Goal: Task Accomplishment & Management: Complete application form

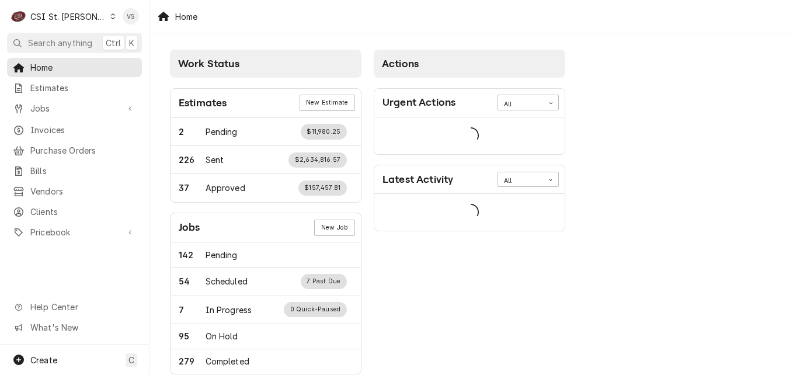
click at [47, 126] on div "C CSI St. Louis VS Search anything Ctrl K Home Estimates Jobs Jobs Job Series I…" at bounding box center [396, 187] width 793 height 375
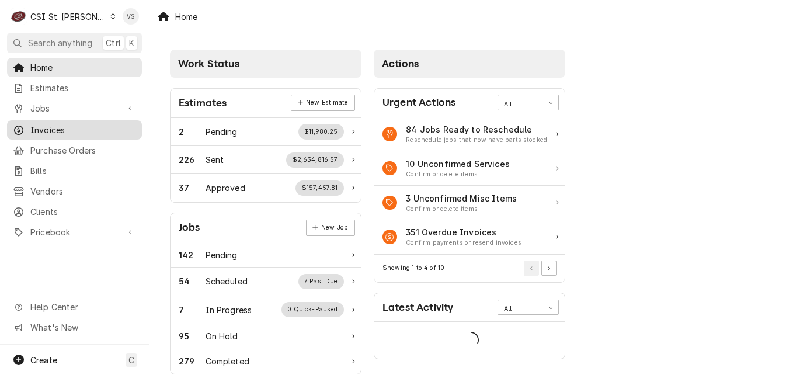
click at [46, 128] on span "Invoices" at bounding box center [83, 130] width 106 height 12
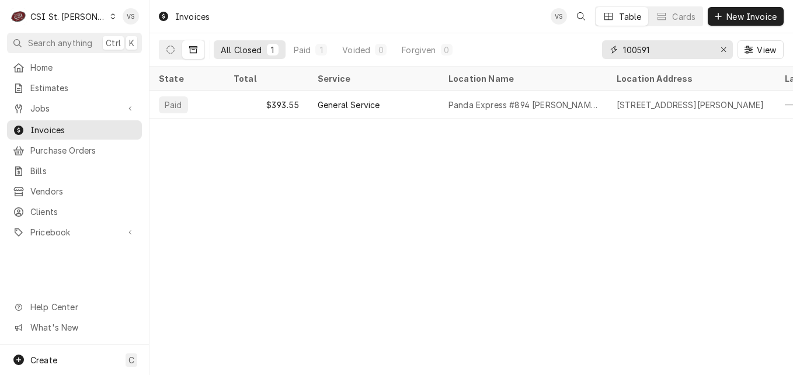
drag, startPoint x: 662, startPoint y: 49, endPoint x: 650, endPoint y: 49, distance: 12.3
click at [613, 49] on div "100591" at bounding box center [667, 49] width 131 height 19
click at [647, 51] on input "100591" at bounding box center [667, 49] width 88 height 19
drag, startPoint x: 655, startPoint y: 48, endPoint x: 605, endPoint y: 50, distance: 50.2
click at [605, 50] on div "100591" at bounding box center [667, 49] width 131 height 19
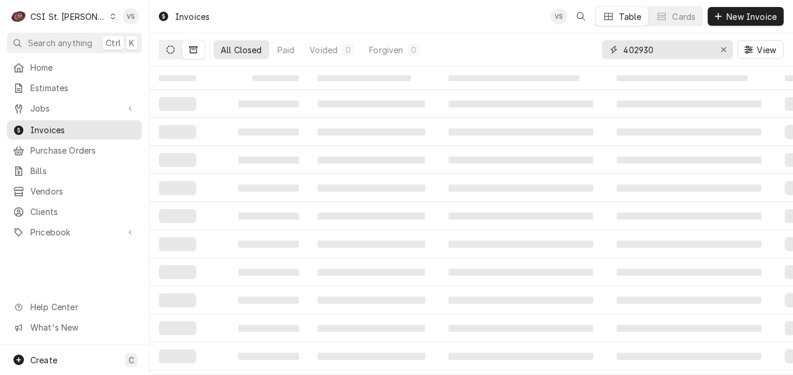
type input "402930"
click at [167, 53] on icon "Dynamic Content Wrapper" at bounding box center [170, 50] width 8 height 8
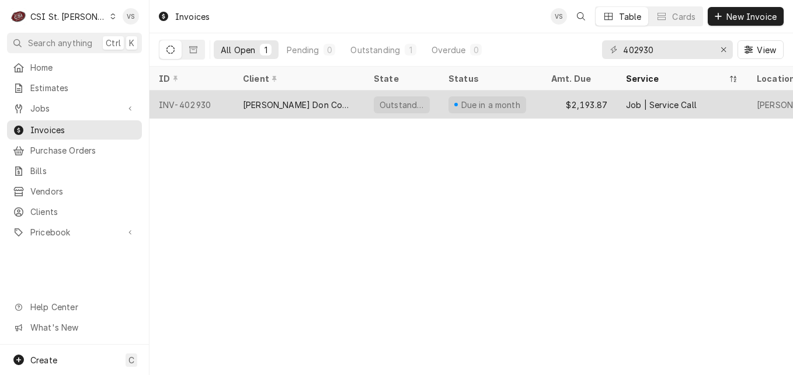
click at [288, 94] on div "Edward Don Company" at bounding box center [298, 104] width 131 height 28
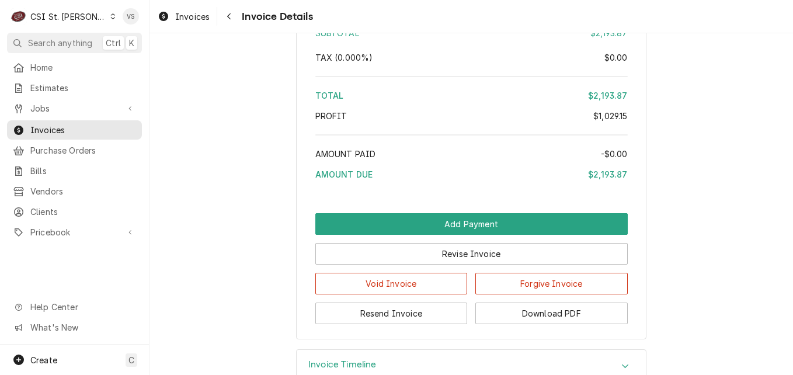
scroll to position [3385, 0]
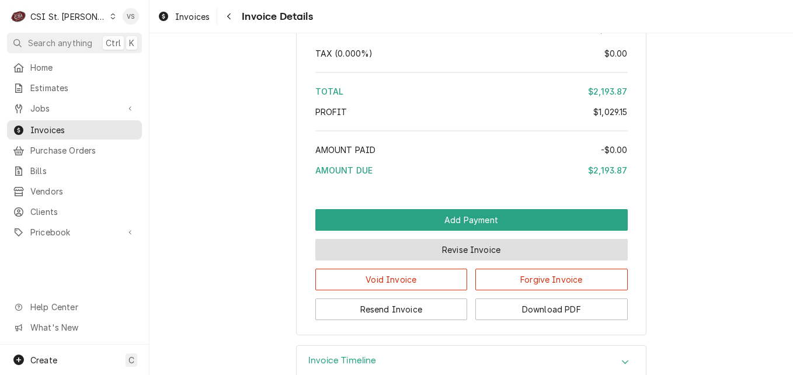
click at [453, 260] on button "Revise Invoice" at bounding box center [471, 250] width 312 height 22
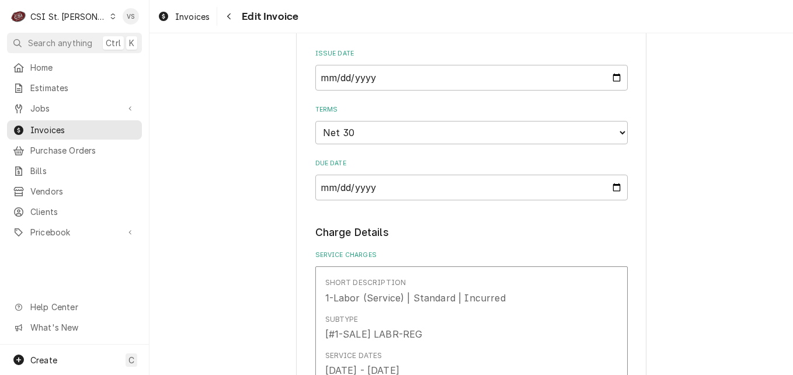
scroll to position [642, 0]
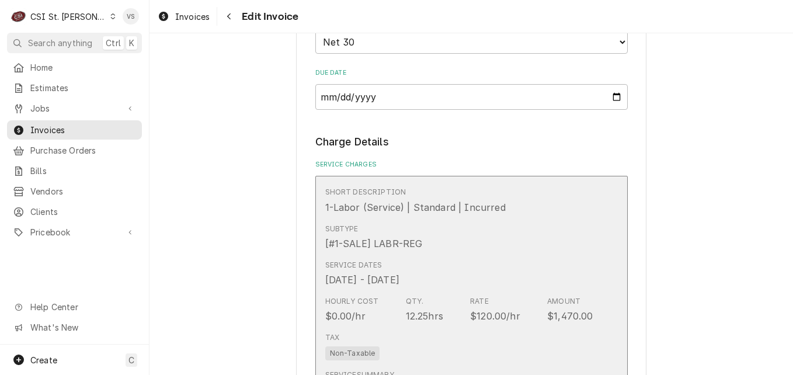
click at [449, 239] on div "Subtype [#1-SALE] LABR-REG" at bounding box center [459, 237] width 268 height 36
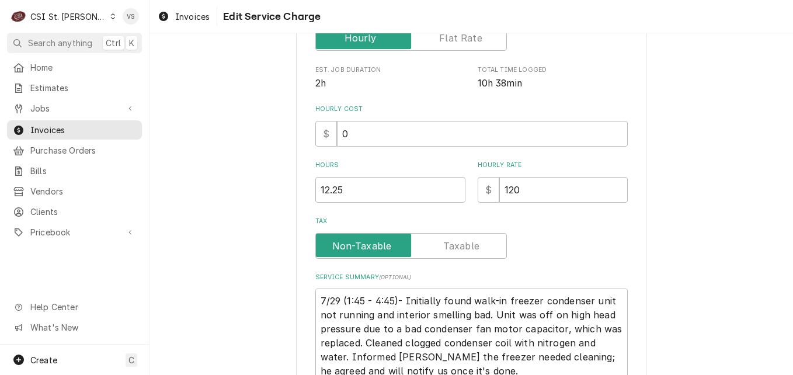
scroll to position [304, 0]
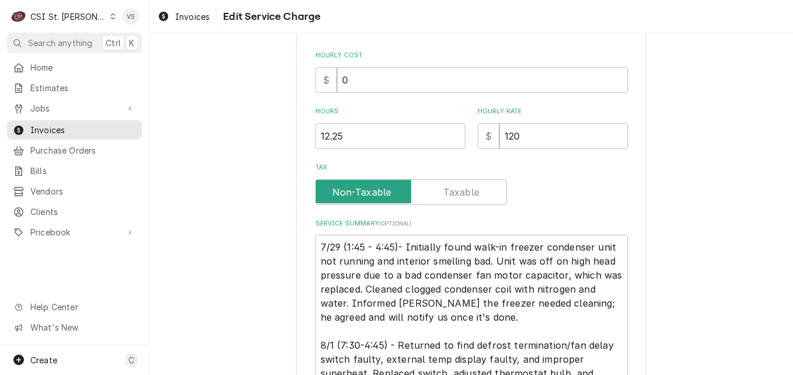
type textarea "x"
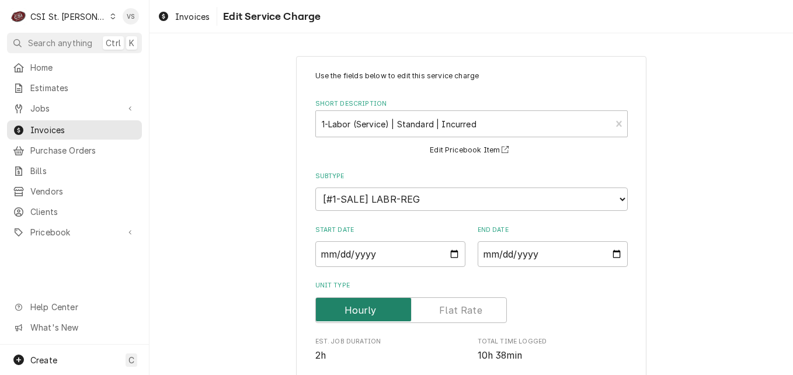
scroll to position [409, 0]
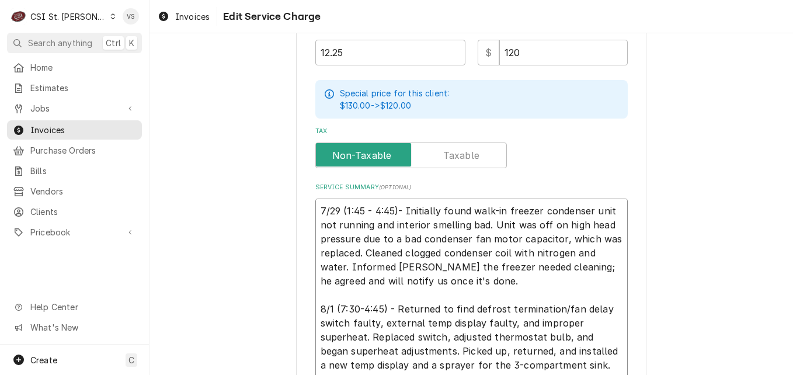
click at [317, 207] on textarea "7/29 (1:45 - 4:45)- Initially found walk-in freezer condenser unit not running …" at bounding box center [471, 301] width 312 height 207
type textarea "7/29 (1:45 - 4:45)- Initially found walk-in freezer condenser unit not running …"
type textarea "x"
type textarea "P 7/29 (1:45 - 4:45)- Initially found walk-in freezer condenser unit not runnin…"
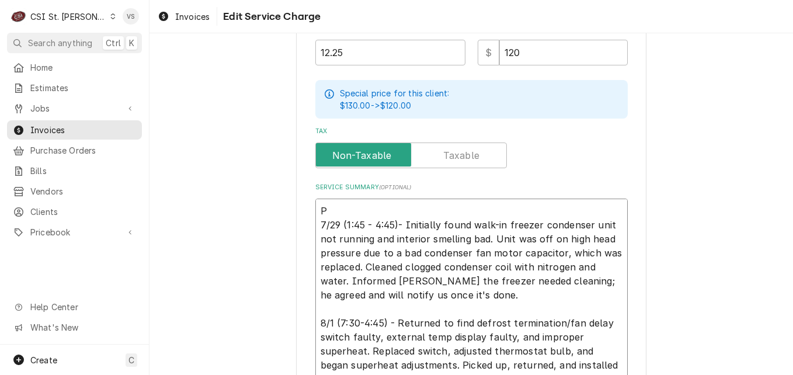
type textarea "x"
type textarea "PO 7/29 (1:45 - 4:45)- Initially found walk-in freezer condenser unit not runni…"
type textarea "x"
type textarea "PO 7/29 (1:45 - 4:45)- Initially found walk-in freezer condenser unit not runni…"
type textarea "x"
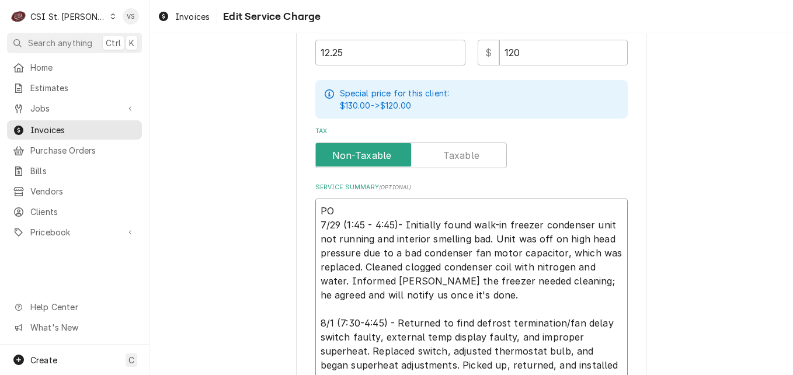
type textarea "PO # 7/29 (1:45 - 4:45)- Initially found walk-in freezer condenser unit not run…"
paste textarea "7005528915 - 10"
type textarea "x"
drag, startPoint x: 416, startPoint y: 207, endPoint x: 312, endPoint y: 205, distance: 103.3
click at [315, 205] on textarea "PO #7005528915 - 10 7/29 (1:45 - 4:45)- Initially found walk-in freezer condens…" at bounding box center [471, 308] width 312 height 221
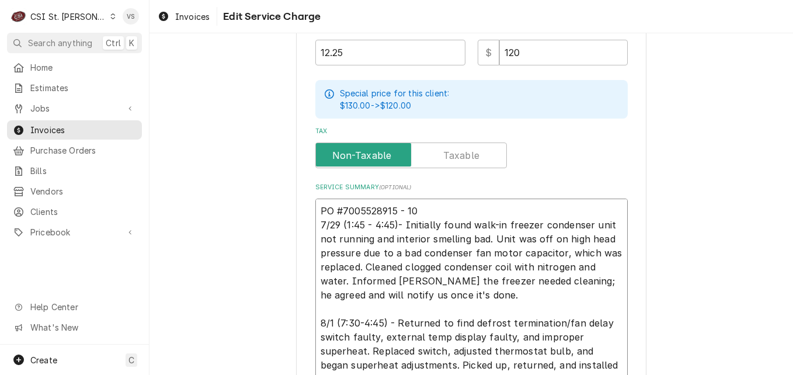
scroll to position [553, 0]
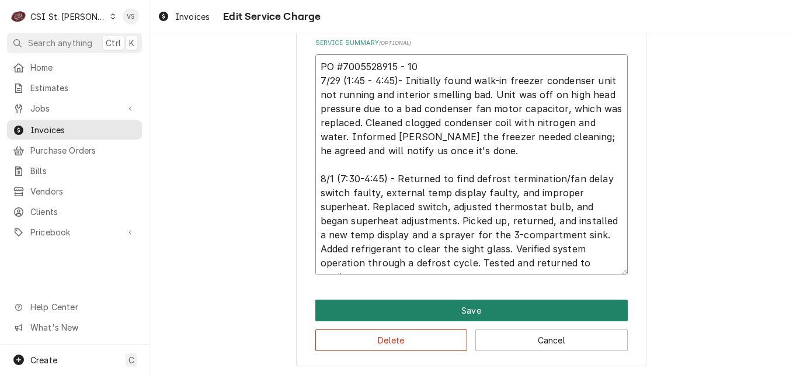
type textarea "PO #7005528915 - 10 7/29 (1:45 - 4:45)- Initially found walk-in freezer condens…"
click at [420, 306] on button "Save" at bounding box center [471, 310] width 312 height 22
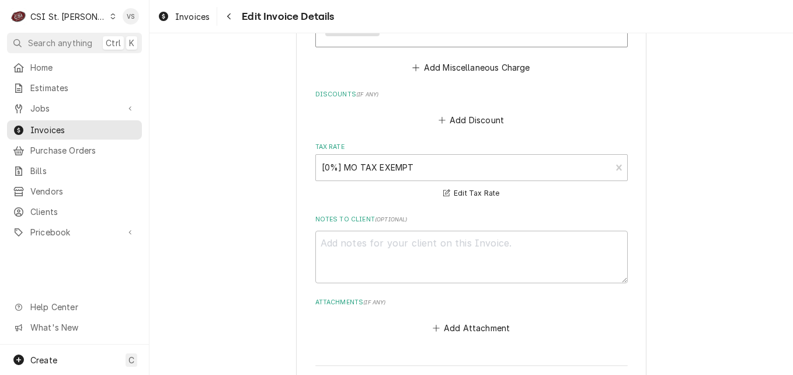
scroll to position [3196, 0]
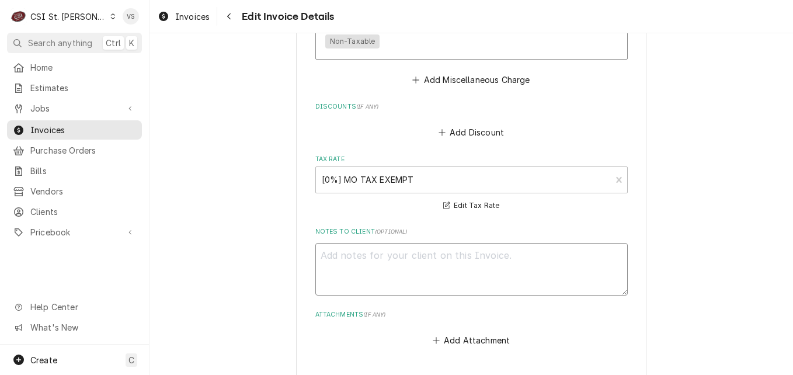
click at [347, 243] on textarea "Notes to Client ( optional )" at bounding box center [471, 269] width 312 height 53
paste textarea "PO #7005528915 - 10"
type textarea "x"
type textarea "PO #7005528915 - 10"
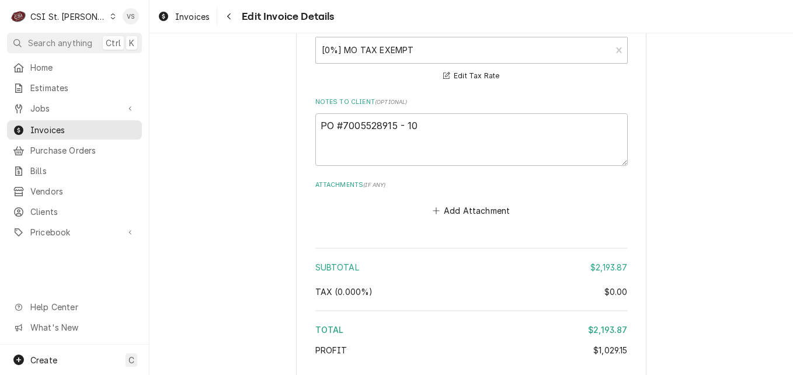
scroll to position [3371, 0]
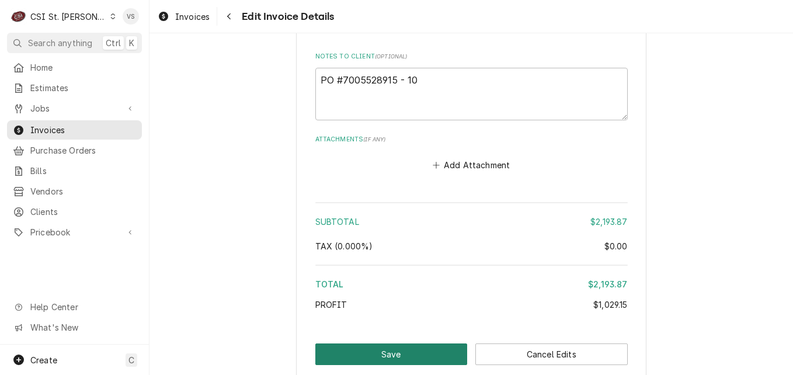
click at [425, 343] on button "Save" at bounding box center [391, 354] width 152 height 22
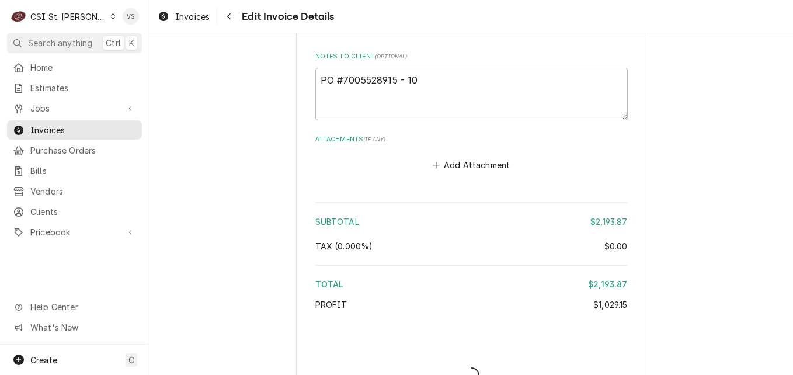
type textarea "x"
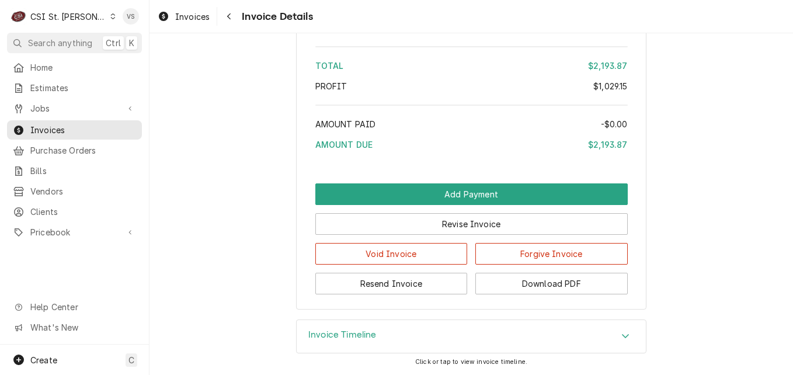
scroll to position [3538, 0]
click at [531, 287] on button "Download PDF" at bounding box center [551, 284] width 152 height 22
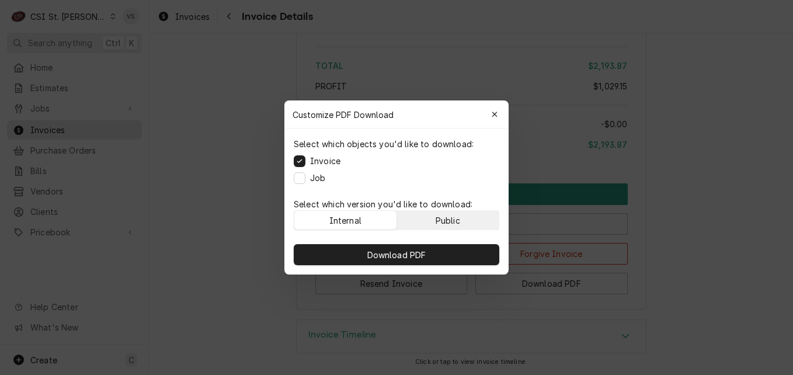
click at [446, 221] on div "Public" at bounding box center [447, 220] width 25 height 12
click at [446, 241] on div "Download PDF" at bounding box center [396, 255] width 224 height 40
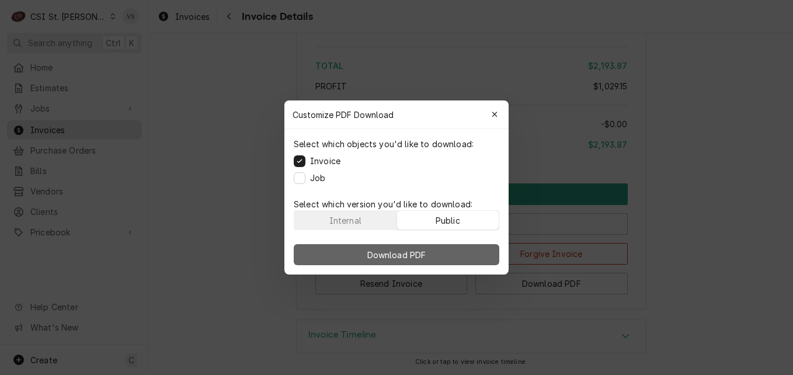
click at [446, 246] on button "Download PDF" at bounding box center [396, 254] width 205 height 21
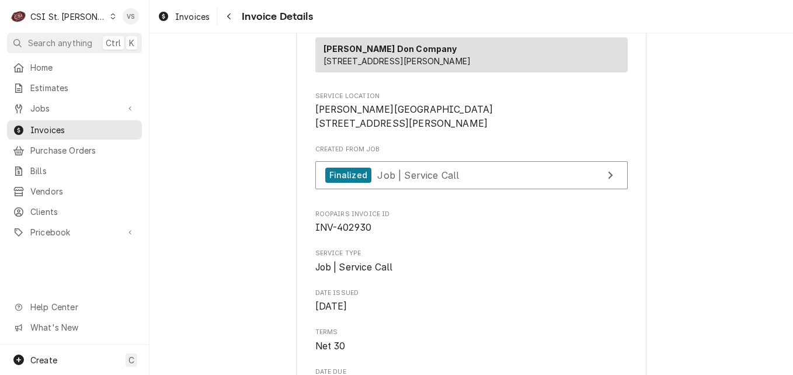
scroll to position [233, 0]
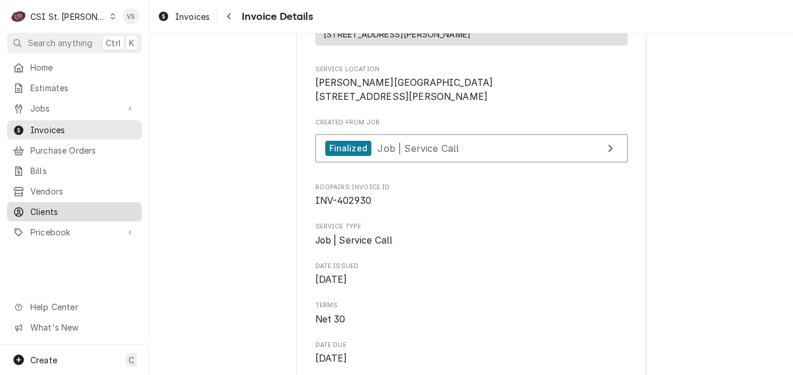
click at [55, 205] on span "Clients" at bounding box center [83, 211] width 106 height 12
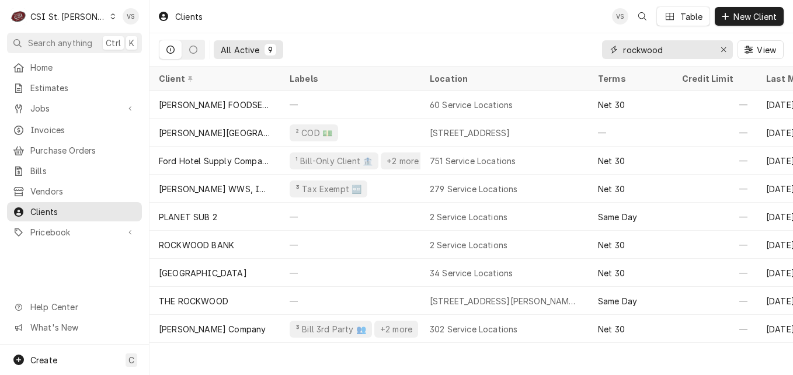
drag, startPoint x: 664, startPoint y: 48, endPoint x: 95, endPoint y: 20, distance: 569.8
click at [653, 51] on input "rockwood" at bounding box center [667, 49] width 88 height 19
click at [100, 20] on div "C CSI St. Louis VS" at bounding box center [74, 16] width 149 height 33
click at [110, 16] on icon "Dynamic Content Wrapper" at bounding box center [112, 16] width 5 height 6
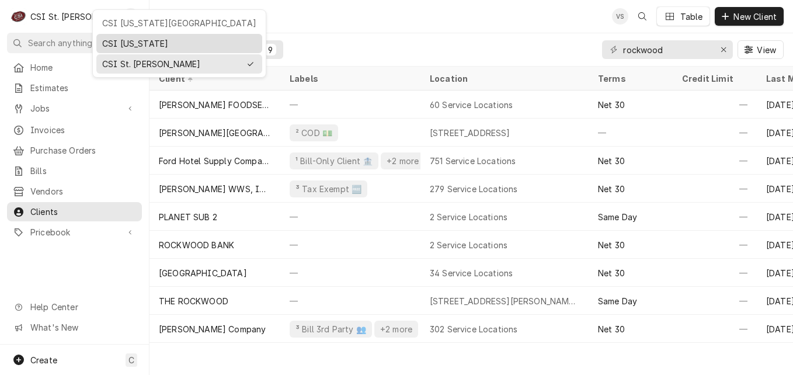
click at [128, 39] on div "CSI Kentucky" at bounding box center [179, 43] width 154 height 12
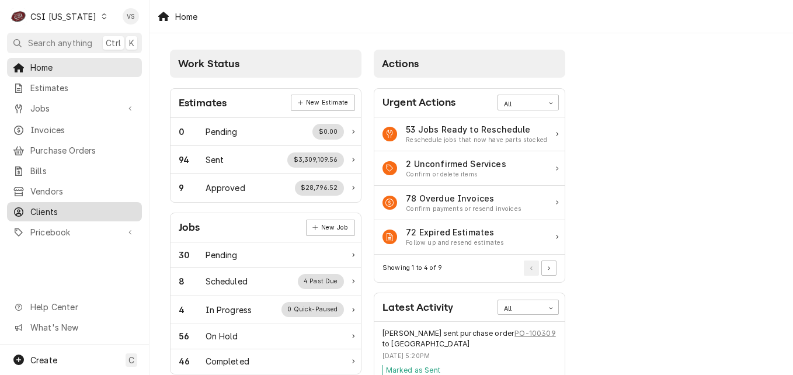
click at [55, 205] on span "Clients" at bounding box center [83, 211] width 106 height 12
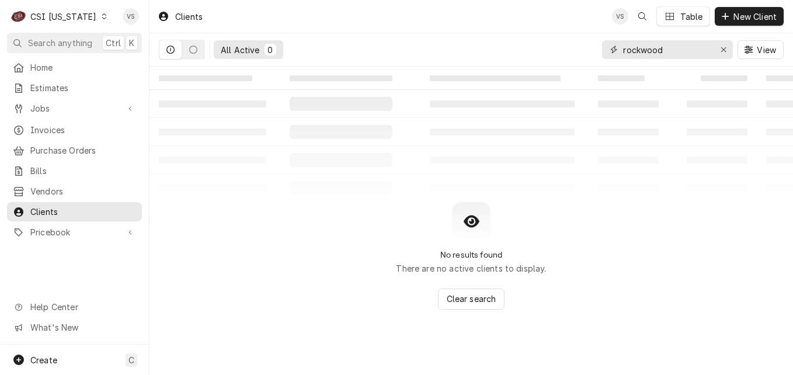
drag, startPoint x: 643, startPoint y: 50, endPoint x: 673, endPoint y: 50, distance: 29.8
click at [578, 58] on div "All Active 0 rockwood View" at bounding box center [471, 49] width 625 height 33
click at [655, 44] on input "rockwood" at bounding box center [667, 49] width 88 height 19
drag, startPoint x: 671, startPoint y: 51, endPoint x: 591, endPoint y: 55, distance: 80.1
click at [591, 55] on div "All Active 0 rockwoods View" at bounding box center [471, 49] width 625 height 33
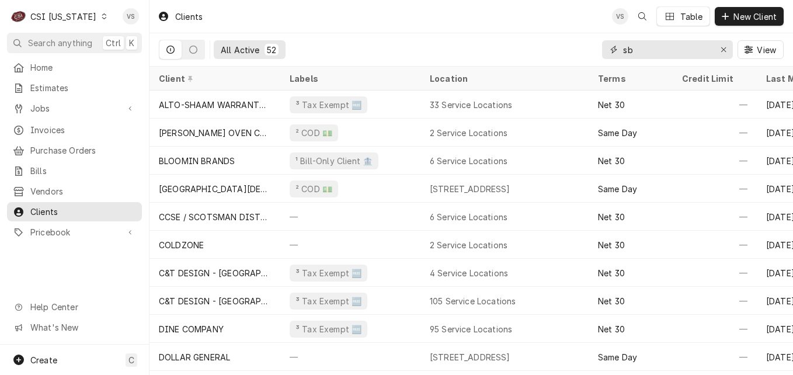
click at [643, 52] on input "sb" at bounding box center [667, 49] width 88 height 19
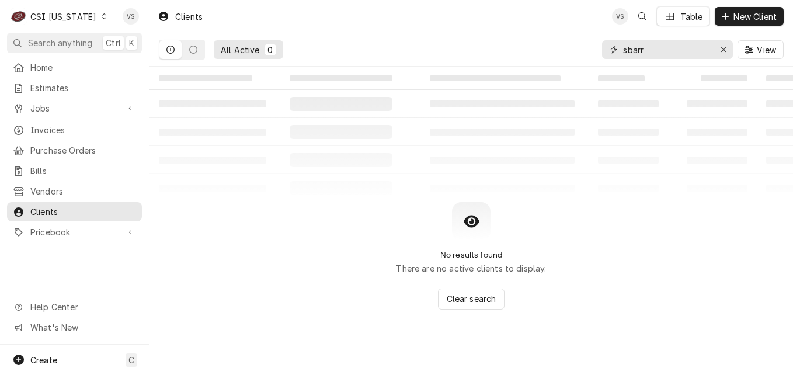
type input "sbarr"
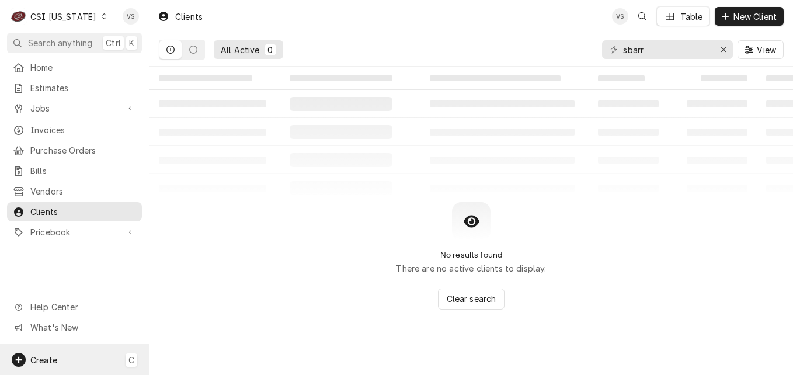
click at [65, 355] on div "Create C" at bounding box center [74, 359] width 149 height 30
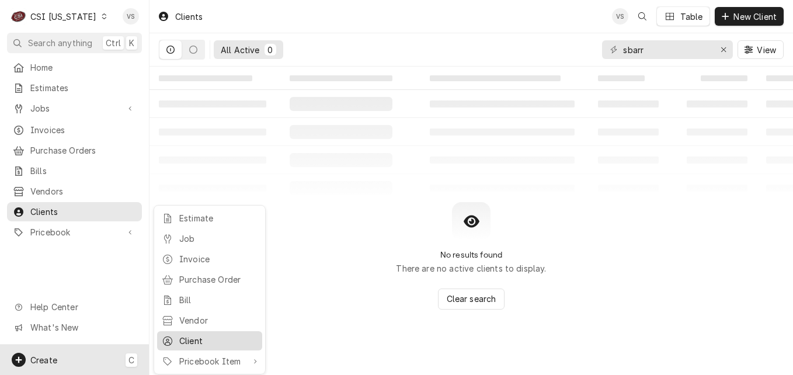
click at [218, 335] on div "Client" at bounding box center [218, 340] width 78 height 12
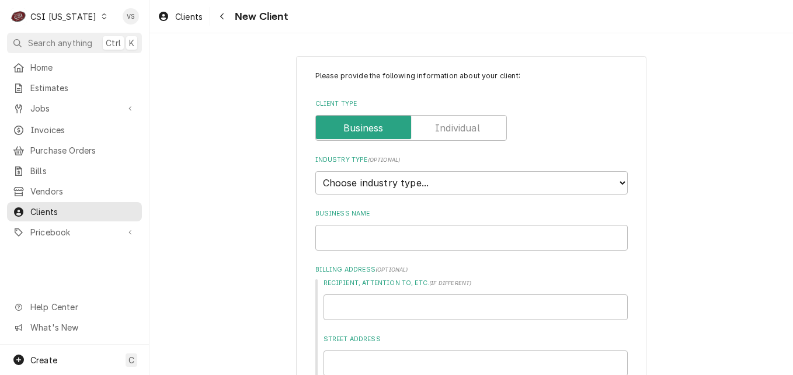
type textarea "x"
click at [618, 184] on select "Choose industry type... Residential Commercial Industrial Government" at bounding box center [471, 182] width 312 height 23
select select "2"
click at [315, 171] on select "Choose industry type... Residential Commercial Industrial Government" at bounding box center [471, 182] width 312 height 23
click at [334, 240] on input "Business Name" at bounding box center [471, 238] width 312 height 26
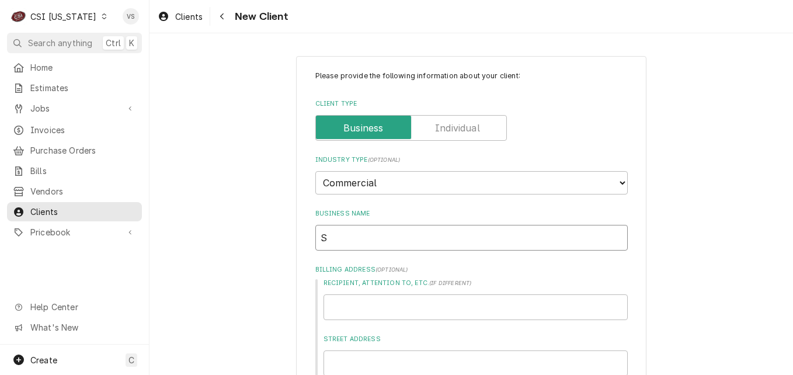
type textarea "x"
type input "S"
type textarea "x"
type input "SB"
type textarea "x"
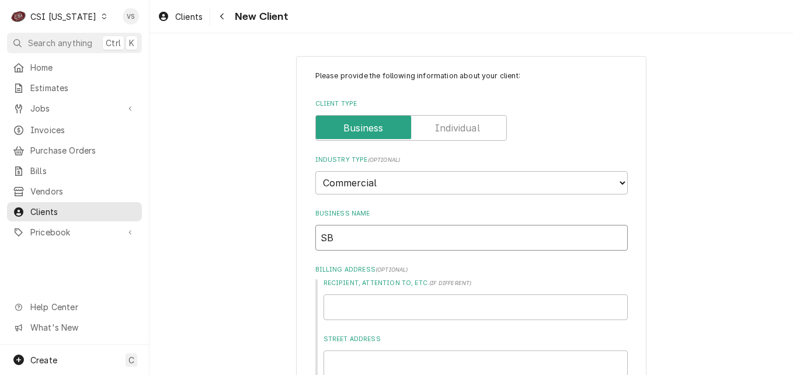
type input "SBA"
type textarea "x"
type input "SBAR"
type textarea "x"
type input "SBARR"
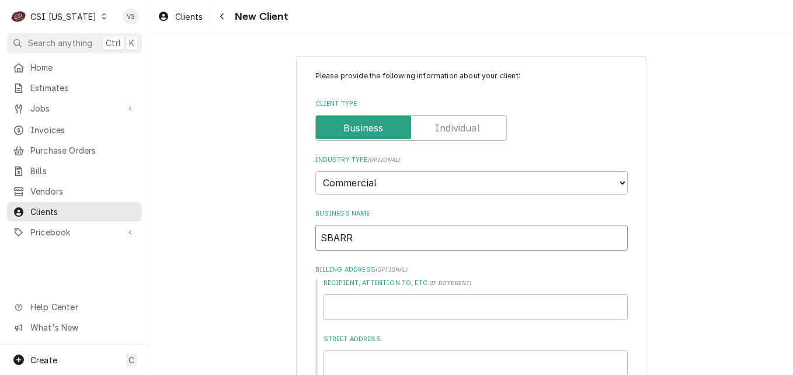
type textarea "x"
type input "SBARRO"
type textarea "x"
type input "SBARRO"
type textarea "x"
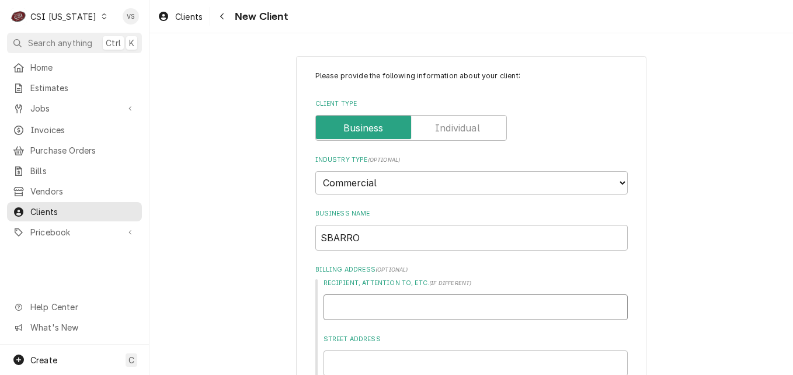
type input "S"
type textarea "x"
type input "SB"
type textarea "x"
type input "SBA"
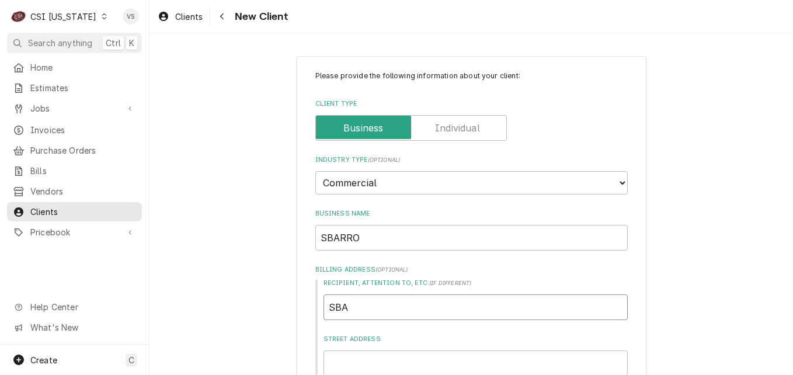
type textarea "x"
type input "SBAR"
type textarea "x"
type input "SBARR"
type textarea "x"
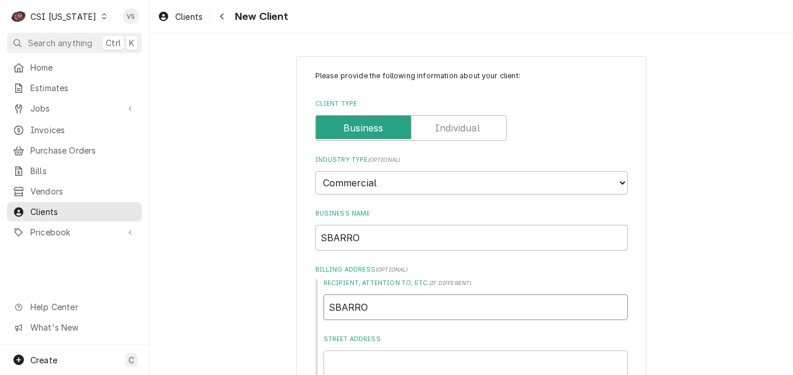
type input "SBARRO"
type textarea "x"
type input "1328"
type textarea "x"
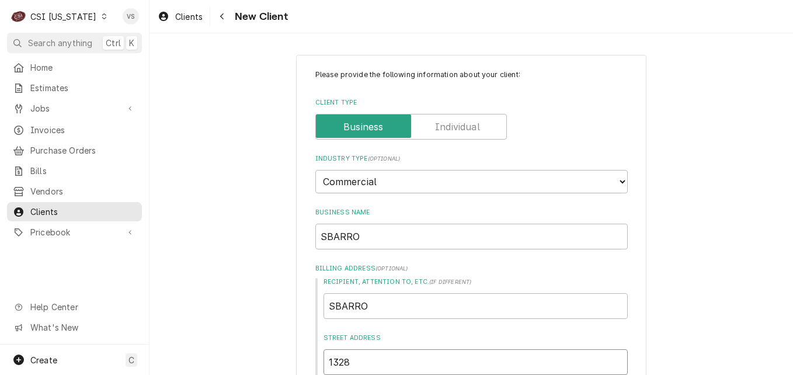
type input "1328 D"
type textarea "x"
type input "1328 DU"
type textarea "x"
type input "1328 DUB"
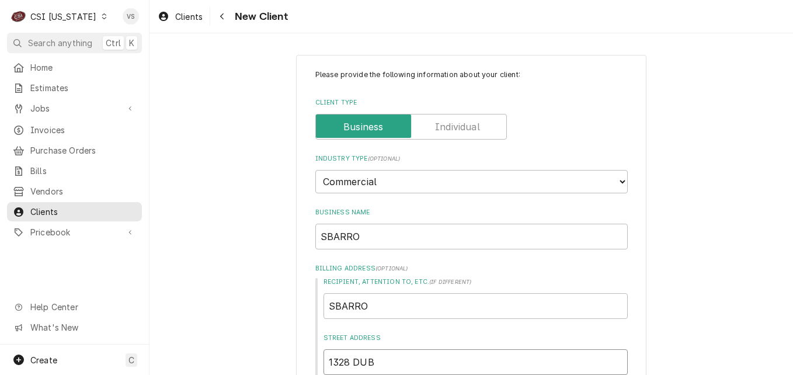
type textarea "x"
type input "1328 DUBL"
type textarea "x"
type input "1328 DUBLI"
type textarea "x"
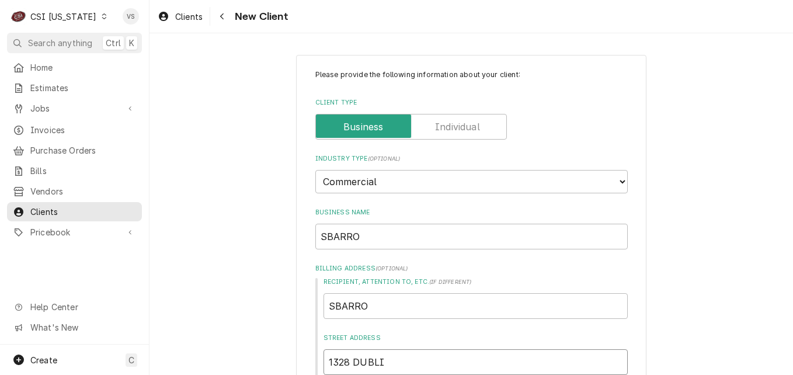
type input "1328 DUBLIN"
type textarea "x"
type input "1328 DUBLIN"
type textarea "x"
type input "1328 DUBLIN R"
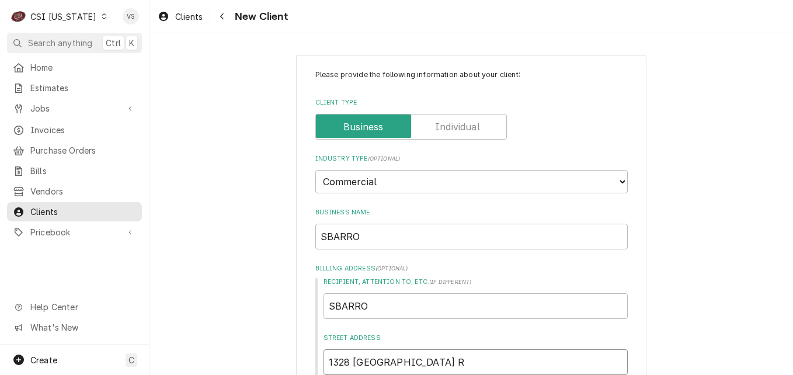
type textarea "x"
type input "1328 DUBLIN RO"
type textarea "x"
type input "1328 DUBLIN ROA"
type textarea "x"
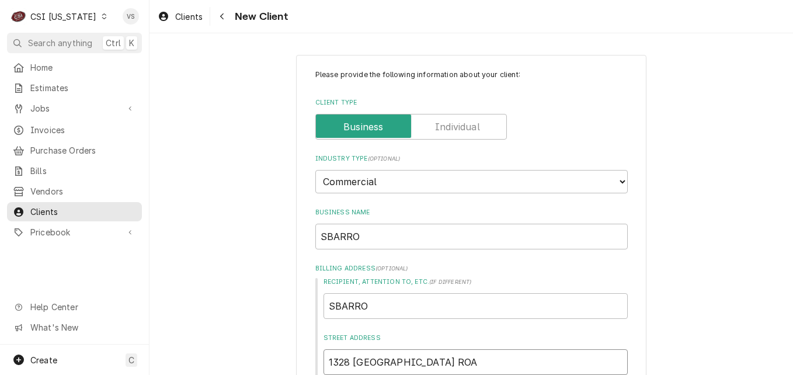
type input "1328 [GEOGRAPHIC_DATA]"
type textarea "x"
type input "1328 [GEOGRAPHIC_DATA]"
type textarea "x"
type input "1328 [GEOGRAPHIC_DATA] S"
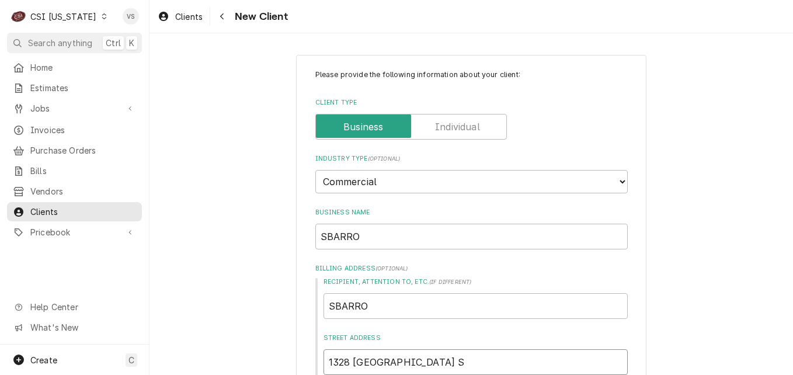
type textarea "x"
type input "1328 [GEOGRAPHIC_DATA] SU"
type textarea "x"
type input "1328 [GEOGRAPHIC_DATA] SUI"
type textarea "x"
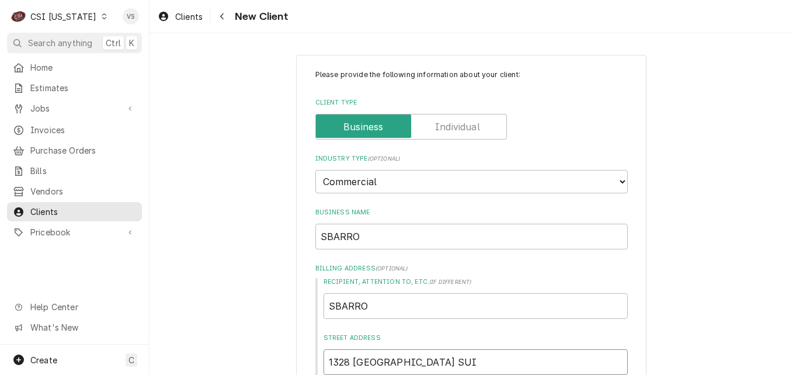
type input "1328 DUBLIN ROAD SUIT"
type textarea "x"
type input "1328 [GEOGRAPHIC_DATA]"
type textarea "x"
type input "1328 [GEOGRAPHIC_DATA]"
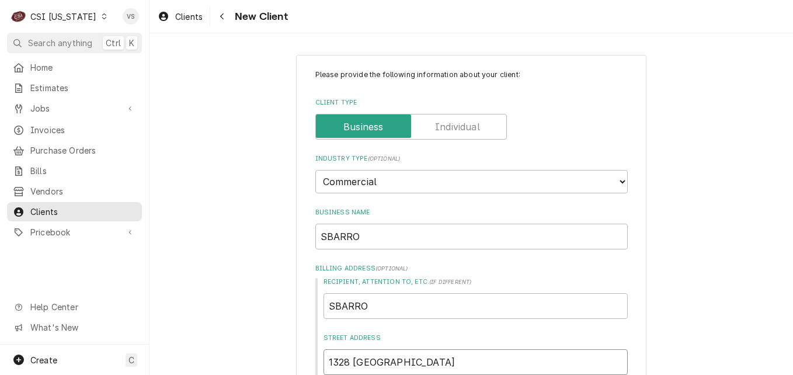
type textarea "x"
type input "[STREET_ADDRESS]"
type textarea "x"
type input "[STREET_ADDRESS]"
type textarea "x"
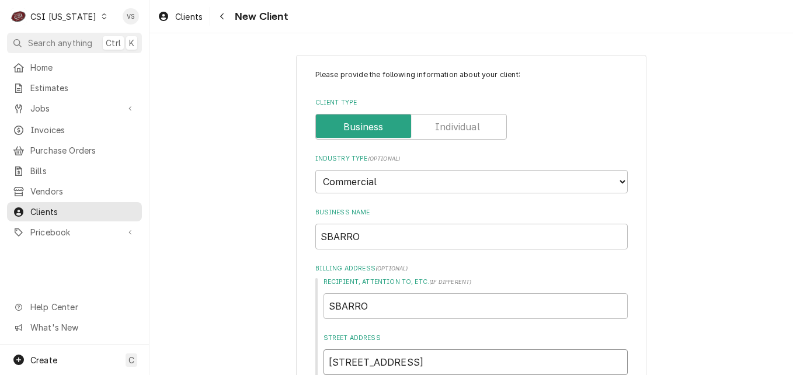
type input "[STREET_ADDRESS]"
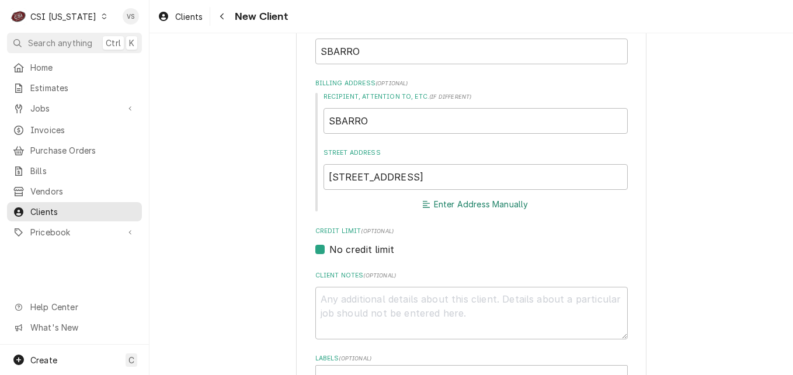
click at [451, 204] on button "Enter Address Manually" at bounding box center [475, 204] width 110 height 16
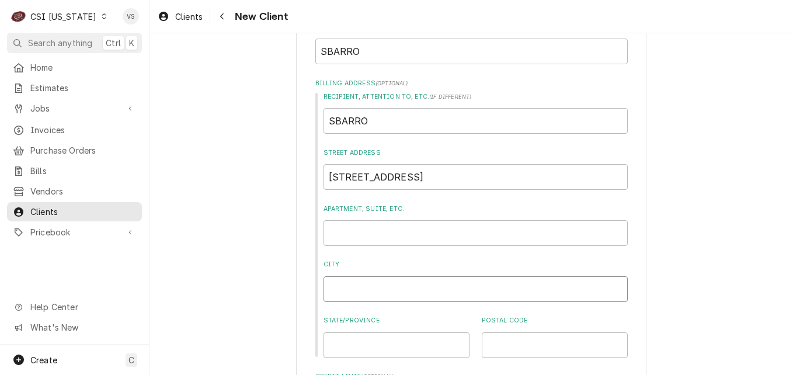
type textarea "x"
type input "C"
type textarea "x"
type input "CO"
type textarea "x"
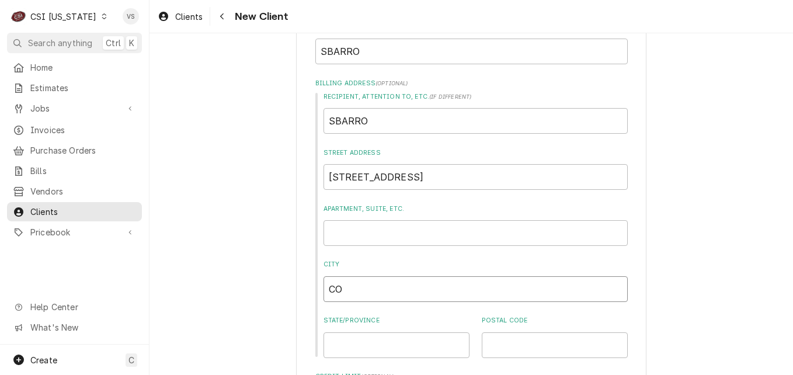
type input "COL"
type textarea "x"
type input "COLU"
type textarea "x"
type input "COLUM"
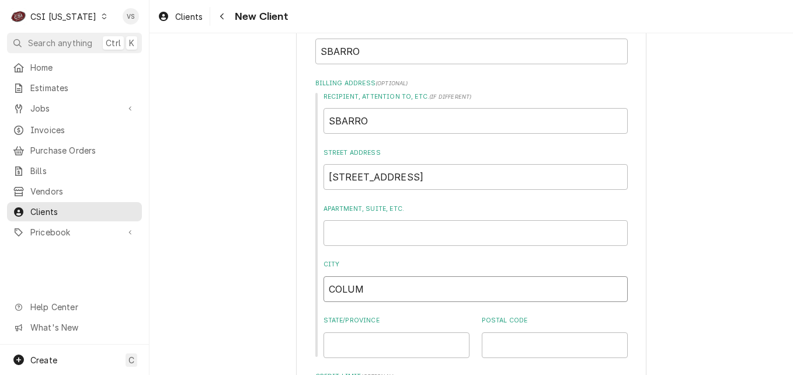
type textarea "x"
type input "COLUMB"
type textarea "x"
type input "COLUMBE"
type textarea "x"
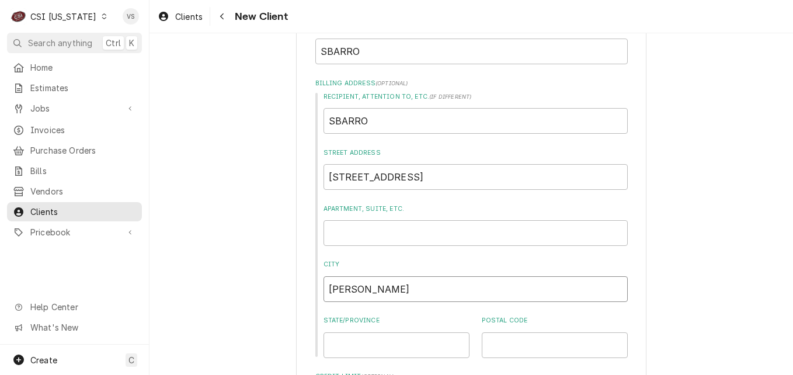
type input "COLUMBER"
type textarea "x"
type input "COLUMBE"
type textarea "x"
type input "COLUMB"
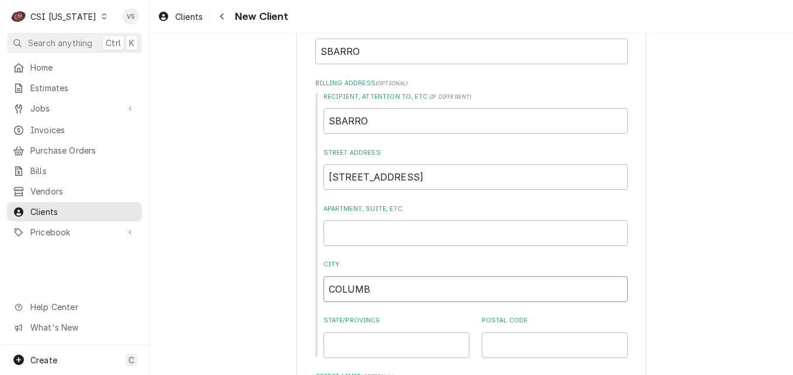
type textarea "x"
type input "COLUMBU"
type textarea "x"
type input "COLUMBUS"
type textarea "x"
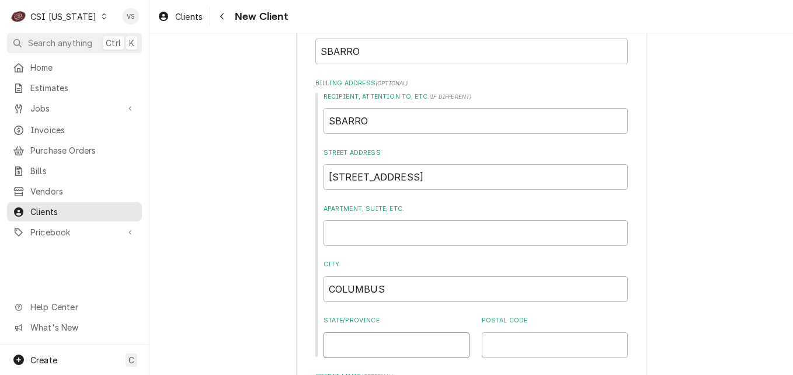
type input "o"
type textarea "x"
type input "oh"
type textarea "x"
type input "o"
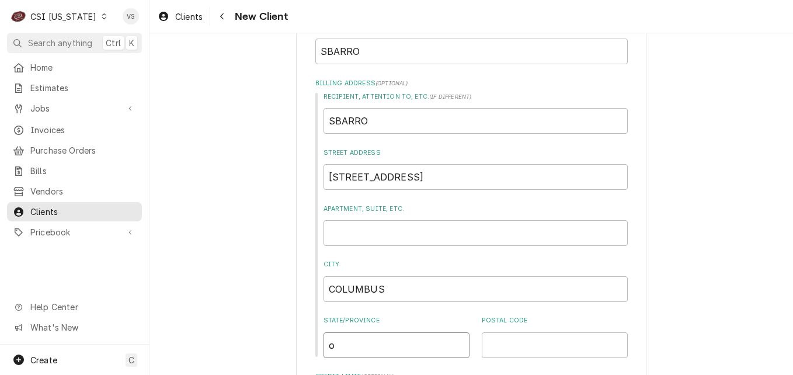
type textarea "x"
type input "O"
type textarea "x"
type input "OH"
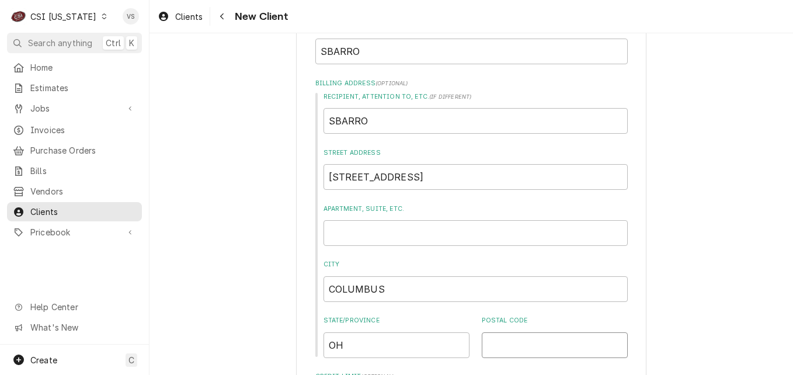
type textarea "x"
type input "4"
type textarea "x"
type input "43"
type textarea "x"
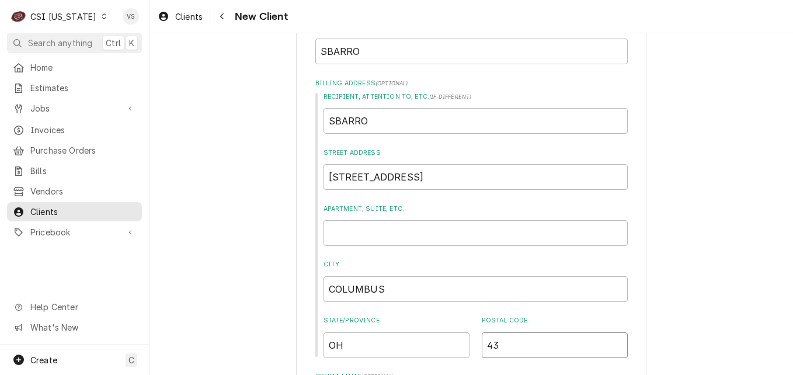
type input "432"
type textarea "x"
type input "4321"
type textarea "x"
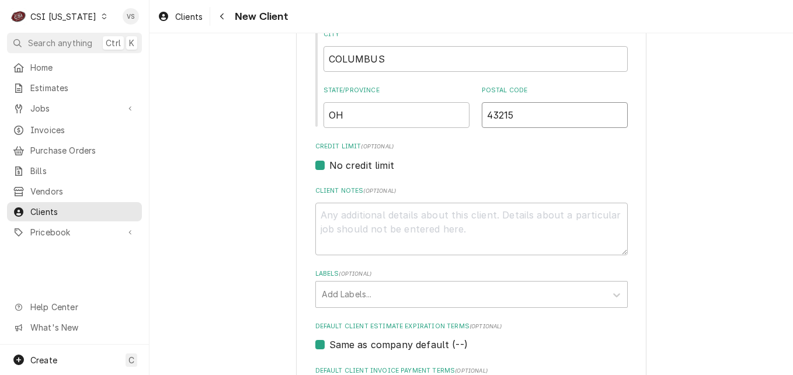
scroll to position [420, 0]
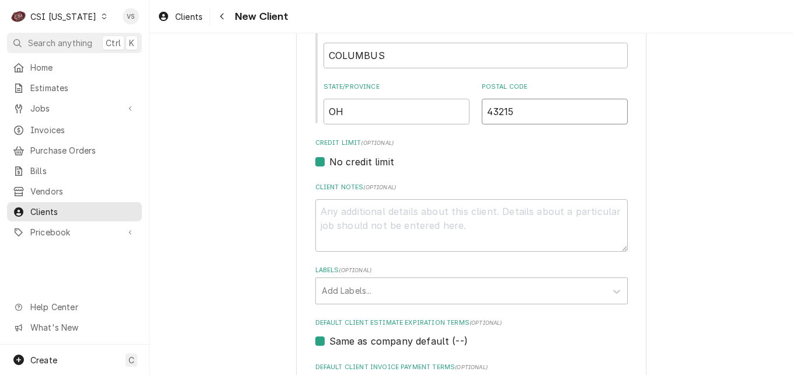
type input "43215"
click at [344, 210] on textarea "Client Notes ( optional )" at bounding box center [471, 225] width 312 height 53
type textarea "x"
type textarea "A"
type textarea "x"
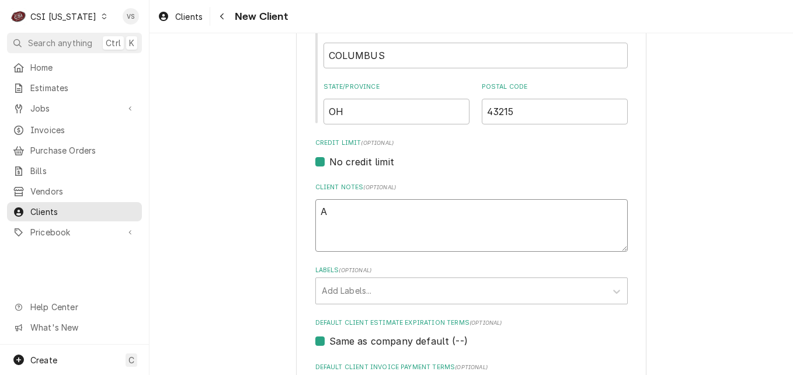
type textarea "AP"
type textarea "x"
type textarea "APP"
type textarea "x"
type textarea "APPR"
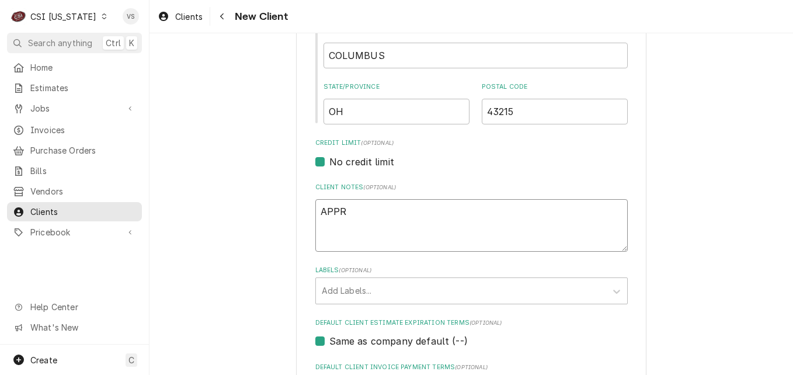
type textarea "x"
type textarea "APPRO"
type textarea "x"
type textarea "APPROV"
type textarea "x"
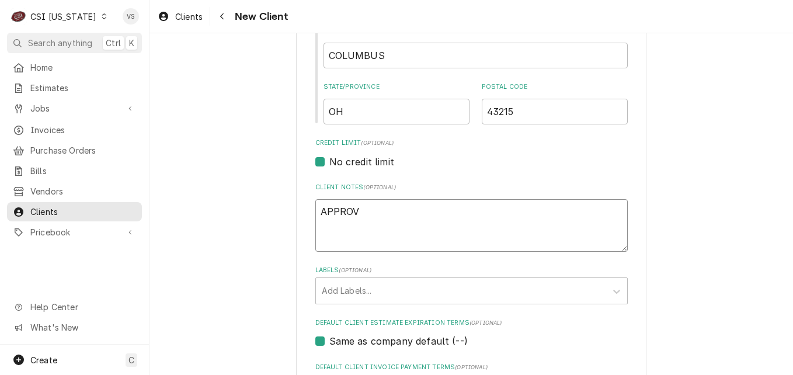
type textarea "APPROVE"
type textarea "x"
type textarea "APPROVE"
type textarea "x"
type textarea "APPROVE F"
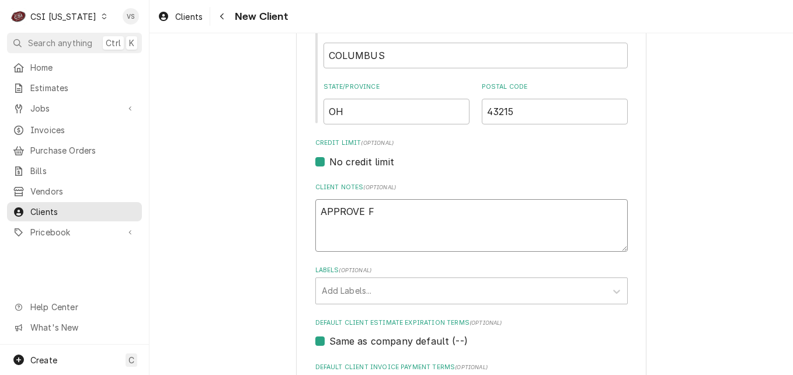
type textarea "x"
type textarea "APPROVE FO"
type textarea "x"
type textarea "APPROVE FOR"
type textarea "x"
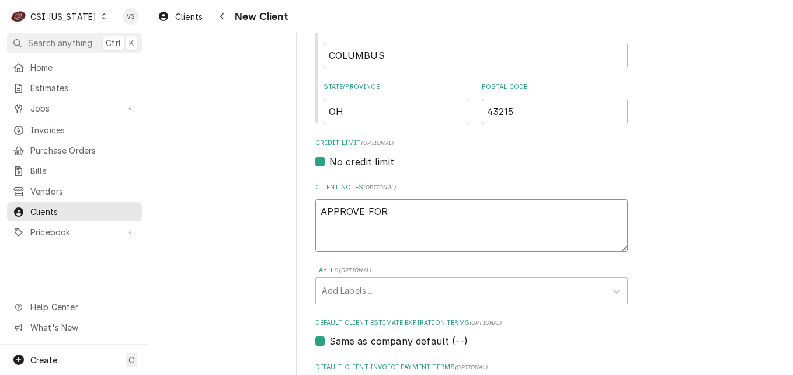
type textarea "APPROVE FOR"
type textarea "x"
type textarea "APPROVE FOR"
type textarea "x"
type textarea "APPROVE FO"
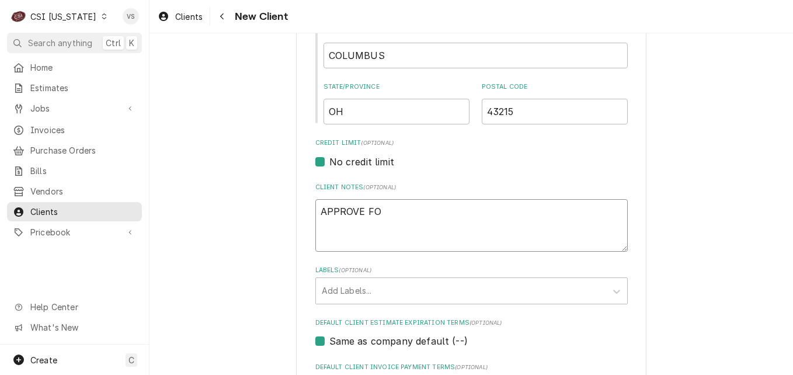
type textarea "x"
type textarea "APPROVE F"
type textarea "x"
type textarea "APPROVE"
type textarea "x"
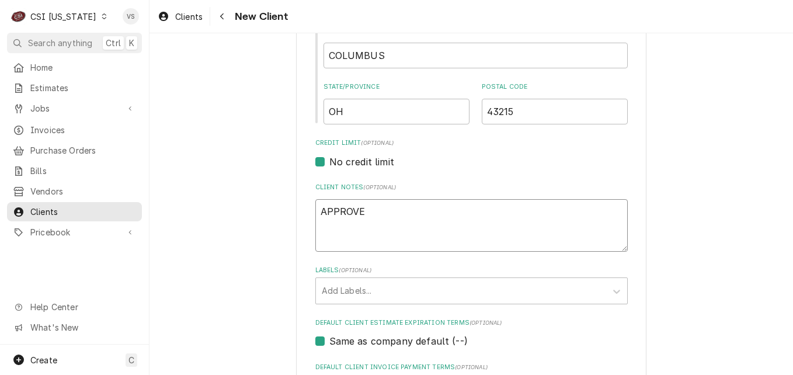
type textarea "APPROVE"
type textarea "x"
type textarea "APPROVED"
type textarea "x"
type textarea "APPROVED"
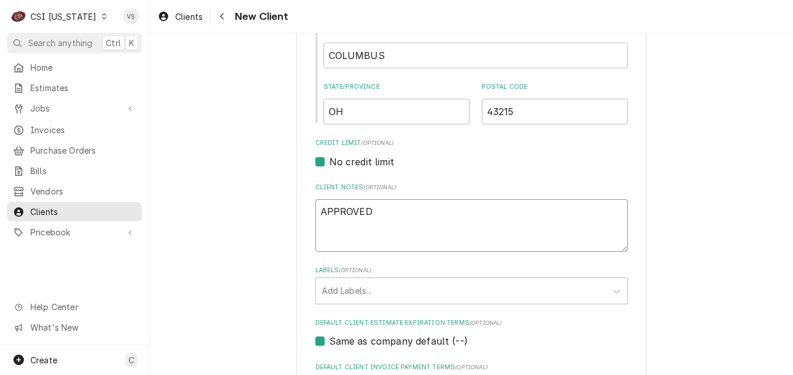
type textarea "x"
type textarea "APPROVED F"
type textarea "x"
type textarea "APPROVED FO"
type textarea "x"
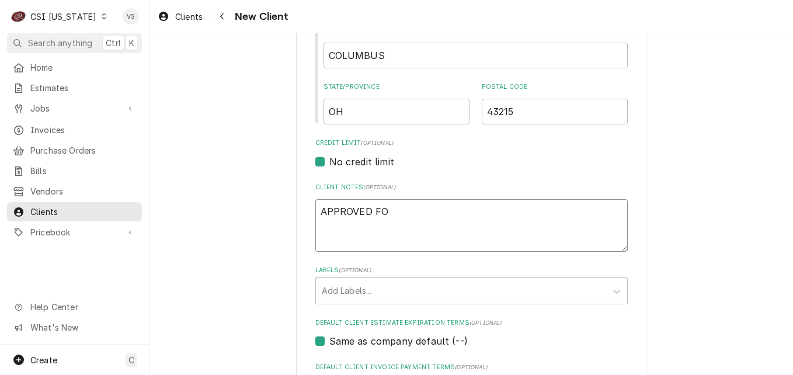
type textarea "APPROVED FOR"
type textarea "x"
type textarea "APPROVED FOR"
type textarea "x"
type textarea "APPROVED FOR N"
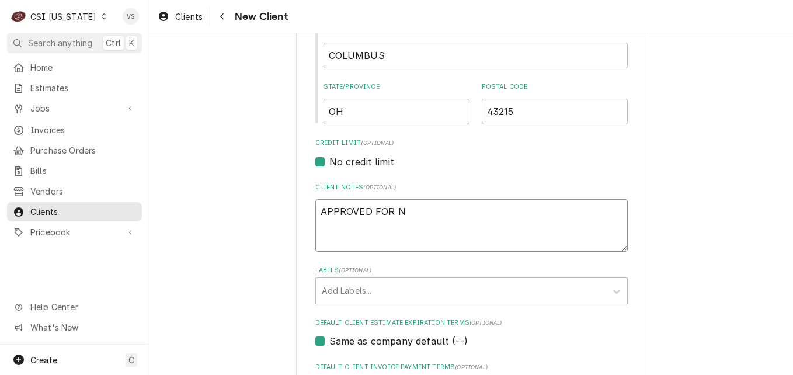
type textarea "x"
type textarea "APPROVED FOR NE"
type textarea "x"
type textarea "APPROVED FOR NET"
type textarea "x"
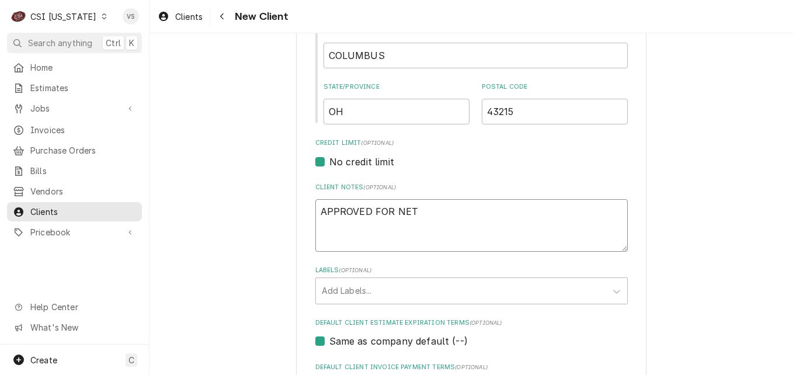
type textarea "APPROVED FOR NET"
type textarea "x"
type textarea "APPROVED FOR NET 3"
type textarea "x"
type textarea "APPROVED FOR NET 30"
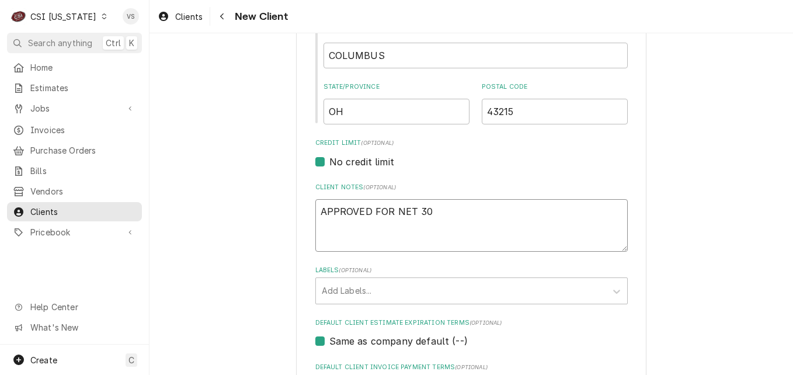
type textarea "x"
type textarea "APPROVED FOR NET 30"
type textarea "x"
type textarea "APPROVED FOR NET 30 T"
type textarea "x"
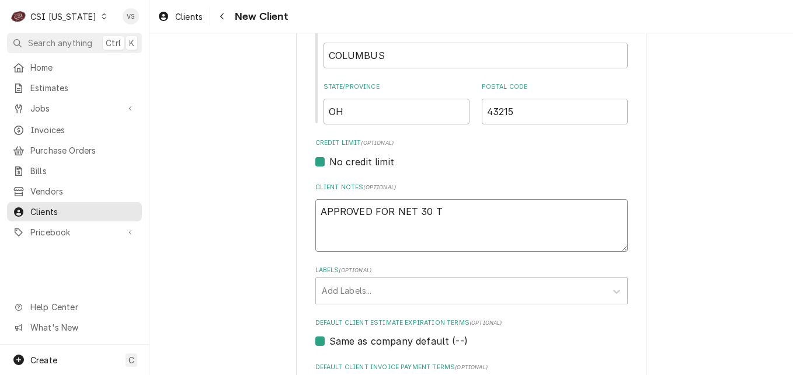
type textarea "APPROVED FOR NET 30 TH"
type textarea "x"
type textarea "APPROVED FOR NET 30 THE"
type textarea "x"
type textarea "APPROVED FOR NET 30 THER"
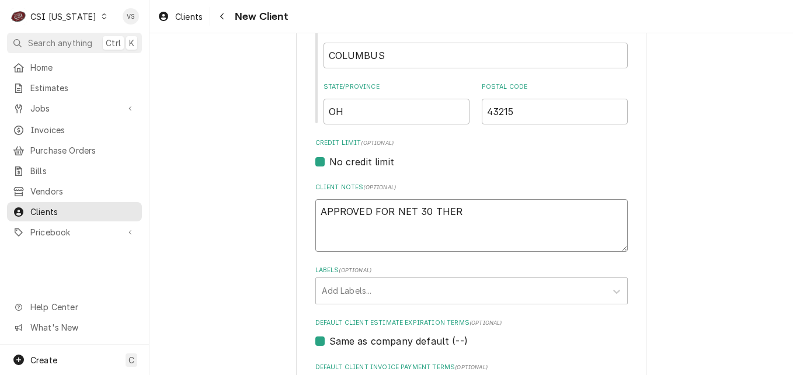
type textarea "x"
type textarea "APPROVED FOR NET 30 THERS"
type textarea "x"
type textarea "APPROVED FOR NET 30 THER"
type textarea "x"
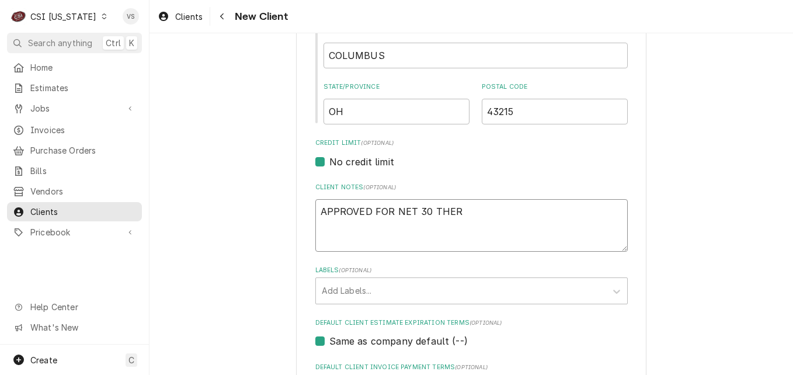
type textarea "APPROVED FOR NET 30 THE"
type textarea "x"
type textarea "APPROVED FOR NET 30 TH"
type textarea "x"
type textarea "APPROVED FOR NET 30 T"
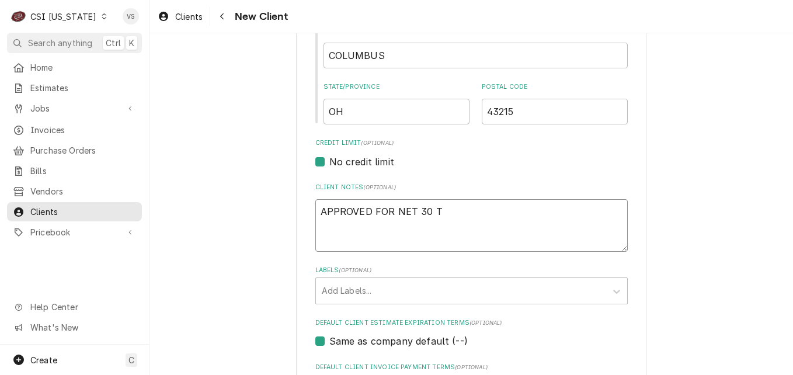
type textarea "x"
type textarea "APPROVED FOR NET 30 TE"
type textarea "x"
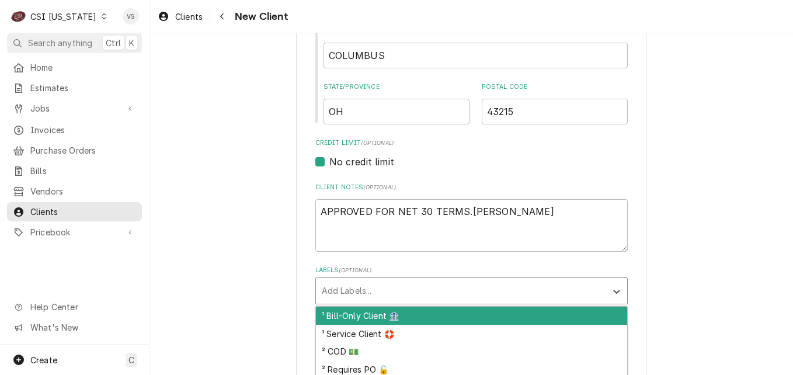
click at [353, 294] on div "Labels" at bounding box center [461, 290] width 278 height 21
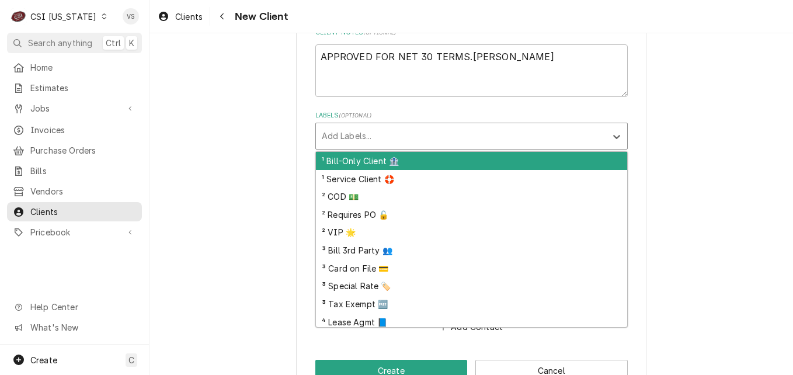
scroll to position [595, 0]
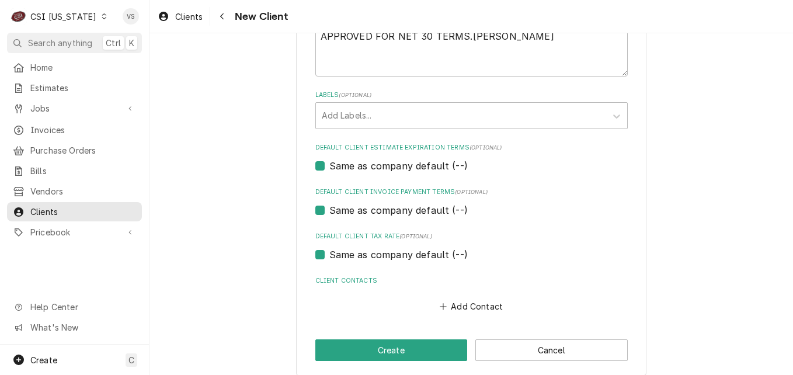
click at [329, 165] on label "Same as company default (--)" at bounding box center [398, 166] width 138 height 14
click at [329, 165] on input "Same as company default (--)" at bounding box center [485, 172] width 312 height 26
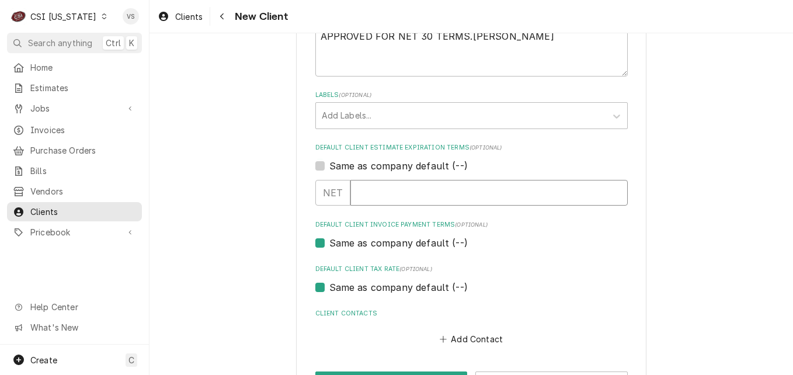
click at [358, 191] on input "Default Client Estimate Expiration Terms" at bounding box center [488, 193] width 277 height 26
click at [329, 166] on label "Same as company default (--)" at bounding box center [398, 166] width 138 height 14
click at [329, 166] on input "Same as company default (--)" at bounding box center [485, 172] width 312 height 26
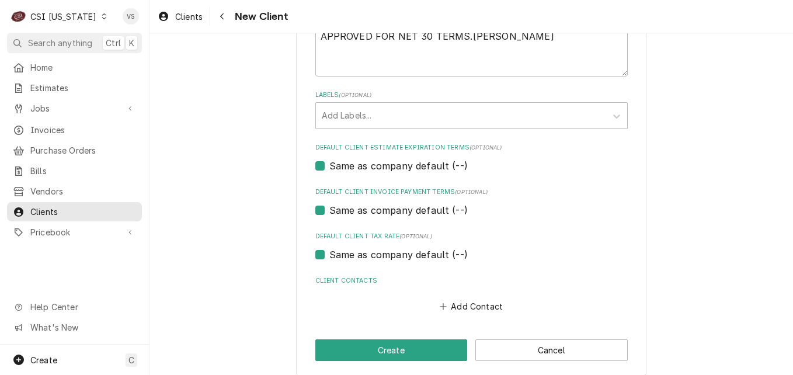
click at [320, 212] on div "Same as company default (--)" at bounding box center [471, 210] width 312 height 14
click at [329, 210] on label "Same as company default (--)" at bounding box center [398, 210] width 138 height 14
click at [329, 210] on input "Same as company default (--)" at bounding box center [485, 216] width 312 height 26
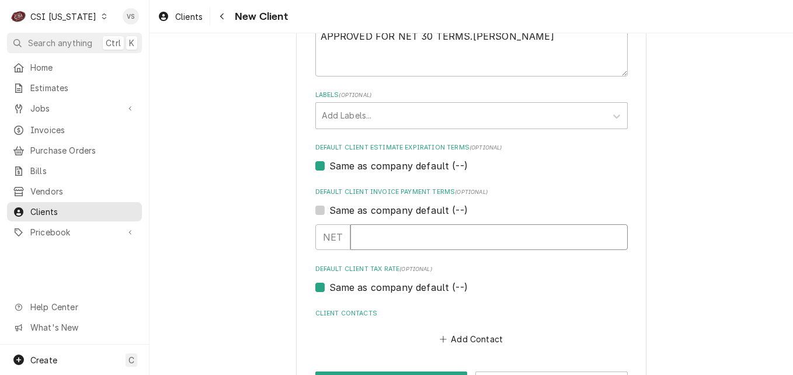
click at [363, 235] on input "Default Client Invoice Payment Terms" at bounding box center [488, 237] width 277 height 26
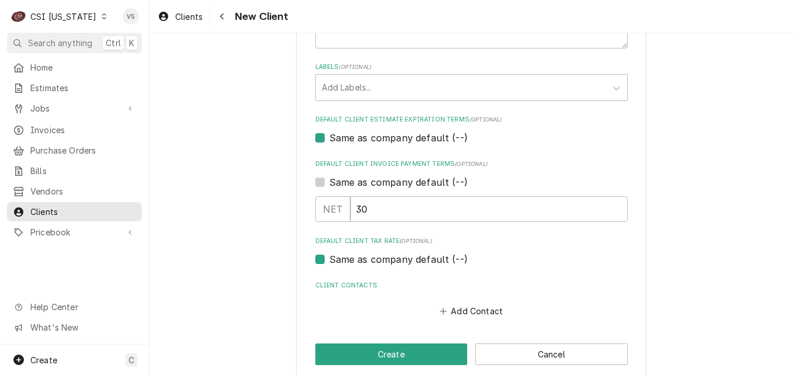
scroll to position [638, 0]
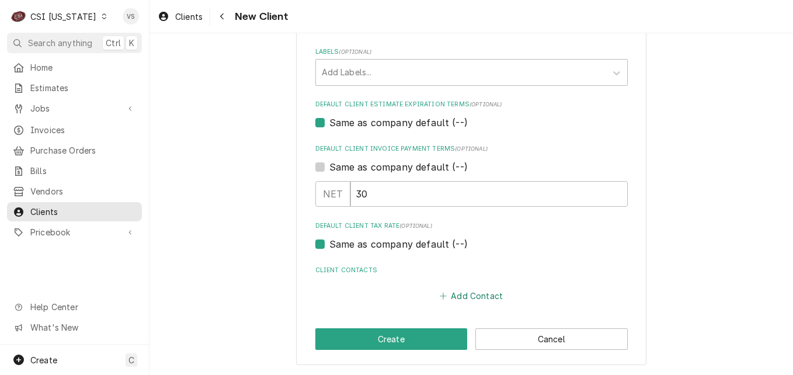
click at [453, 294] on button "Add Contact" at bounding box center [470, 295] width 67 height 16
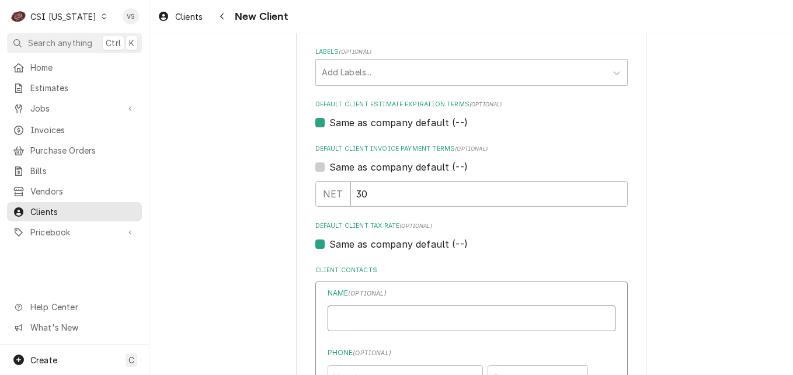
click at [340, 320] on input "Business Name" at bounding box center [471, 318] width 288 height 26
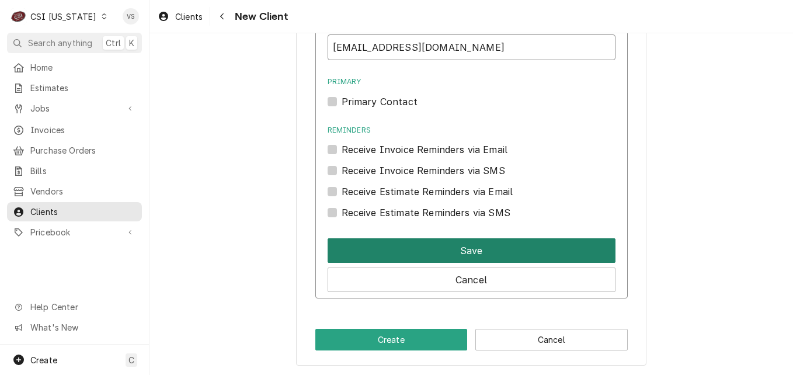
scroll to position [1028, 0]
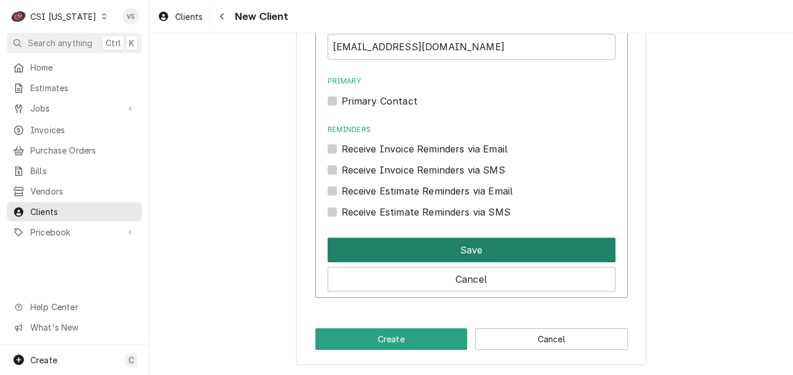
click at [432, 256] on button "Save" at bounding box center [471, 250] width 288 height 25
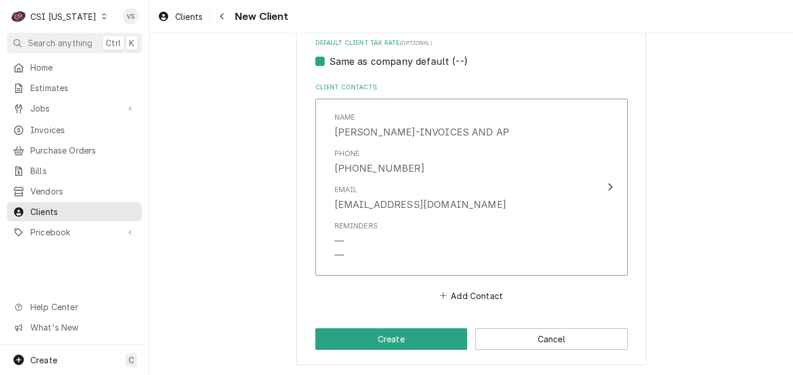
scroll to position [821, 0]
click at [418, 341] on button "Create" at bounding box center [391, 339] width 152 height 22
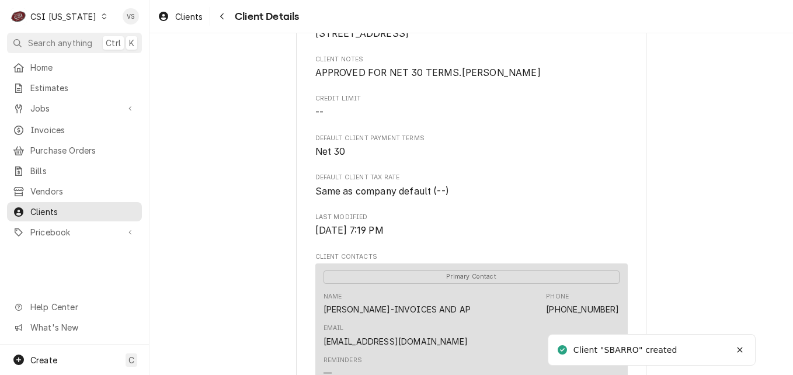
scroll to position [507, 0]
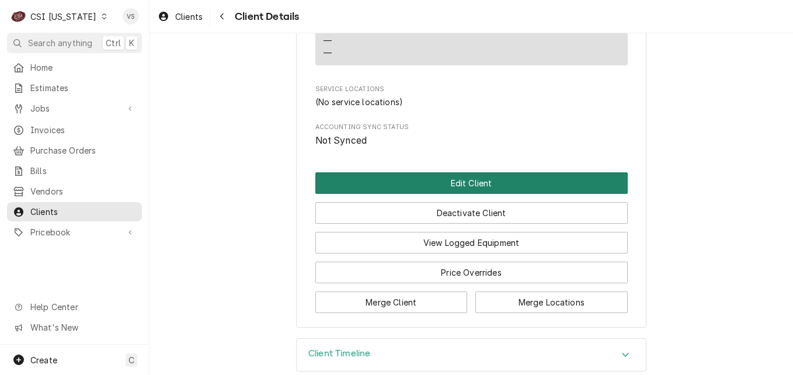
click at [456, 172] on button "Edit Client" at bounding box center [471, 183] width 312 height 22
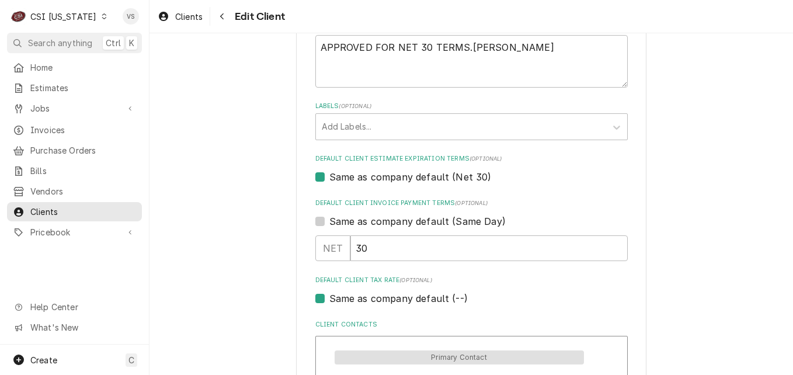
scroll to position [898, 0]
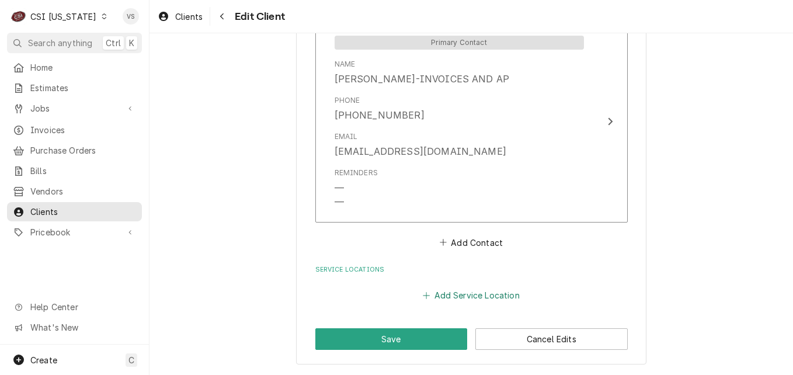
click at [446, 298] on button "Add Service Location" at bounding box center [471, 295] width 100 height 16
type textarea "x"
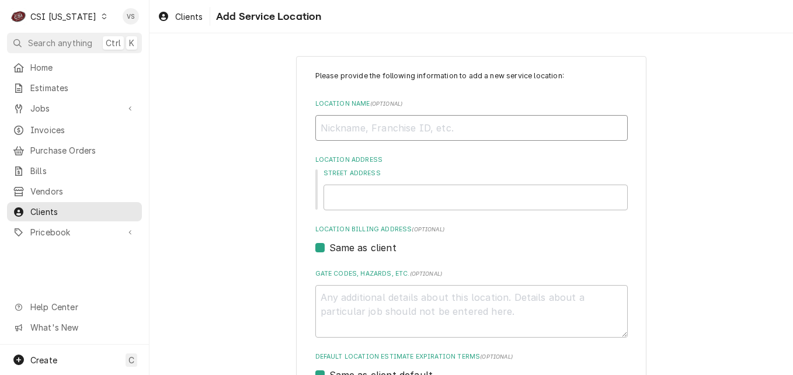
click at [355, 127] on input "Location Name ( optional )" at bounding box center [471, 128] width 312 height 26
type input "SBA"
type textarea "x"
type input "SBAR"
type textarea "x"
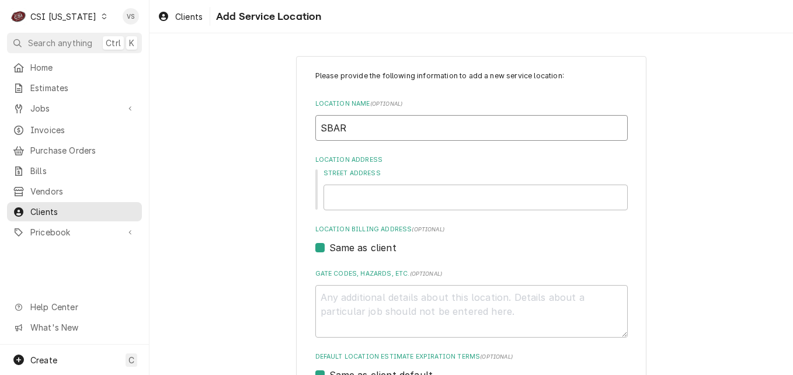
type input "SBARR"
type textarea "x"
type input "SBARRO"
type textarea "x"
type input "1"
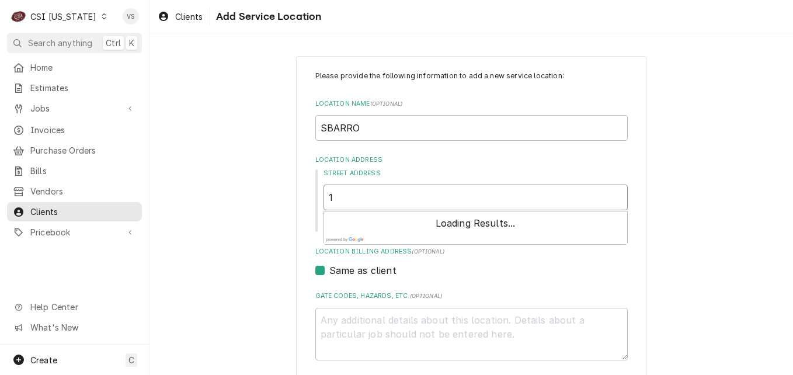
type textarea "x"
type input "13"
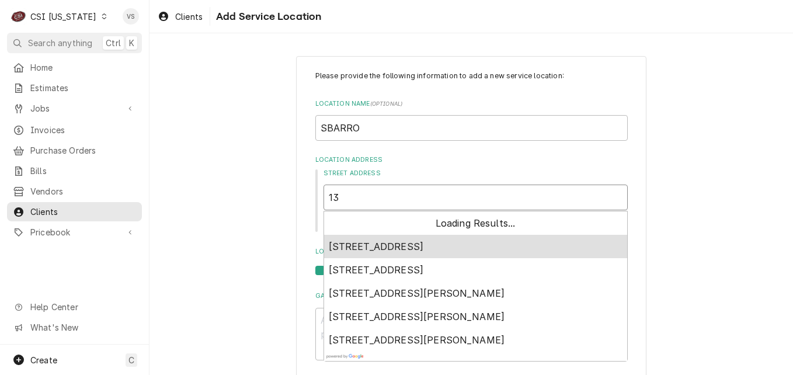
type textarea "x"
type input "132"
type textarea "x"
type input "1328"
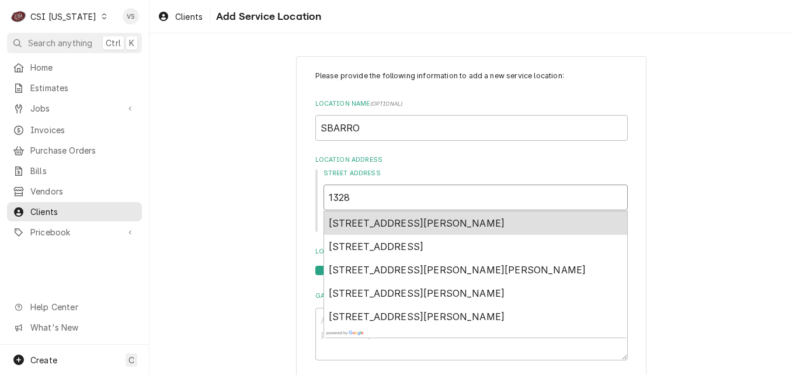
type textarea "x"
type input "1328"
type textarea "x"
type input "1328 D"
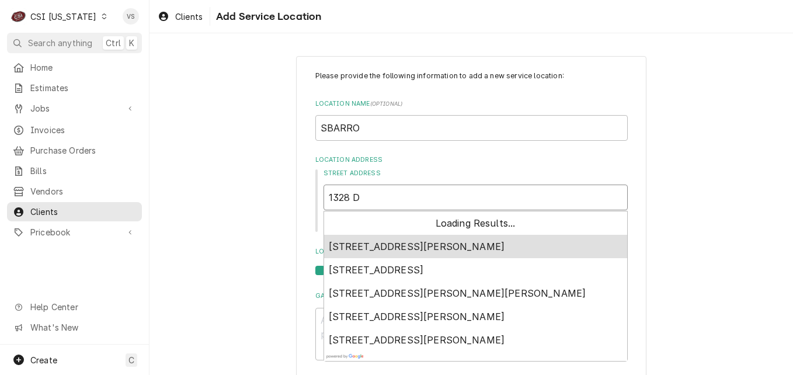
type textarea "x"
type input "1328 DU"
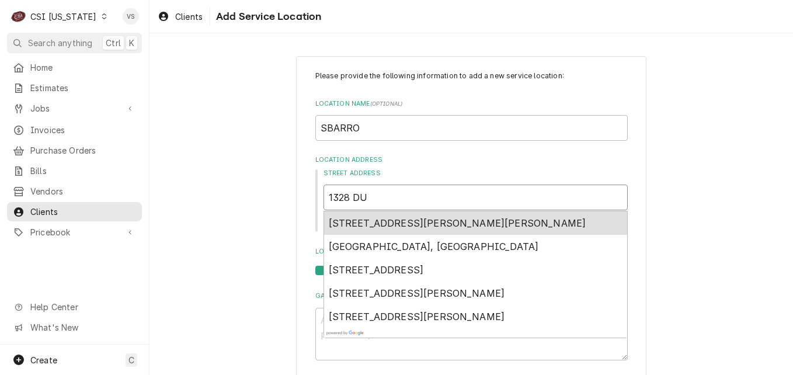
type textarea "x"
type input "1328 DUB"
type textarea "x"
type input "1328 DUBL"
type textarea "x"
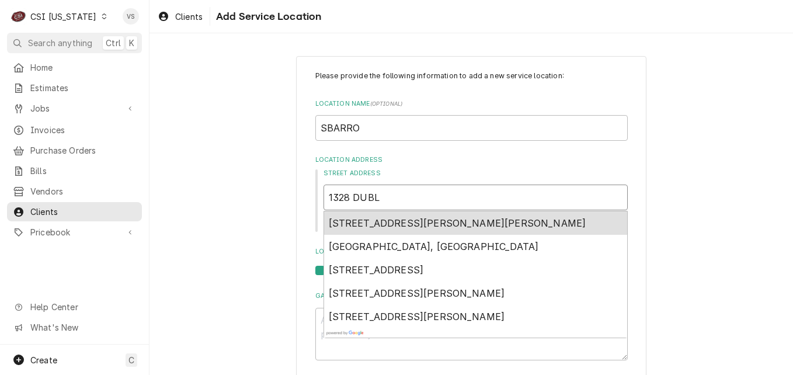
type input "1328 DUBLI"
type textarea "x"
type input "1328 [GEOGRAPHIC_DATA]"
type textarea "x"
type input "1328 [GEOGRAPHIC_DATA]"
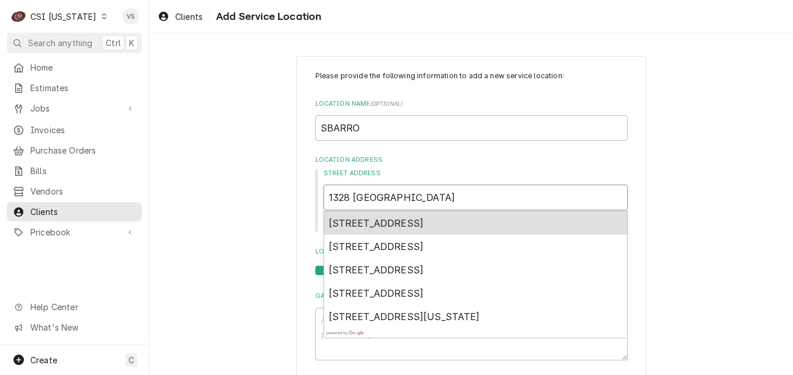
type textarea "x"
type input "1328 [GEOGRAPHIC_DATA]"
type textarea "x"
type input "1328 [GEOGRAPHIC_DATA]"
type textarea "x"
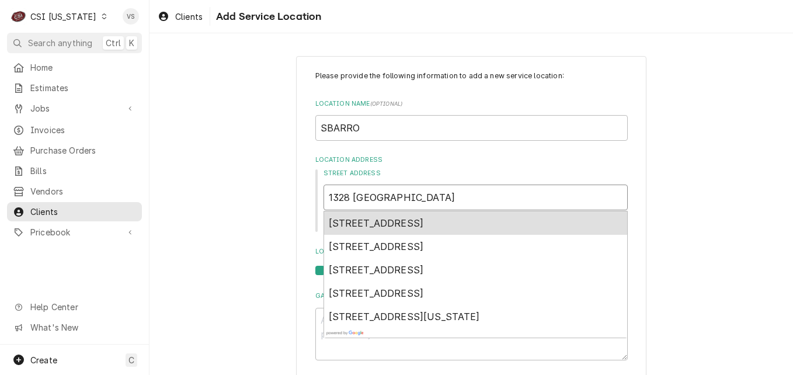
type input "1328 [GEOGRAPHIC_DATA] R"
type textarea "x"
type input "1328 [GEOGRAPHIC_DATA] RO"
type textarea "x"
type input "1328 [GEOGRAPHIC_DATA] ROA"
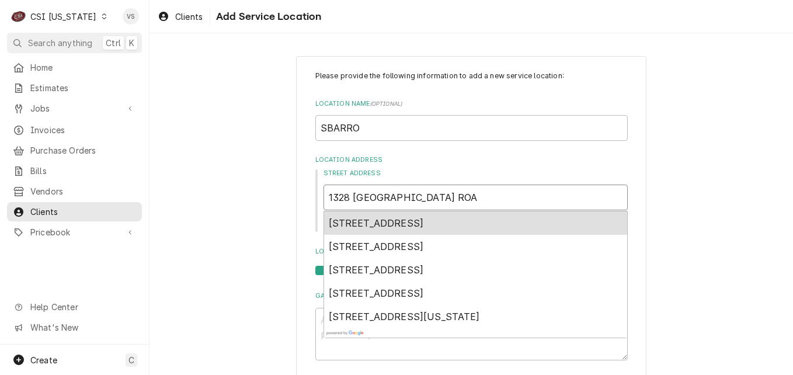
type textarea "x"
type input "1328 [GEOGRAPHIC_DATA]"
type textarea "x"
type input "1328 [GEOGRAPHIC_DATA]"
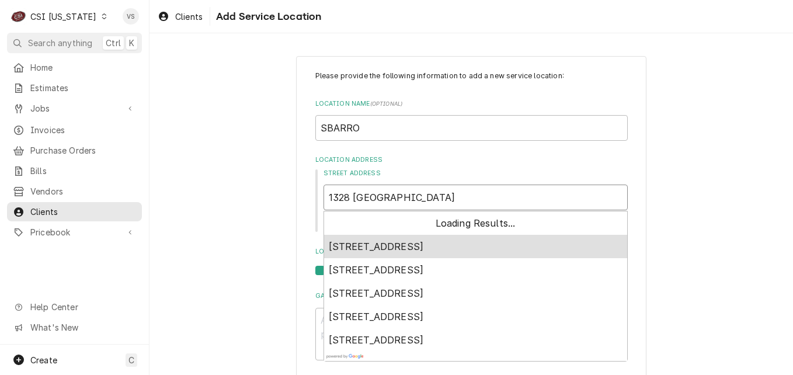
type textarea "x"
type input "1328 [GEOGRAPHIC_DATA] S"
type textarea "x"
type input "1328 [GEOGRAPHIC_DATA] SU"
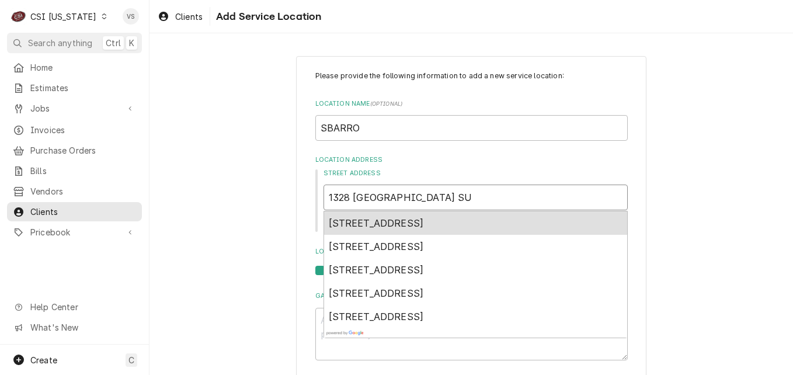
type textarea "x"
type input "1328 [GEOGRAPHIC_DATA] SUI"
type textarea "x"
type input "1328 DUBLIN ROAD SUIT"
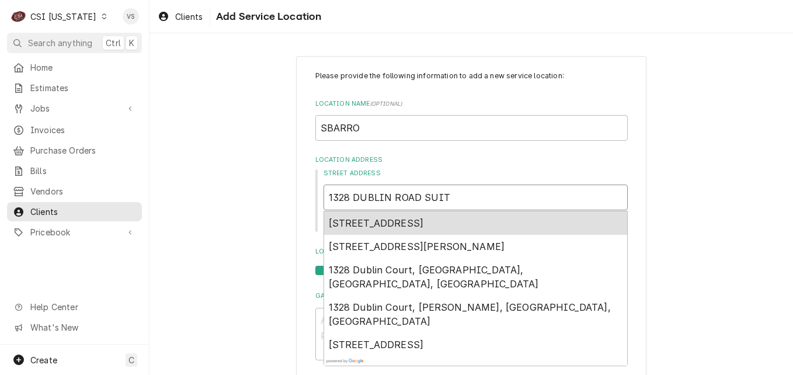
type textarea "x"
type input "1328 [GEOGRAPHIC_DATA]"
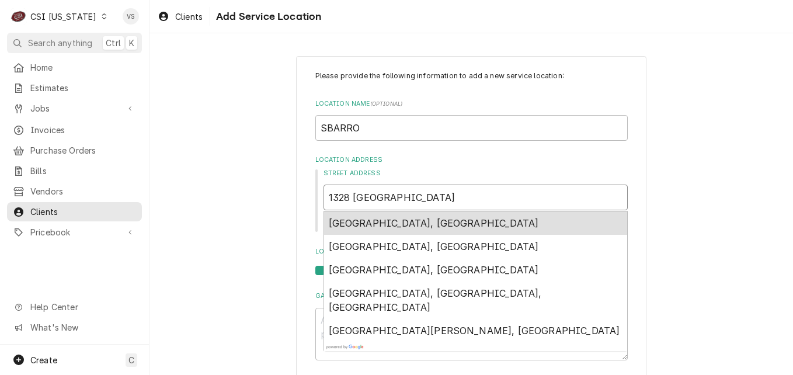
type textarea "x"
type input "1328 [GEOGRAPHIC_DATA]"
type textarea "x"
type input "[STREET_ADDRESS]"
type textarea "x"
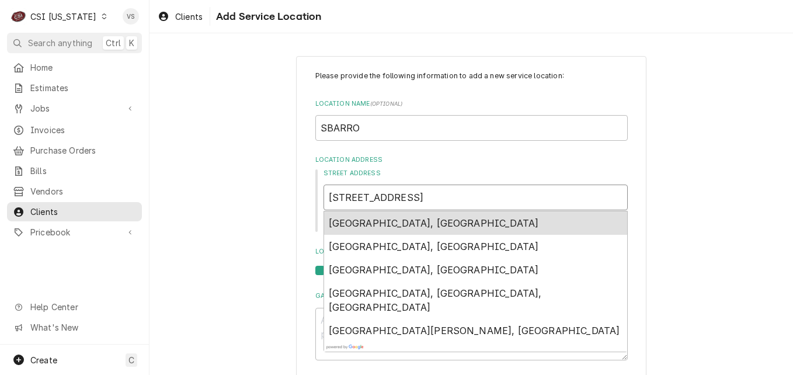
type input "[STREET_ADDRESS]"
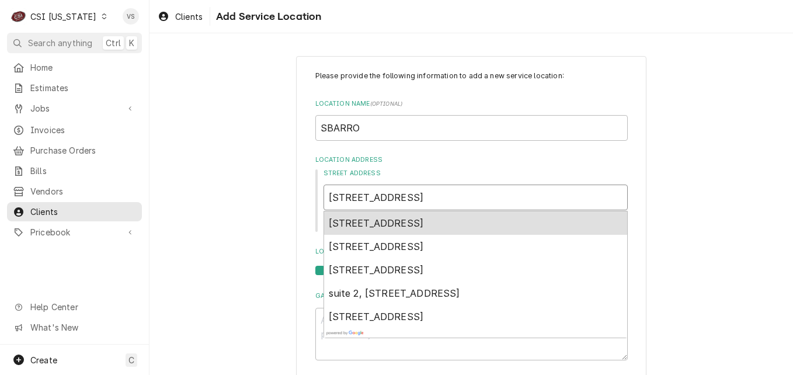
type textarea "x"
type input "[STREET_ADDRESS]"
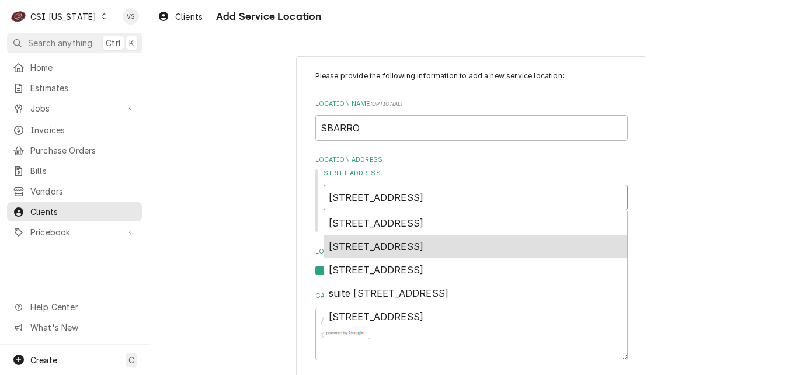
click at [381, 250] on span "[STREET_ADDRESS]" at bounding box center [376, 246] width 95 height 12
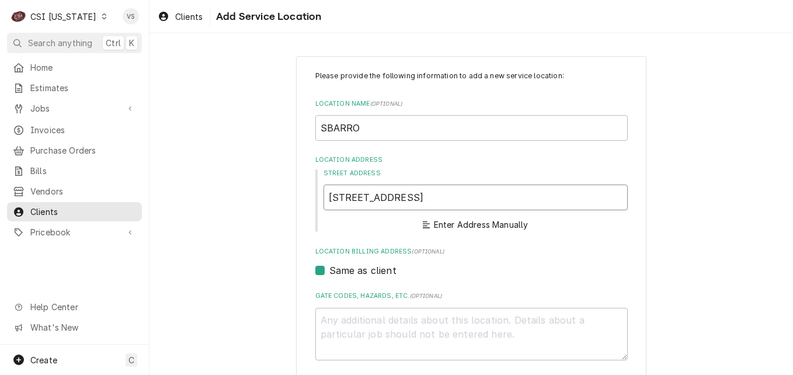
type textarea "x"
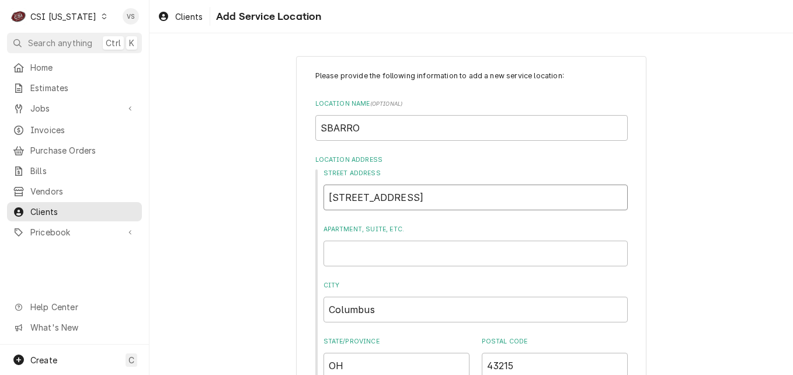
scroll to position [388, 0]
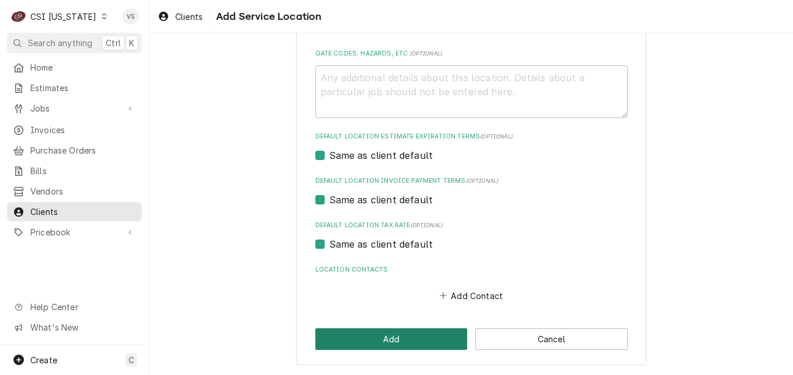
type input "[STREET_ADDRESS]"
click at [408, 339] on button "Add" at bounding box center [391, 339] width 152 height 22
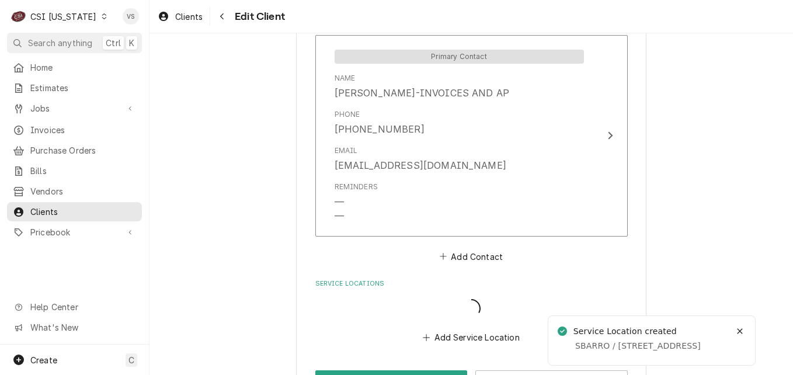
scroll to position [884, 0]
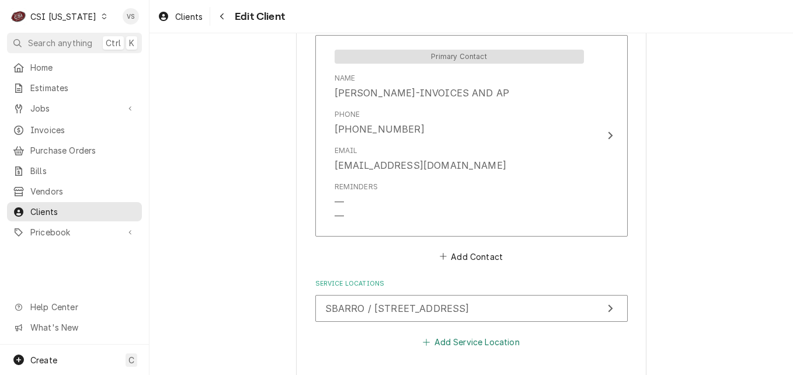
click at [437, 340] on button "Add Service Location" at bounding box center [471, 342] width 100 height 16
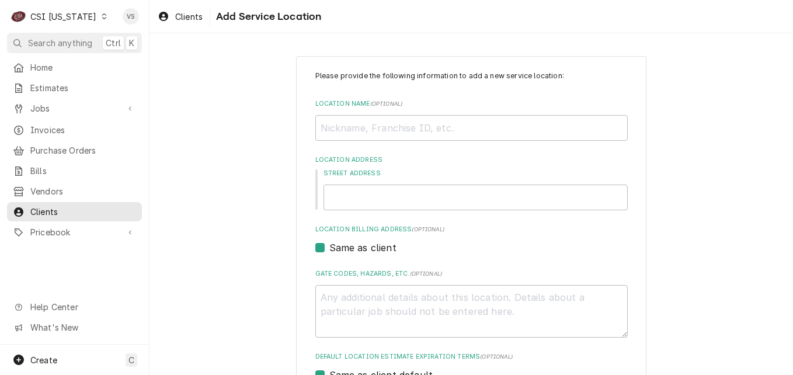
click at [278, 285] on div "Please provide the following information to add a new service location: Locatio…" at bounding box center [470, 320] width 643 height 549
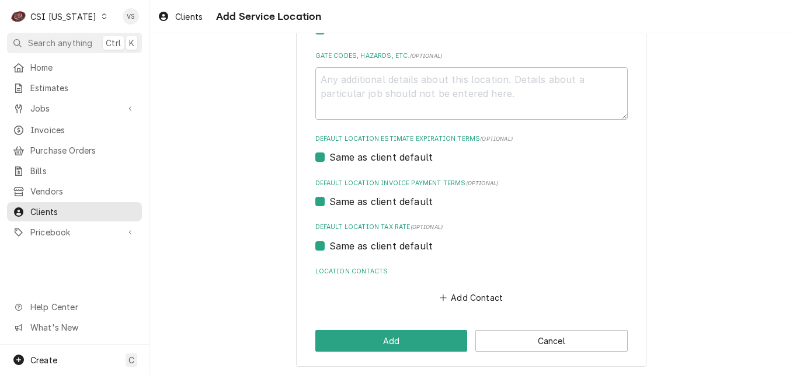
scroll to position [219, 0]
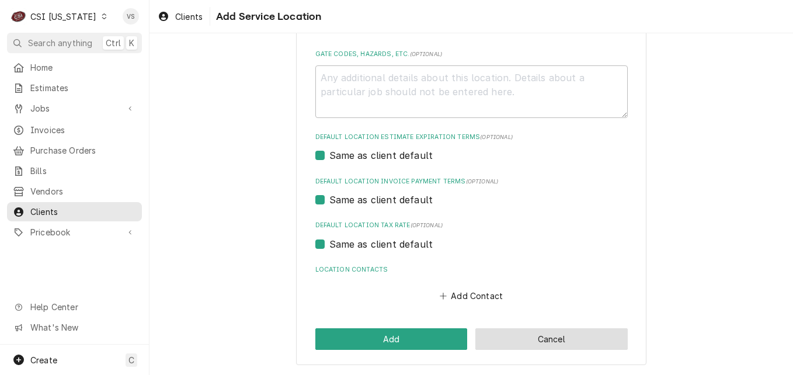
click at [495, 337] on button "Cancel" at bounding box center [551, 339] width 152 height 22
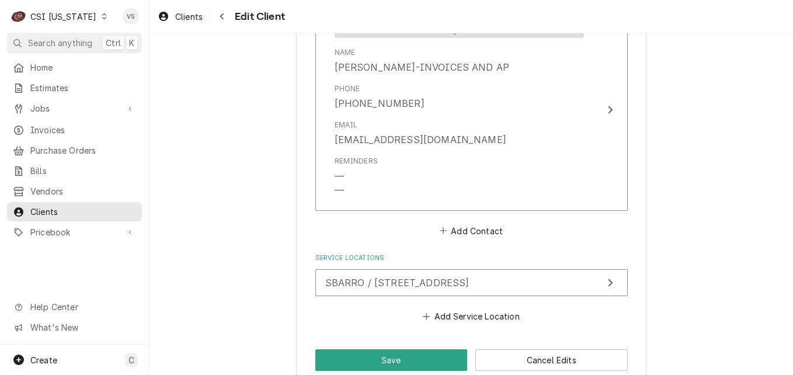
scroll to position [931, 0]
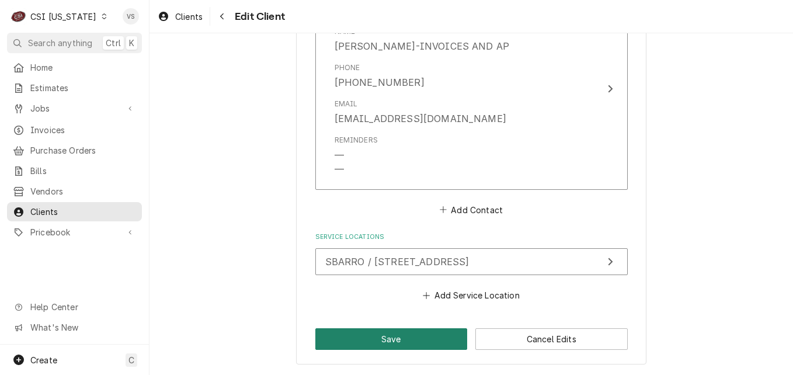
click at [400, 339] on button "Save" at bounding box center [391, 339] width 152 height 22
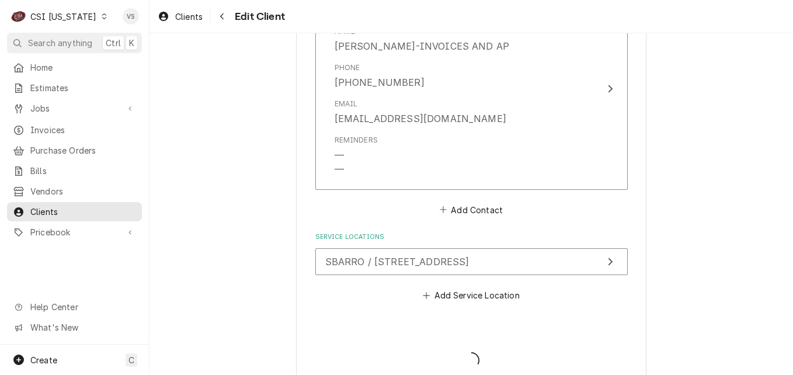
type textarea "x"
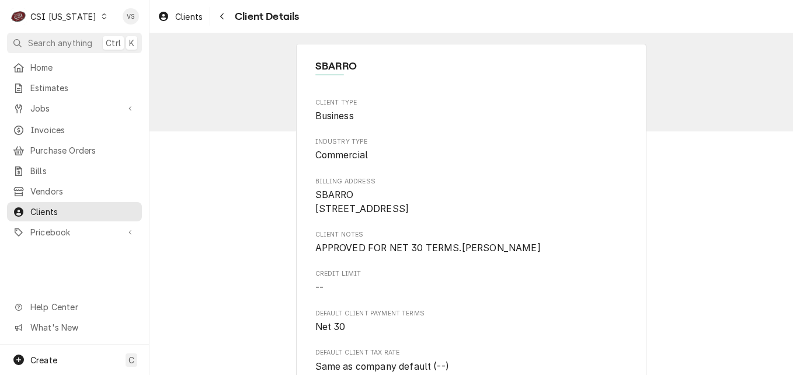
click at [100, 16] on div "Dynamic Content Wrapper" at bounding box center [104, 16] width 8 height 8
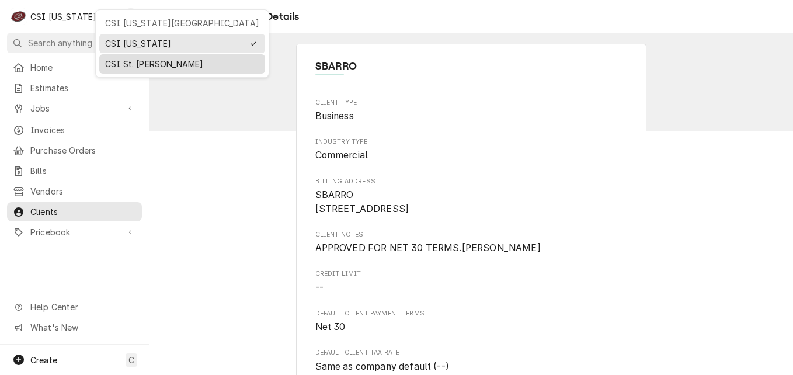
click at [120, 64] on div "CSI St. [PERSON_NAME]" at bounding box center [182, 64] width 154 height 12
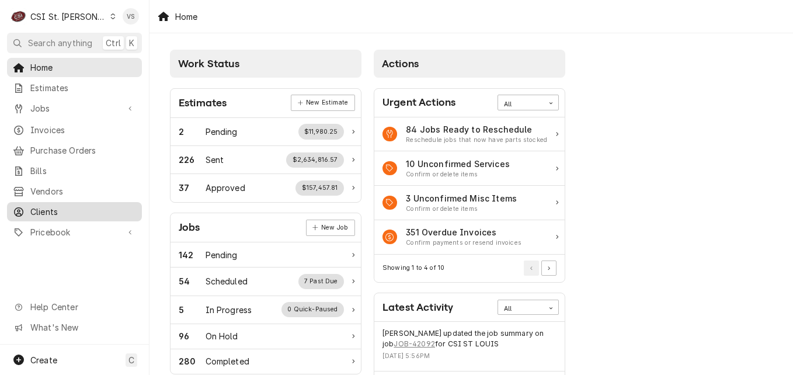
click at [53, 205] on span "Clients" at bounding box center [83, 211] width 106 height 12
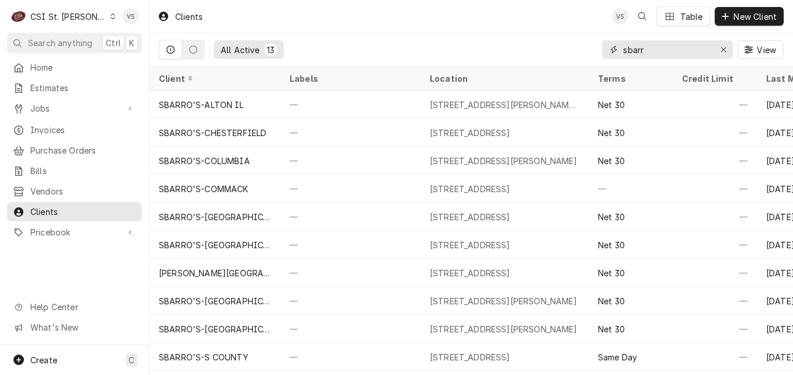
click at [659, 47] on input "sbarr" at bounding box center [667, 49] width 88 height 19
drag, startPoint x: 658, startPoint y: 48, endPoint x: 575, endPoint y: 47, distance: 82.9
click at [574, 51] on div "All Active 13 sbarr View" at bounding box center [471, 49] width 625 height 33
type input "p"
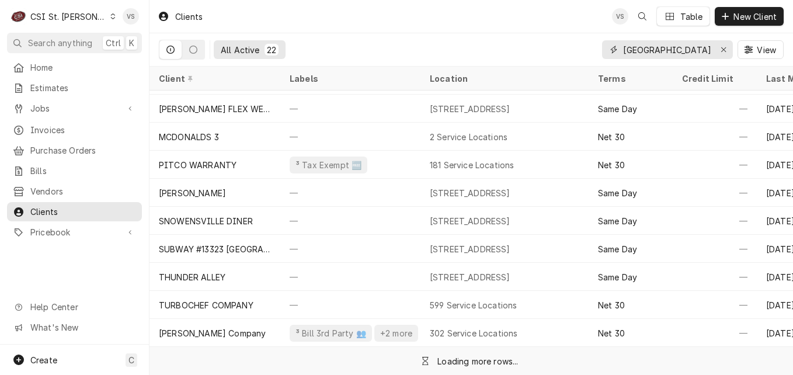
scroll to position [310, 0]
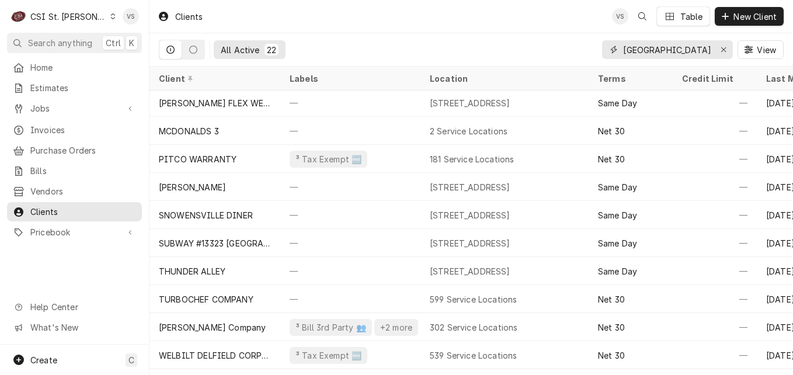
drag, startPoint x: 675, startPoint y: 50, endPoint x: 598, endPoint y: 54, distance: 77.7
click at [598, 54] on div "All Active 22 owensville View" at bounding box center [471, 49] width 625 height 33
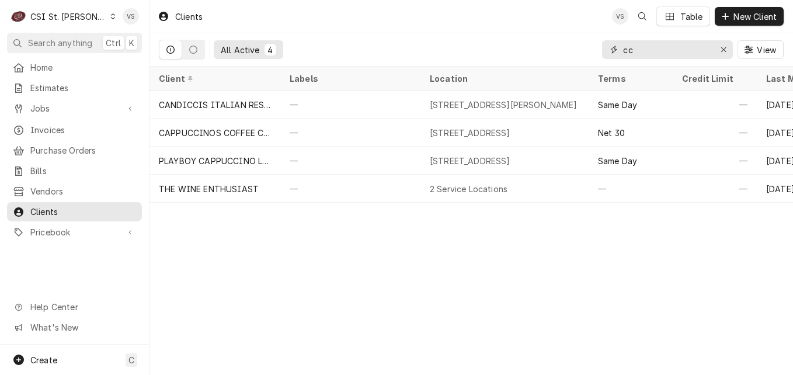
type input "c"
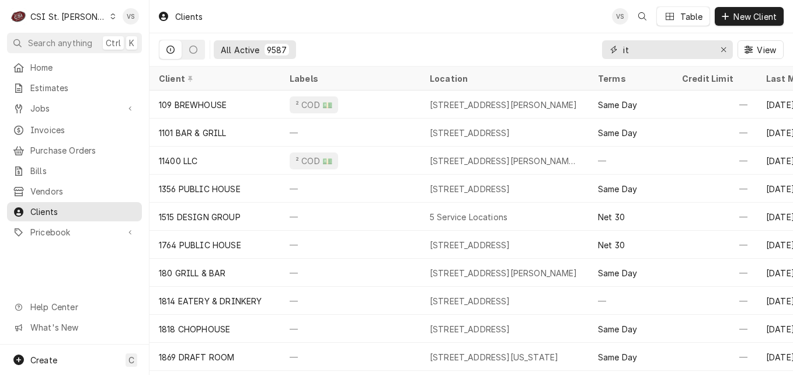
type input "i"
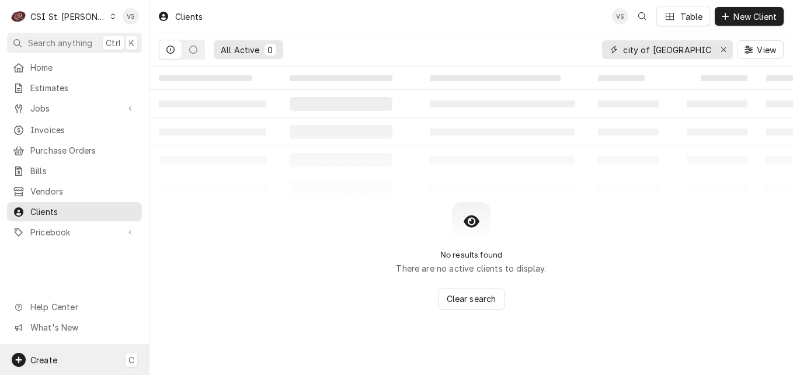
type input "city of owensville"
click at [51, 360] on span "Create" at bounding box center [43, 360] width 27 height 10
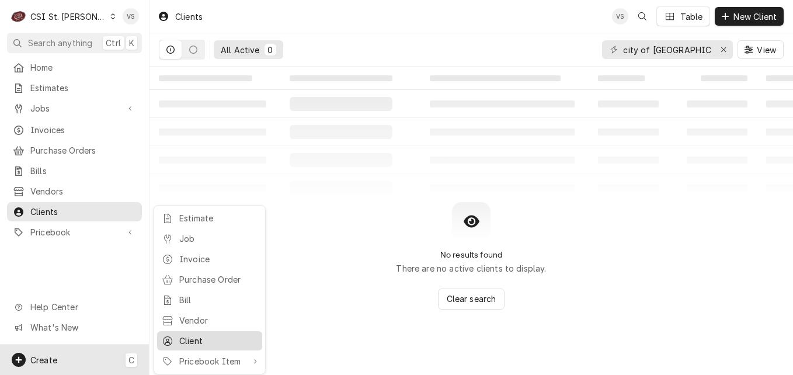
click at [208, 334] on div "Client" at bounding box center [218, 340] width 78 height 12
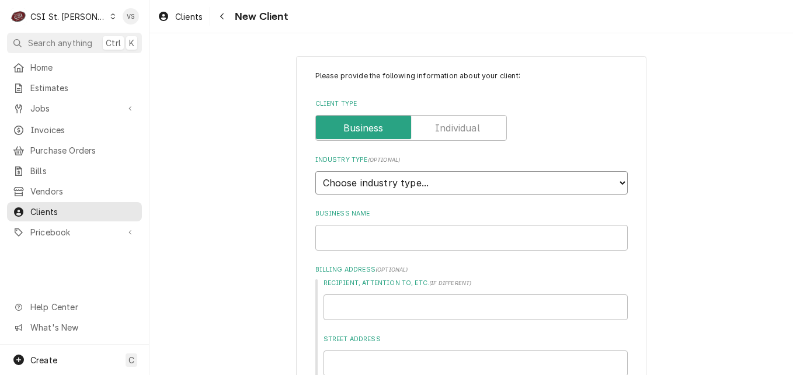
click at [616, 181] on select "Choose industry type... Residential Commercial Industrial Government" at bounding box center [471, 182] width 312 height 23
select select "4"
click at [315, 171] on select "Choose industry type... Residential Commercial Industrial Government" at bounding box center [471, 182] width 312 height 23
click at [347, 235] on input "Business Name" at bounding box center [471, 238] width 312 height 26
type textarea "x"
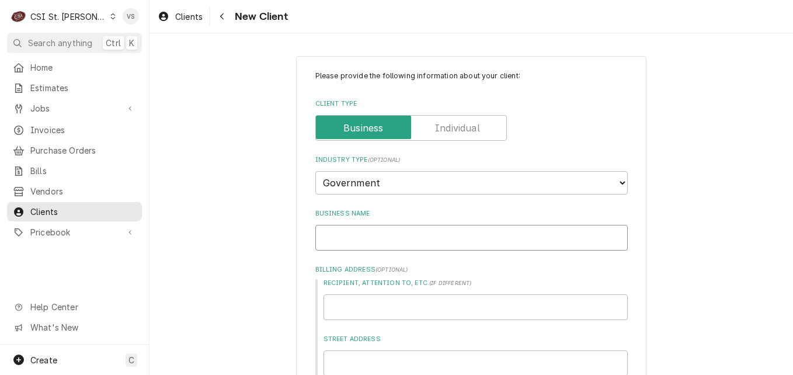
type input "C"
type textarea "x"
type input "Ci"
type textarea "x"
type input "Cit"
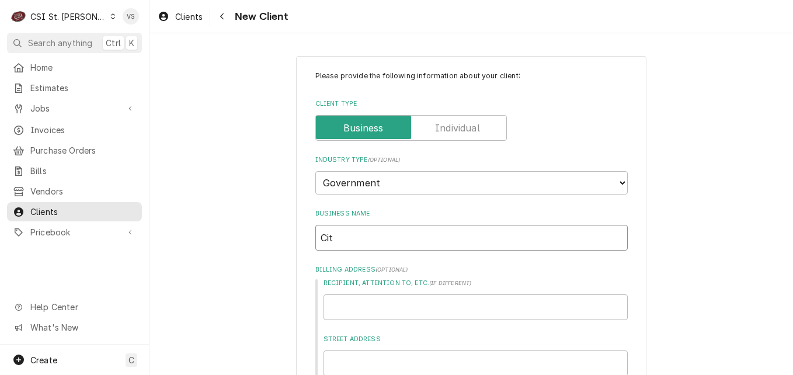
type textarea "x"
type input "City"
type textarea "x"
type input "Cit"
type textarea "x"
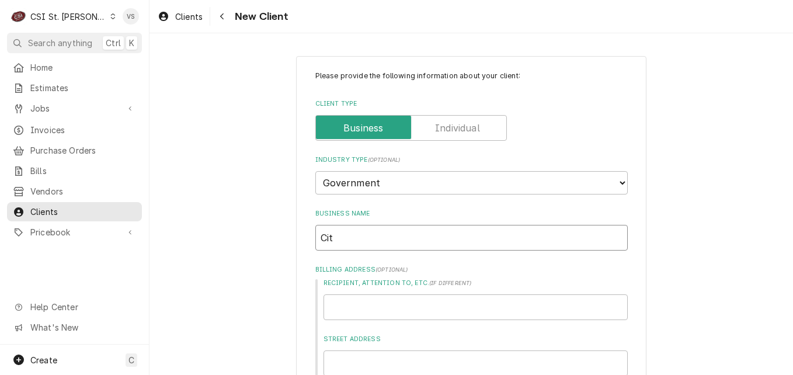
type input "Ci"
type textarea "x"
type input "C"
type textarea "x"
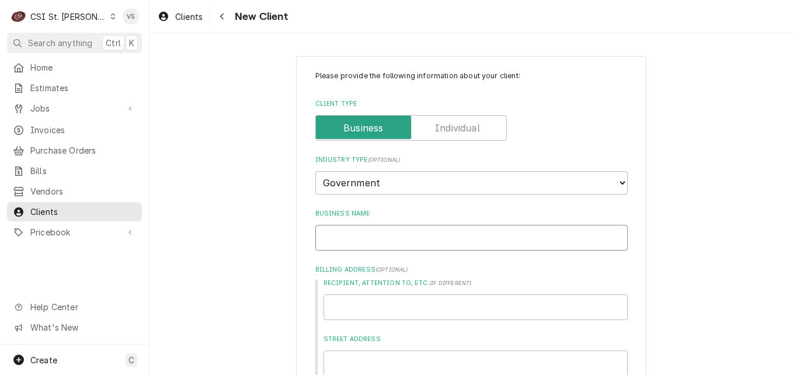
type input "C"
type textarea "x"
type input "CI"
type textarea "x"
type input "CIT"
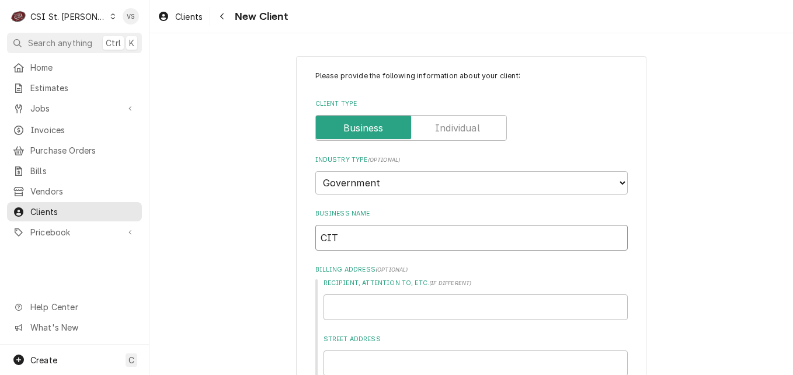
type textarea "x"
type input "CITY"
type textarea "x"
type input "CITY"
type textarea "x"
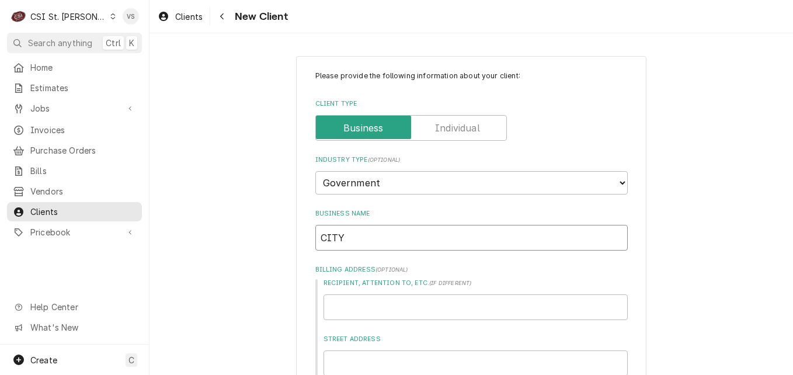
type input "CITY O"
type textarea "x"
type input "CITY OF"
type textarea "x"
type input "CITY OF"
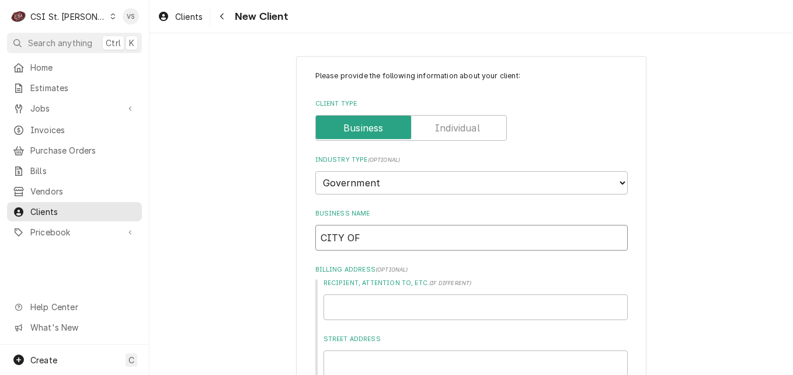
type textarea "x"
type input "CITY OF O"
type textarea "x"
type input "CITY OF OW"
type textarea "x"
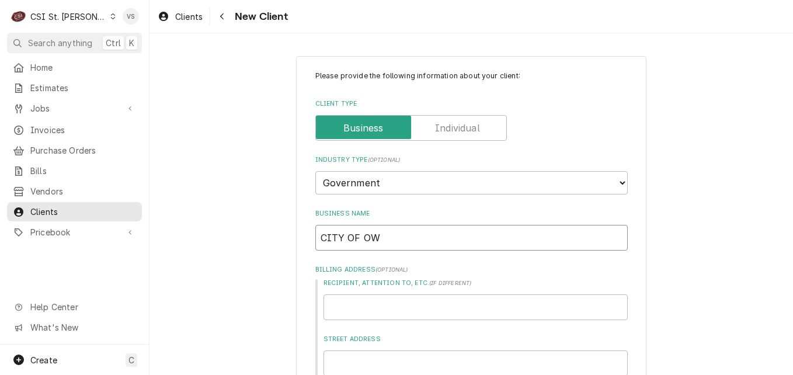
type input "CITY OF OWE"
type textarea "x"
type input "CITY OF [PERSON_NAME]"
type textarea "x"
type input "CITY OF [PERSON_NAME]"
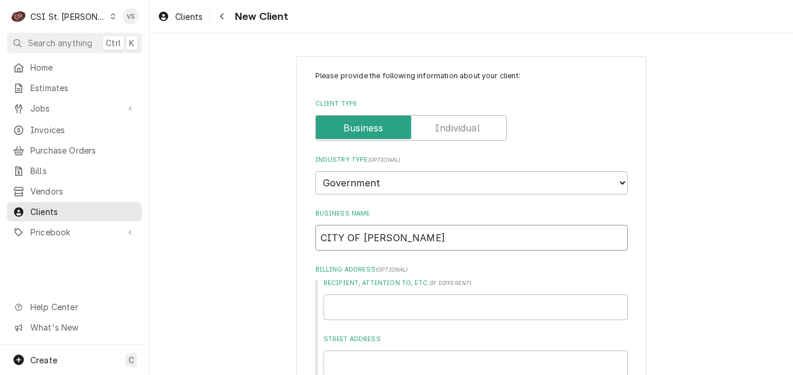
type textarea "x"
type input "CITY OF OWENSV"
type textarea "x"
type input "CITY OF [GEOGRAPHIC_DATA]"
type textarea "x"
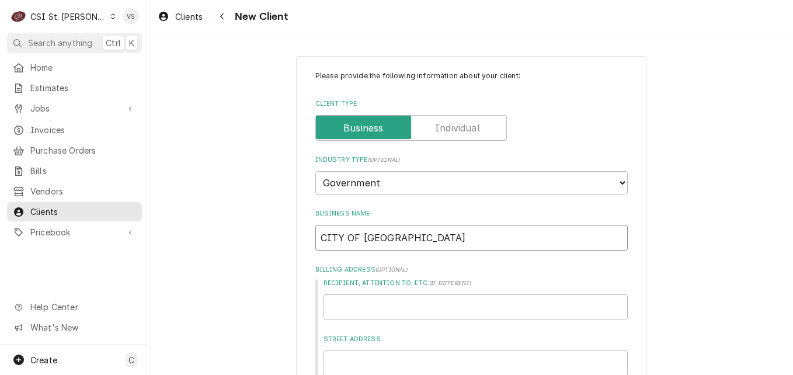
type input "CITY OF [GEOGRAPHIC_DATA]"
type textarea "x"
type input "CITY OF [GEOGRAPHIC_DATA]"
type textarea "x"
type input "CITY OF [GEOGRAPHIC_DATA]"
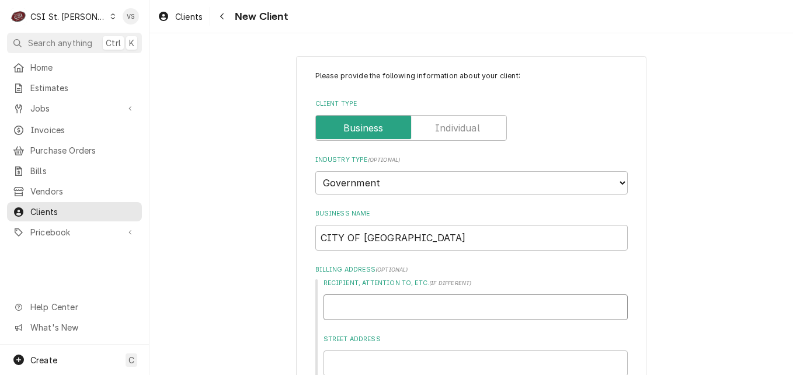
type textarea "x"
type input "c"
type textarea "x"
type input "cI"
type textarea "x"
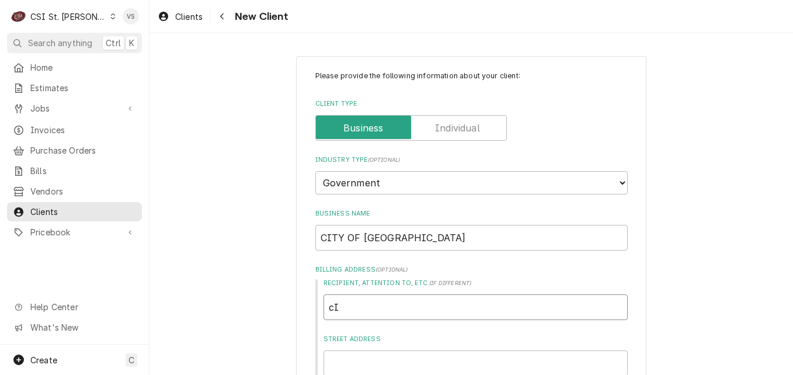
type input "cIT"
type textarea "x"
type input "cITY"
type textarea "x"
type input "cITY"
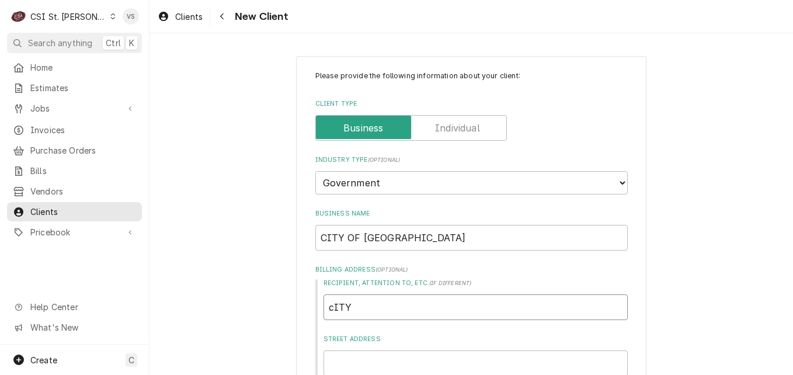
type textarea "x"
type input "cITY"
type textarea "x"
type input "cIT"
type textarea "x"
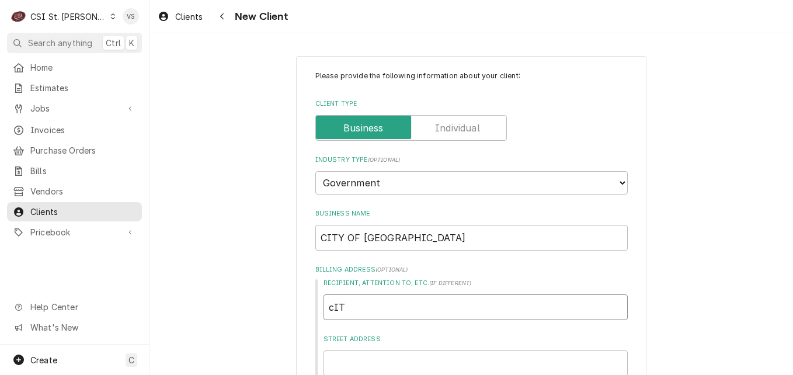
type input "cI"
type textarea "x"
type input "c"
type textarea "x"
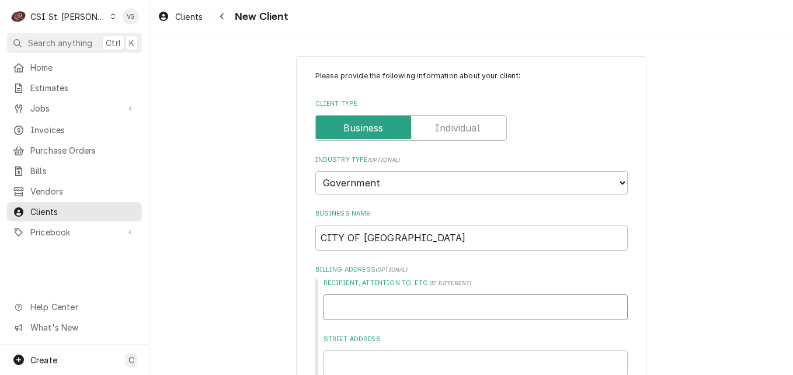
type input "C"
type textarea "x"
type input "CI"
type textarea "x"
type input "CIT"
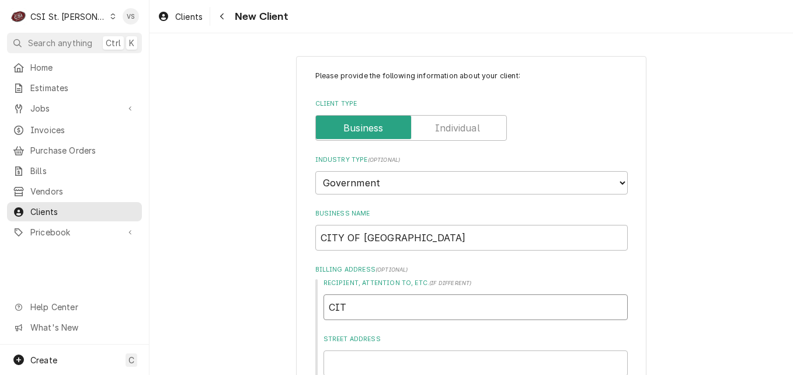
type textarea "x"
type input "CITY"
type textarea "x"
type input "CITY"
type textarea "x"
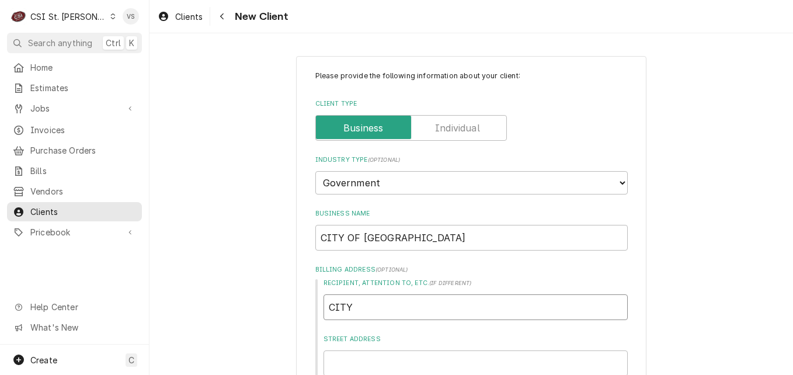
type input "CITY O"
type textarea "x"
type input "CITY OF"
type textarea "x"
type input "CITY OF"
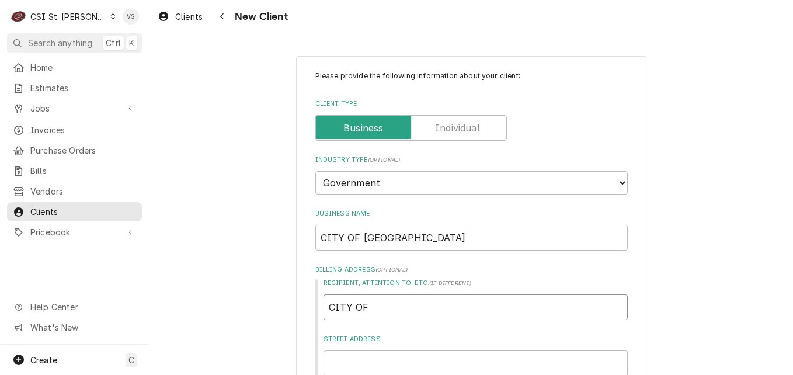
type textarea "x"
type input "CITY OF O"
type textarea "x"
type input "CITY OF OW"
type textarea "x"
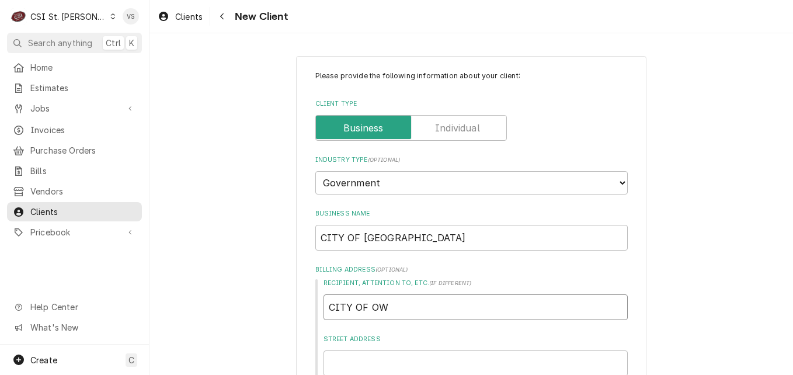
type input "CITY OF OWN"
type textarea "x"
type input "CITY OF OW"
type textarea "x"
type input "CITY OF OWE"
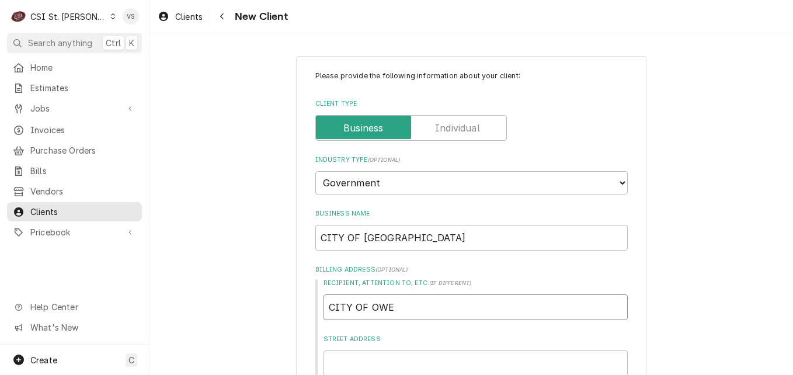
type textarea "x"
type input "CITY OF OWEN"
type textarea "x"
type input "CITY OF OWENS"
type textarea "x"
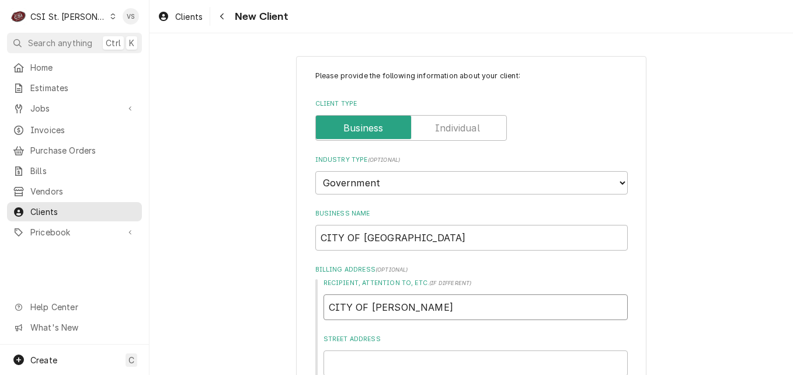
type input "CITY OF OWENSV"
type textarea "x"
type input "CITY OF OWENSVI"
type textarea "x"
type input "CITY OF OWENSVIL"
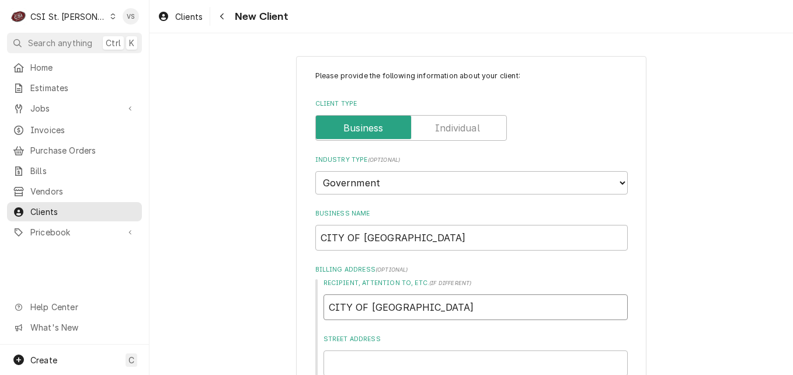
type textarea "x"
type input "CITY OF OWENSVILL"
type textarea "x"
type input "CITY OF [GEOGRAPHIC_DATA]"
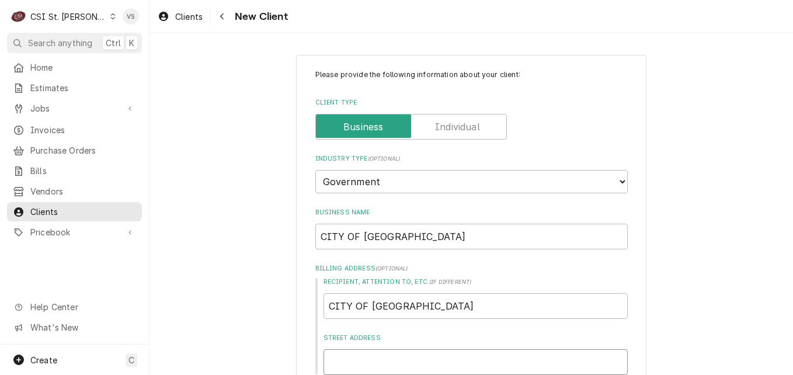
type textarea "x"
type input "1"
type textarea "x"
type input "10"
type textarea "x"
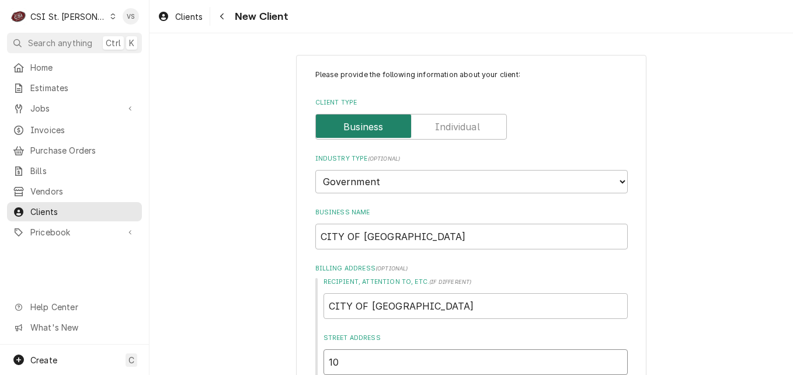
type input "107"
type textarea "x"
type input "107"
type textarea "x"
type input "107 W"
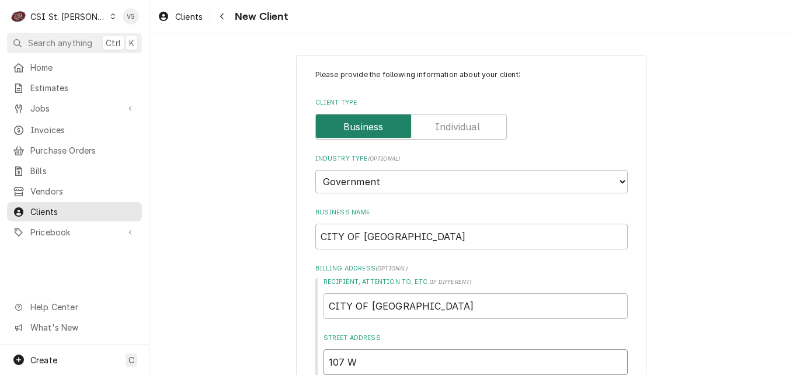
type textarea "x"
type input "107 WE"
type textarea "x"
type input "107 W"
type textarea "x"
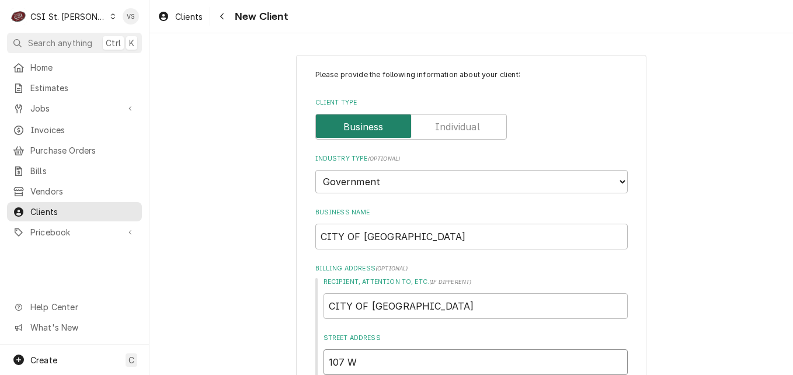
type input "107 W"
type textarea "x"
type input "107 W E"
type textarea "x"
type input "107 W"
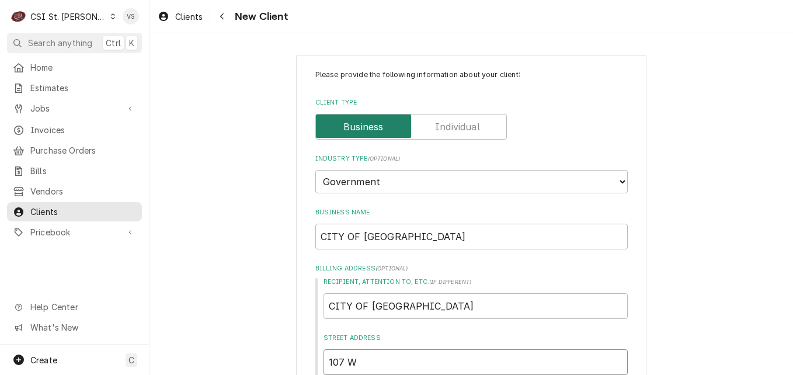
type textarea "x"
type input "107 W S"
type textarea "x"
type input "107 W SE"
type textarea "x"
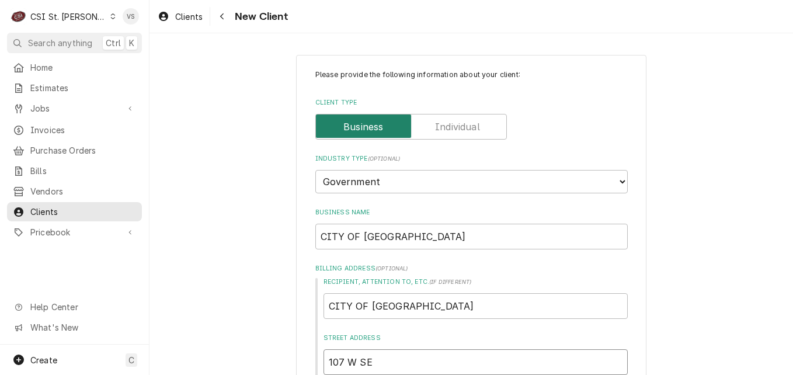
type input "107 W SEA"
type textarea "x"
type input "107 W SEAR"
type textarea "x"
type input "107 W SEARS"
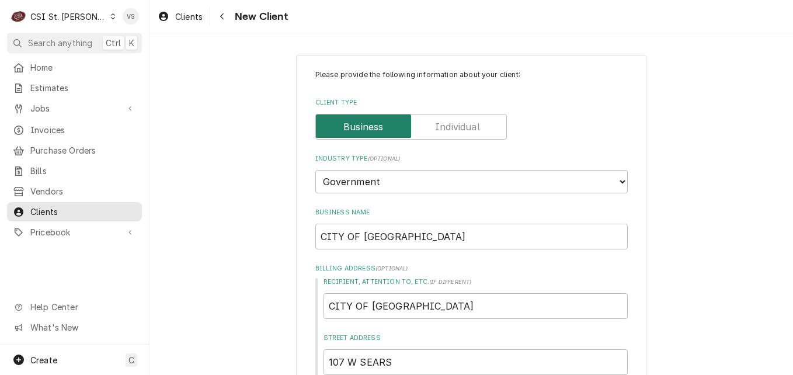
scroll to position [186, 0]
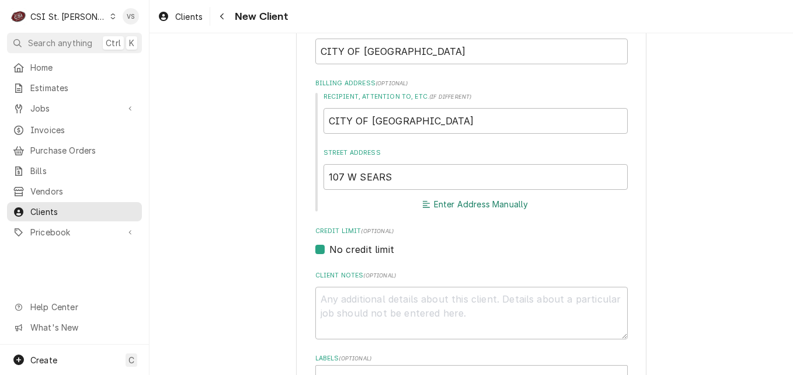
click at [438, 202] on button "Enter Address Manually" at bounding box center [475, 204] width 110 height 16
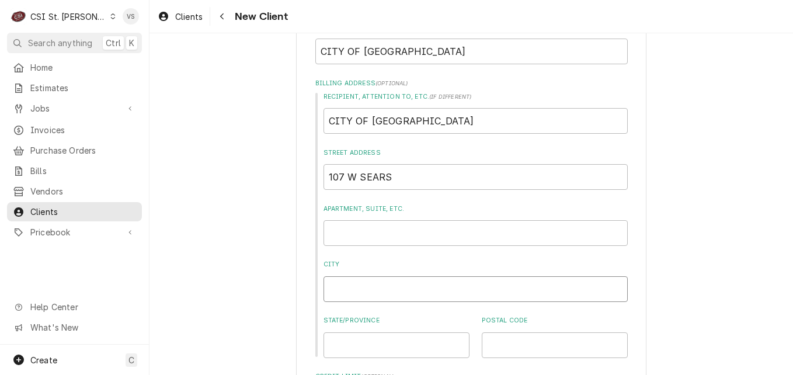
type textarea "x"
type input "O"
type textarea "x"
type input "OW"
type textarea "x"
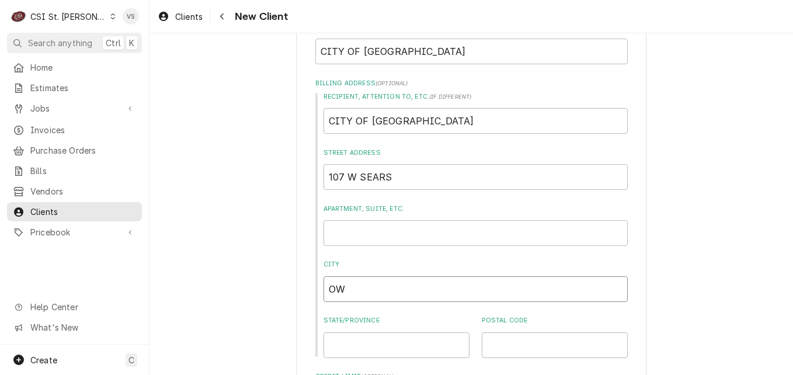
type input "OWE"
type textarea "x"
type input "OWEN"
type textarea "x"
type input "OWENS"
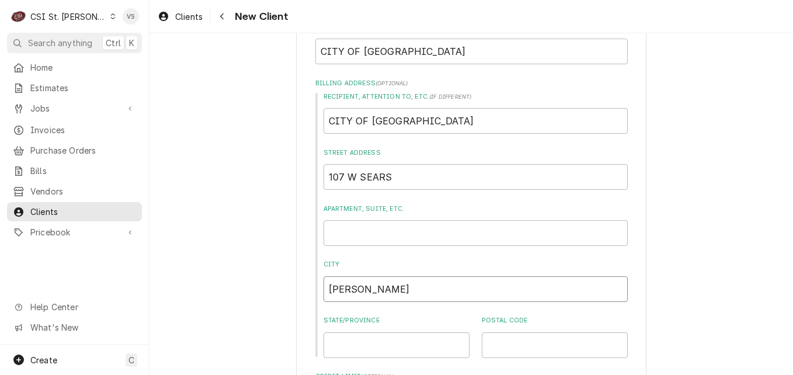
type textarea "x"
type input "OWENSV"
type textarea "x"
type input "OWENSVI"
type textarea "x"
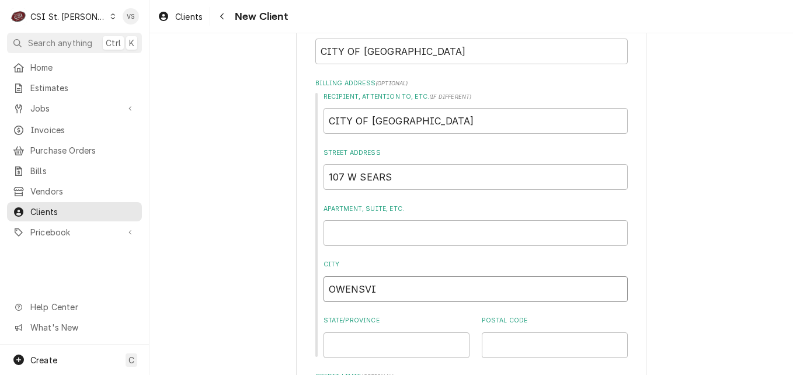
type input "OWENSVIL"
type textarea "x"
type input "OWENSVILL"
type textarea "x"
type input "OWENSVILLE"
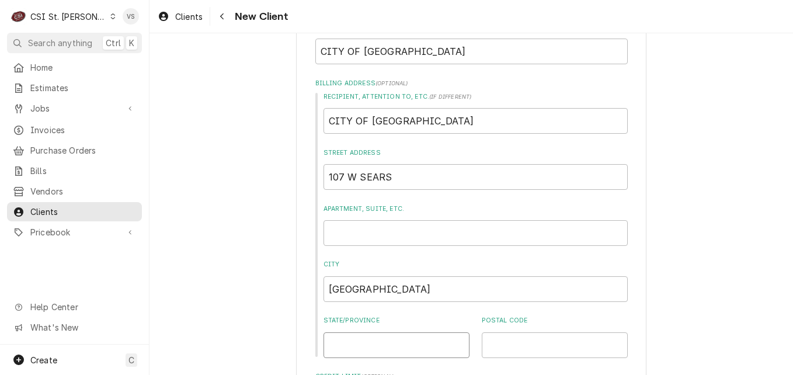
type textarea "x"
type input "M"
type textarea "x"
type input "MO"
type textarea "x"
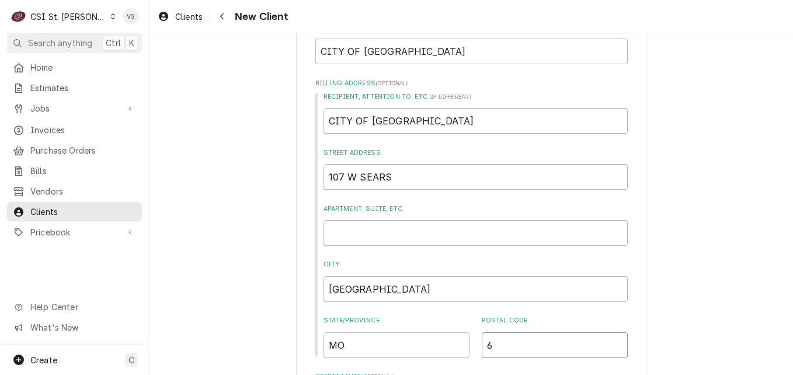
type input "6"
type textarea "x"
type input "65"
type textarea "x"
type input "650"
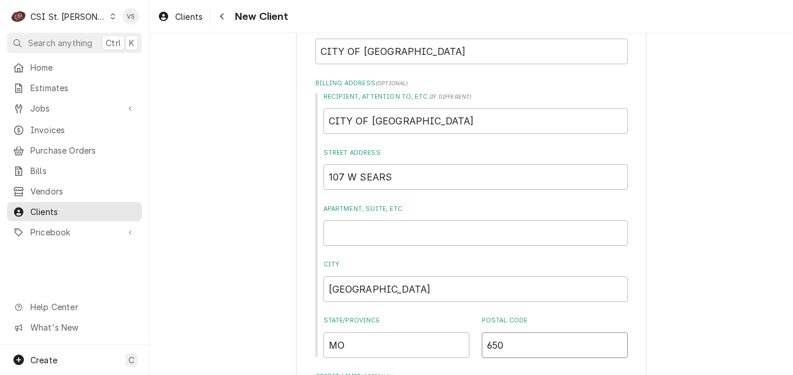
type textarea "x"
type input "6506"
type textarea "x"
type input "65066"
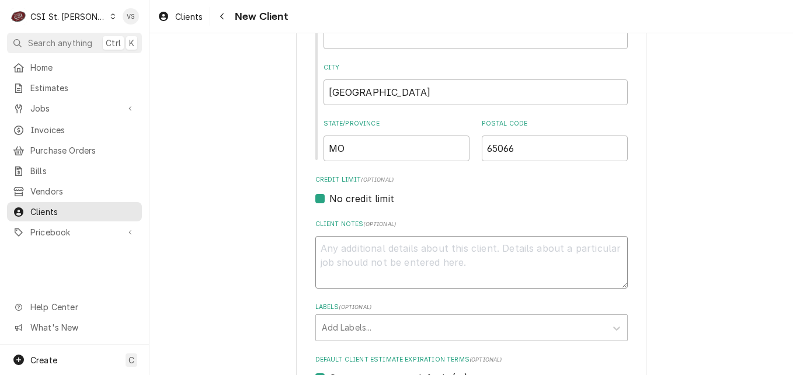
click at [347, 253] on textarea "Client Notes ( optional )" at bounding box center [471, 262] width 312 height 53
type textarea "x"
type textarea "a"
type textarea "x"
type textarea "aP"
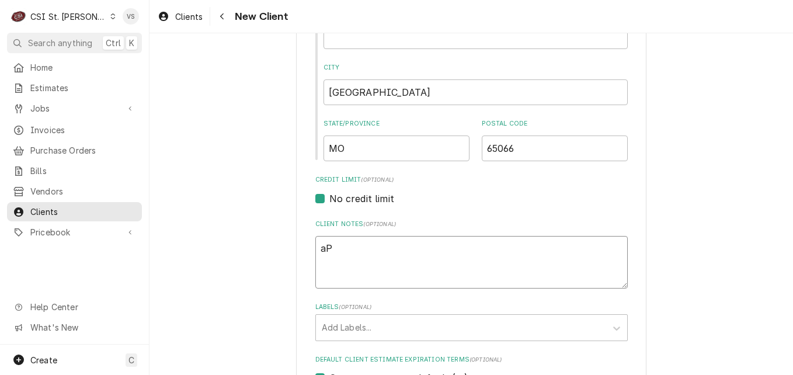
type textarea "x"
type textarea "a"
type textarea "x"
type textarea "A"
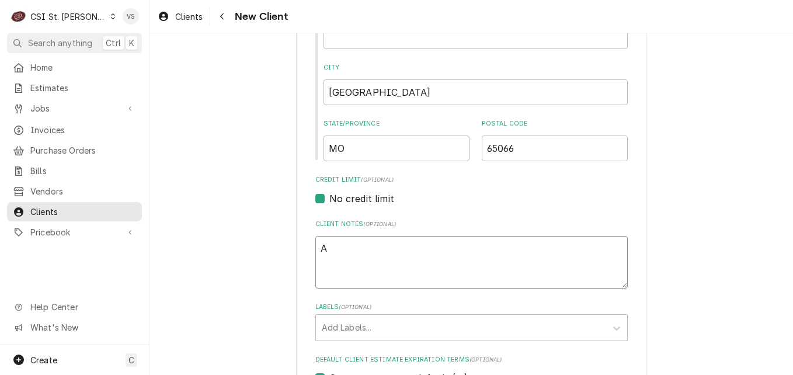
type textarea "x"
type textarea "AP"
type textarea "x"
type textarea "APP"
type textarea "x"
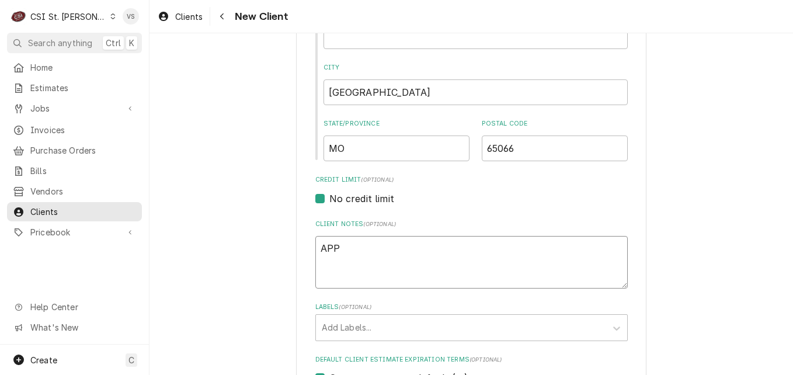
type textarea "APPR"
type textarea "x"
type textarea "APPRO"
type textarea "x"
type textarea "APPROV"
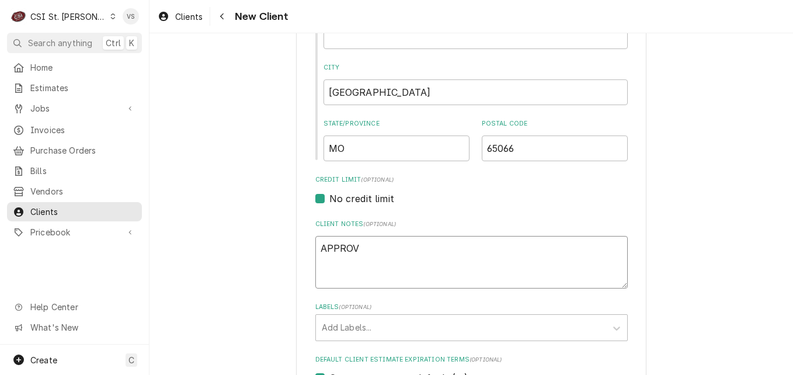
type textarea "x"
type textarea "APPROVE"
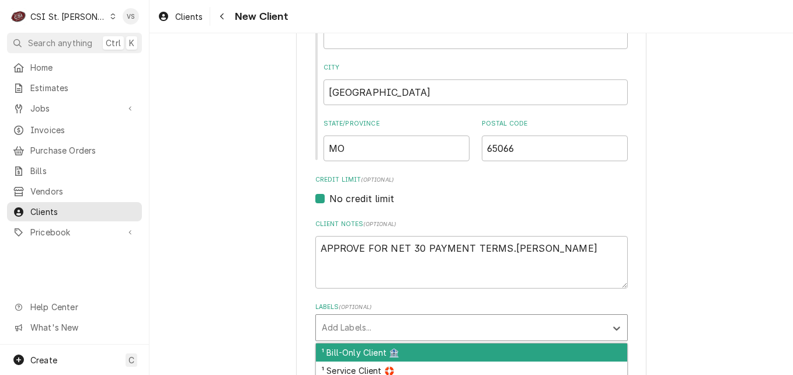
click at [352, 325] on div "Labels" at bounding box center [461, 327] width 278 height 21
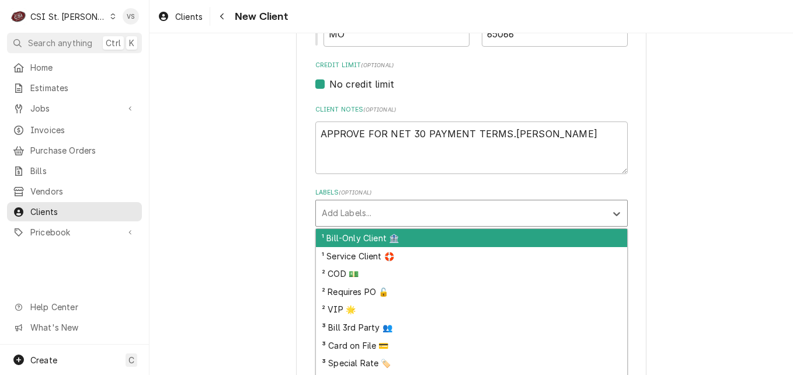
scroll to position [500, 0]
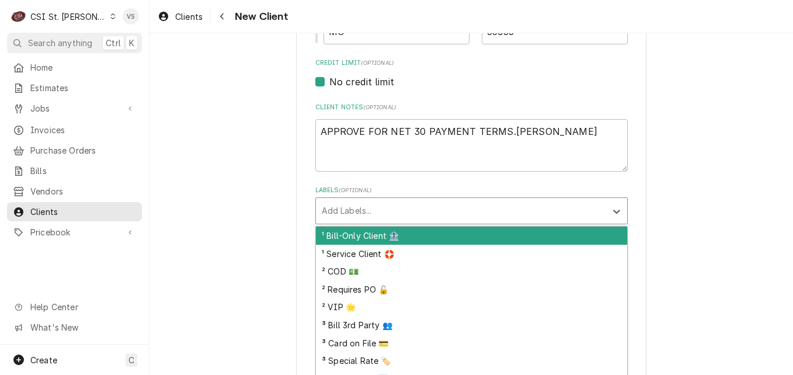
click at [346, 231] on div "¹ Bill-Only Client 🏦" at bounding box center [471, 235] width 311 height 18
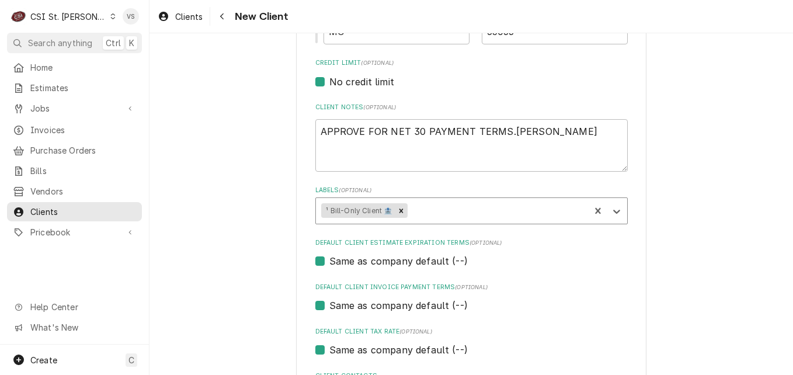
click at [329, 304] on label "Same as company default (--)" at bounding box center [398, 305] width 138 height 14
click at [329, 304] on input "Same as company default (--)" at bounding box center [485, 311] width 312 height 26
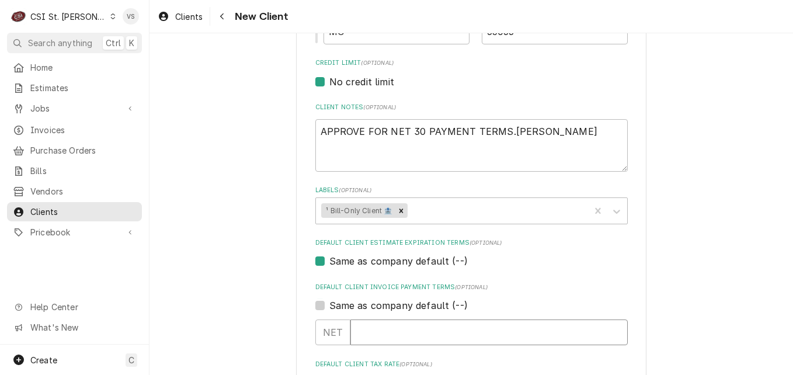
click at [359, 331] on input "Default Client Invoice Payment Terms" at bounding box center [488, 332] width 277 height 26
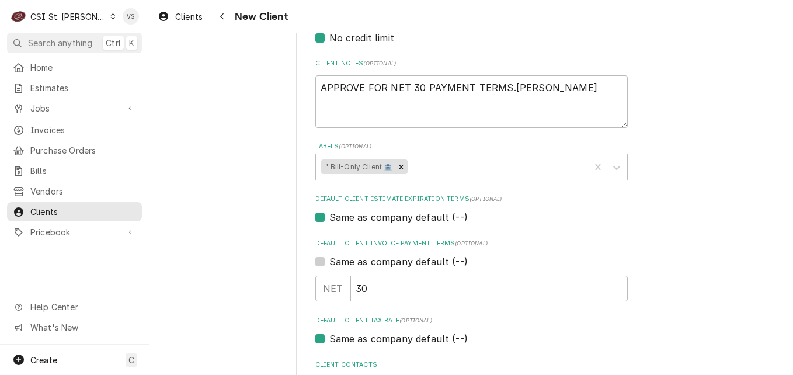
scroll to position [638, 0]
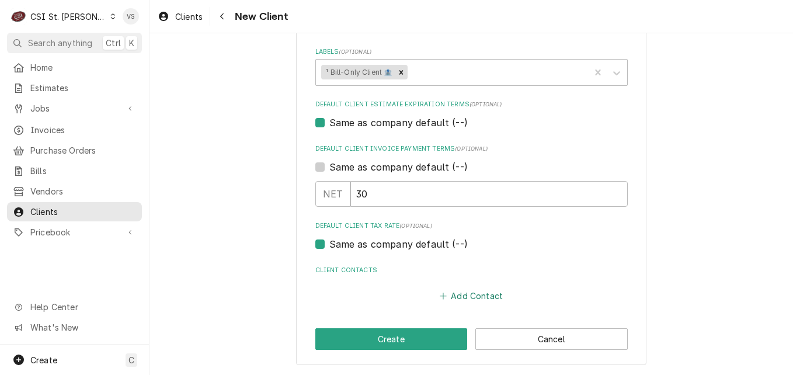
click at [449, 296] on button "Add Contact" at bounding box center [470, 295] width 67 height 16
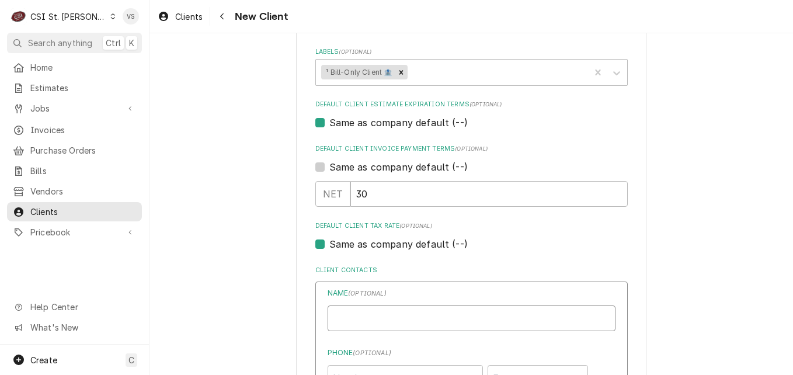
click at [345, 313] on input "Business Name" at bounding box center [471, 318] width 288 height 26
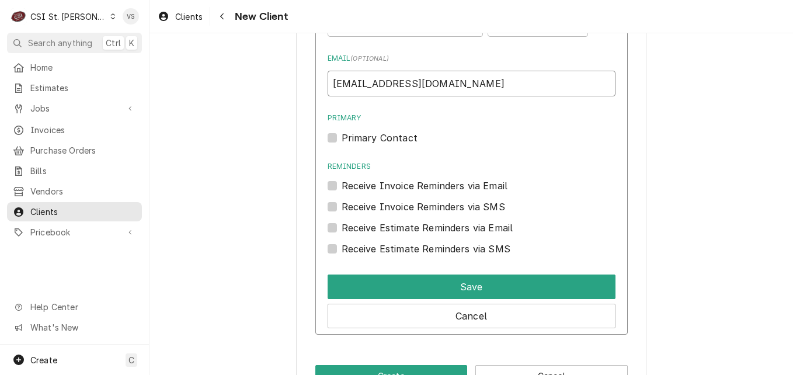
scroll to position [1028, 0]
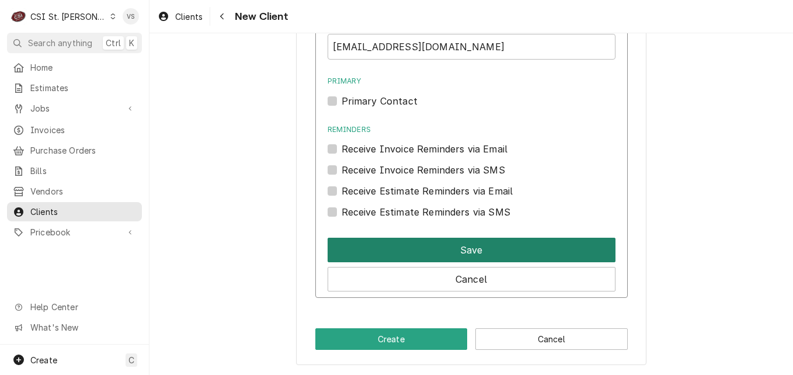
click at [452, 250] on button "Save" at bounding box center [471, 250] width 288 height 25
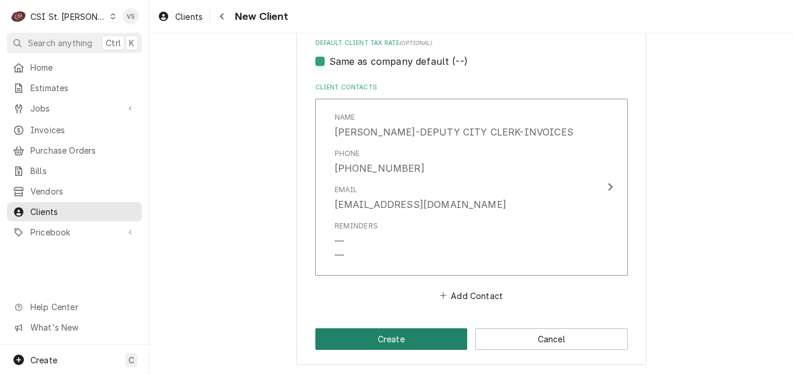
click at [422, 337] on button "Create" at bounding box center [391, 339] width 152 height 22
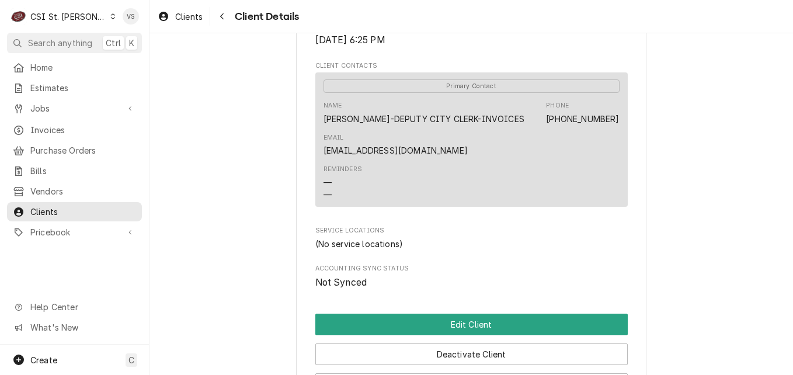
scroll to position [467, 0]
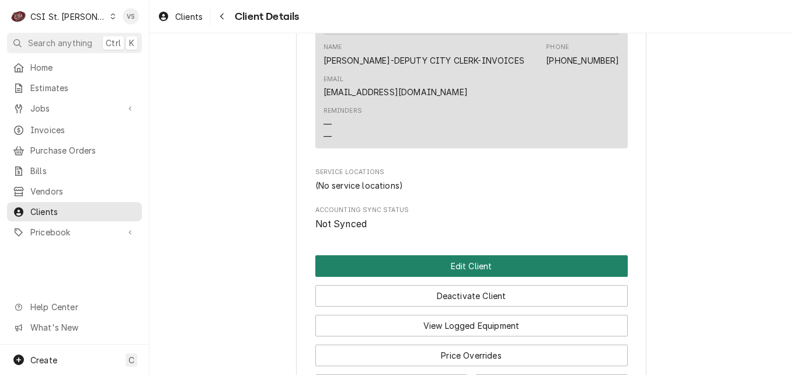
click at [440, 276] on button "Edit Client" at bounding box center [471, 266] width 312 height 22
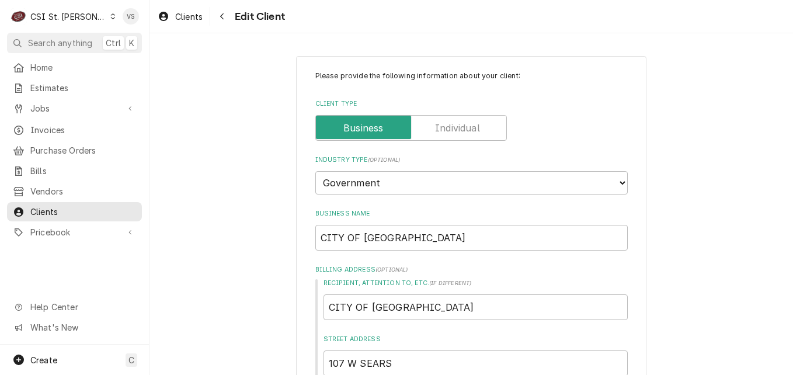
click at [421, 280] on div "C CSI St. [PERSON_NAME] VS Search anything Ctrl K Home Estimates Jobs Jobs Job …" at bounding box center [396, 187] width 793 height 375
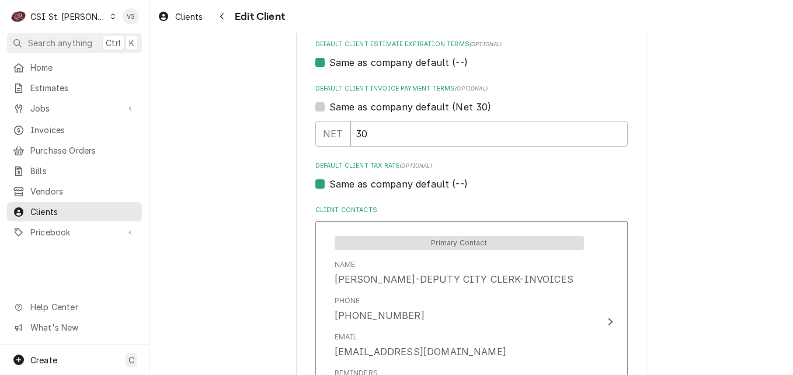
scroll to position [700, 0]
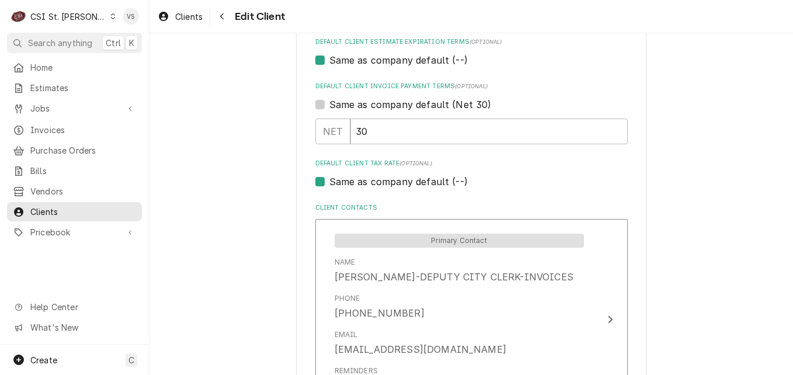
click at [329, 182] on label "Same as company default (--)" at bounding box center [398, 182] width 138 height 14
click at [329, 182] on input "Same as company default (--)" at bounding box center [485, 188] width 312 height 26
checkbox input "false"
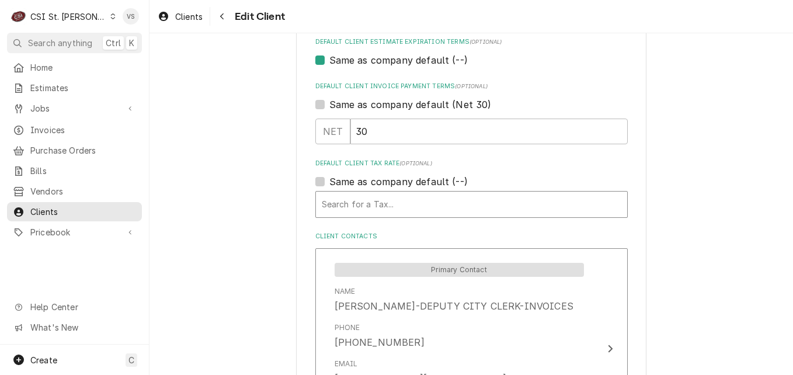
click at [343, 205] on div "Default Client Tax Rate" at bounding box center [471, 204] width 299 height 21
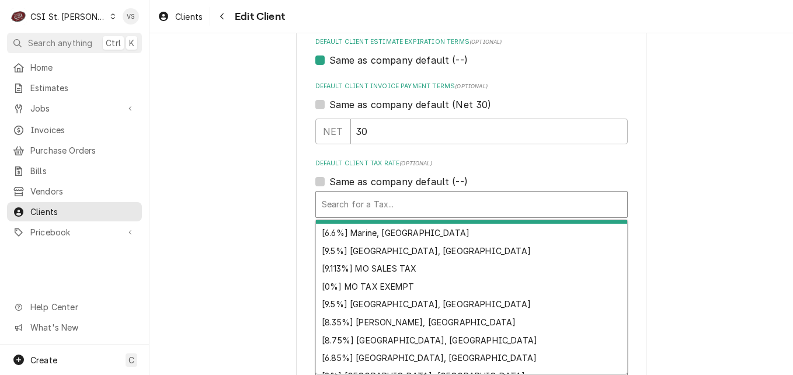
scroll to position [441, 0]
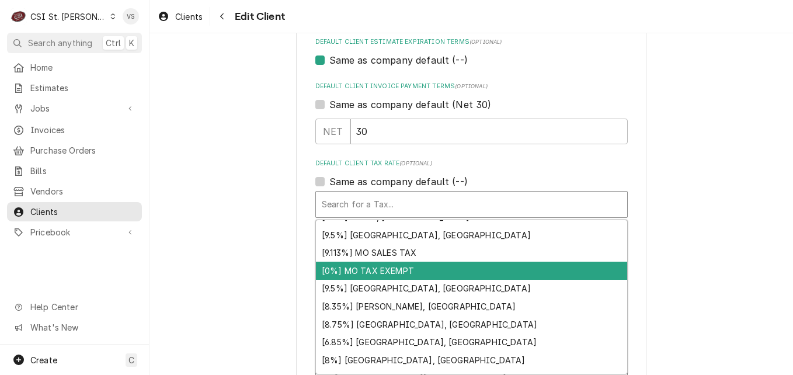
click at [367, 270] on div "[0%] MO TAX EXEMPT" at bounding box center [471, 270] width 311 height 18
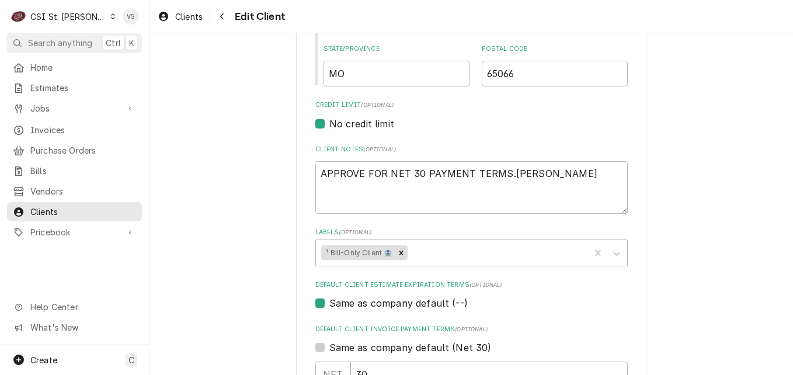
scroll to position [467, 0]
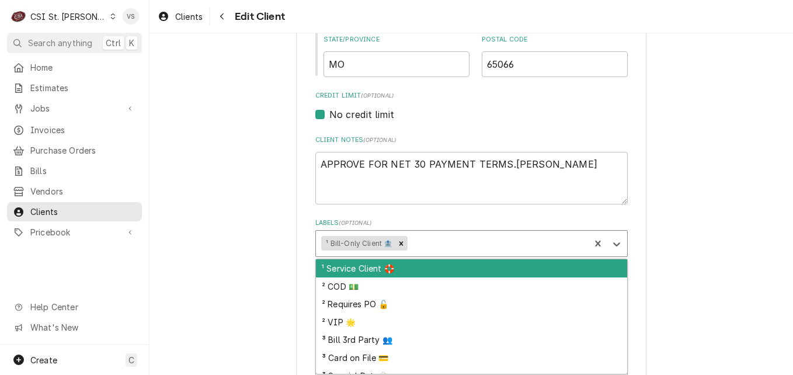
click at [417, 245] on div "Labels" at bounding box center [497, 243] width 174 height 21
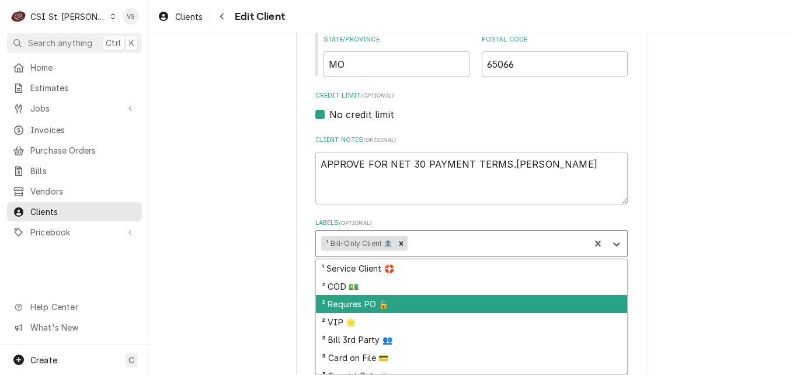
scroll to position [82, 0]
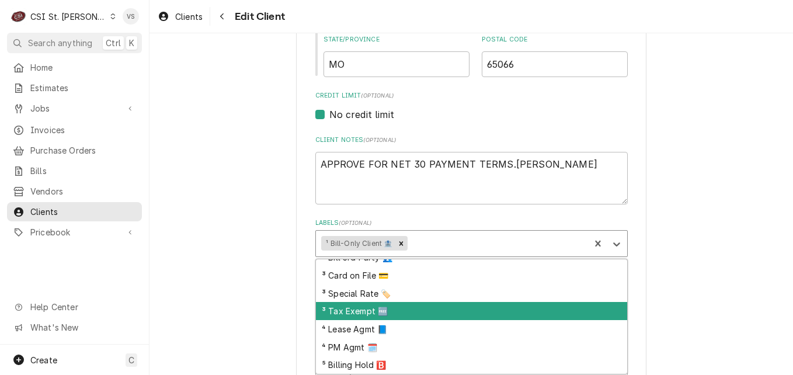
click at [359, 308] on div "³ Tax Exempt 🆓" at bounding box center [471, 311] width 311 height 18
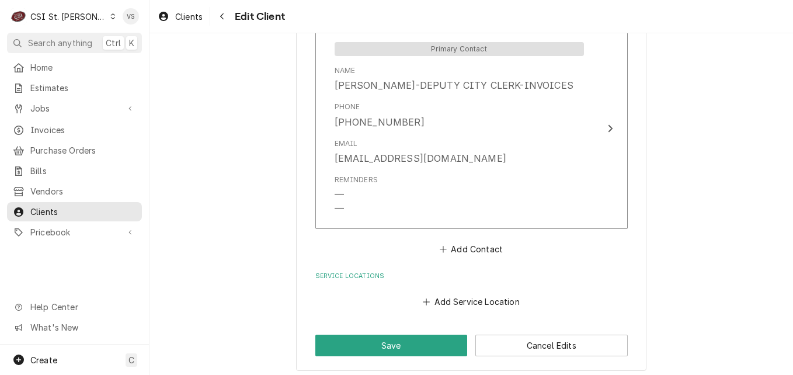
scroll to position [947, 0]
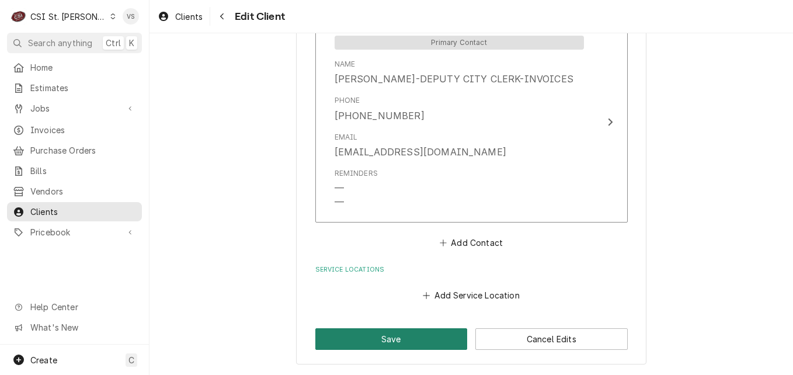
click at [367, 339] on button "Save" at bounding box center [391, 339] width 152 height 22
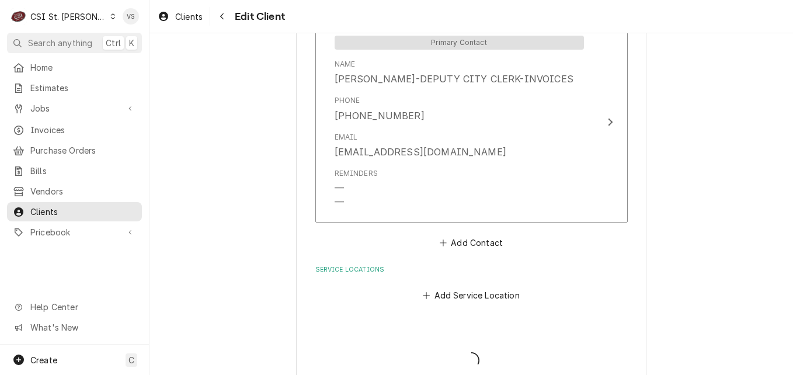
type textarea "x"
